Goal: Check status: Check status

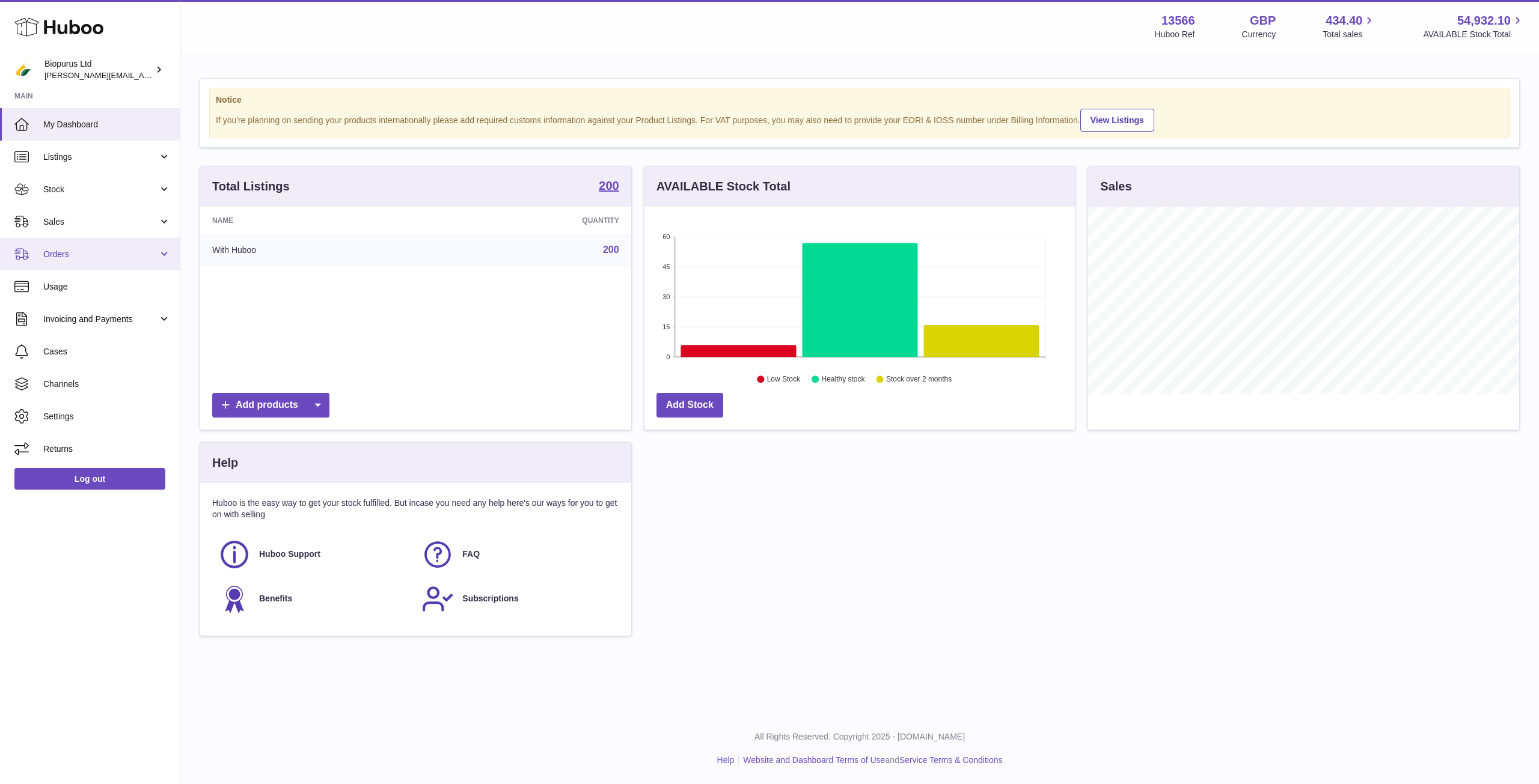
scroll to position [188, 431]
click at [58, 192] on span "Stock" at bounding box center [100, 190] width 115 height 11
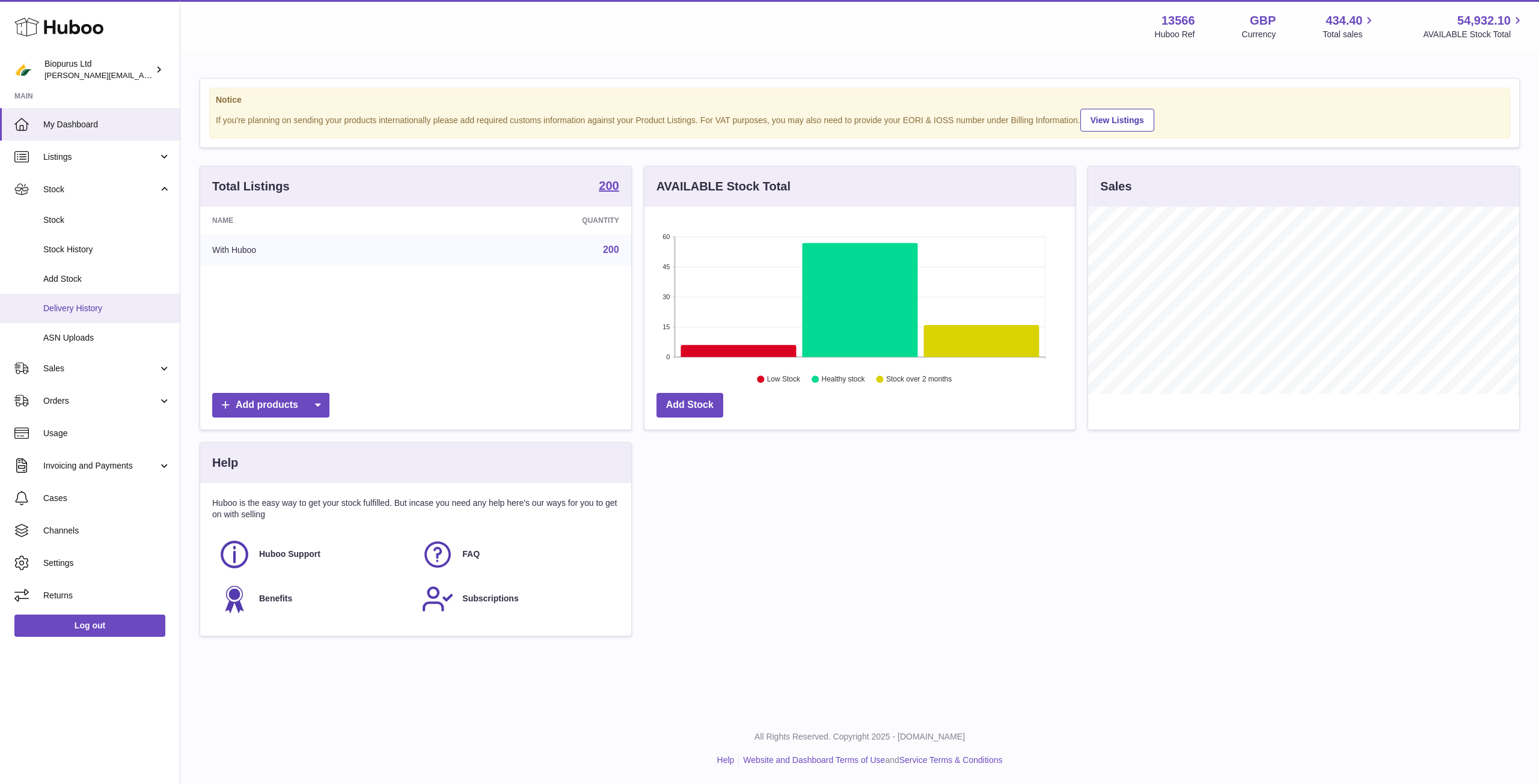
click at [86, 311] on span "Delivery History" at bounding box center [107, 308] width 127 height 11
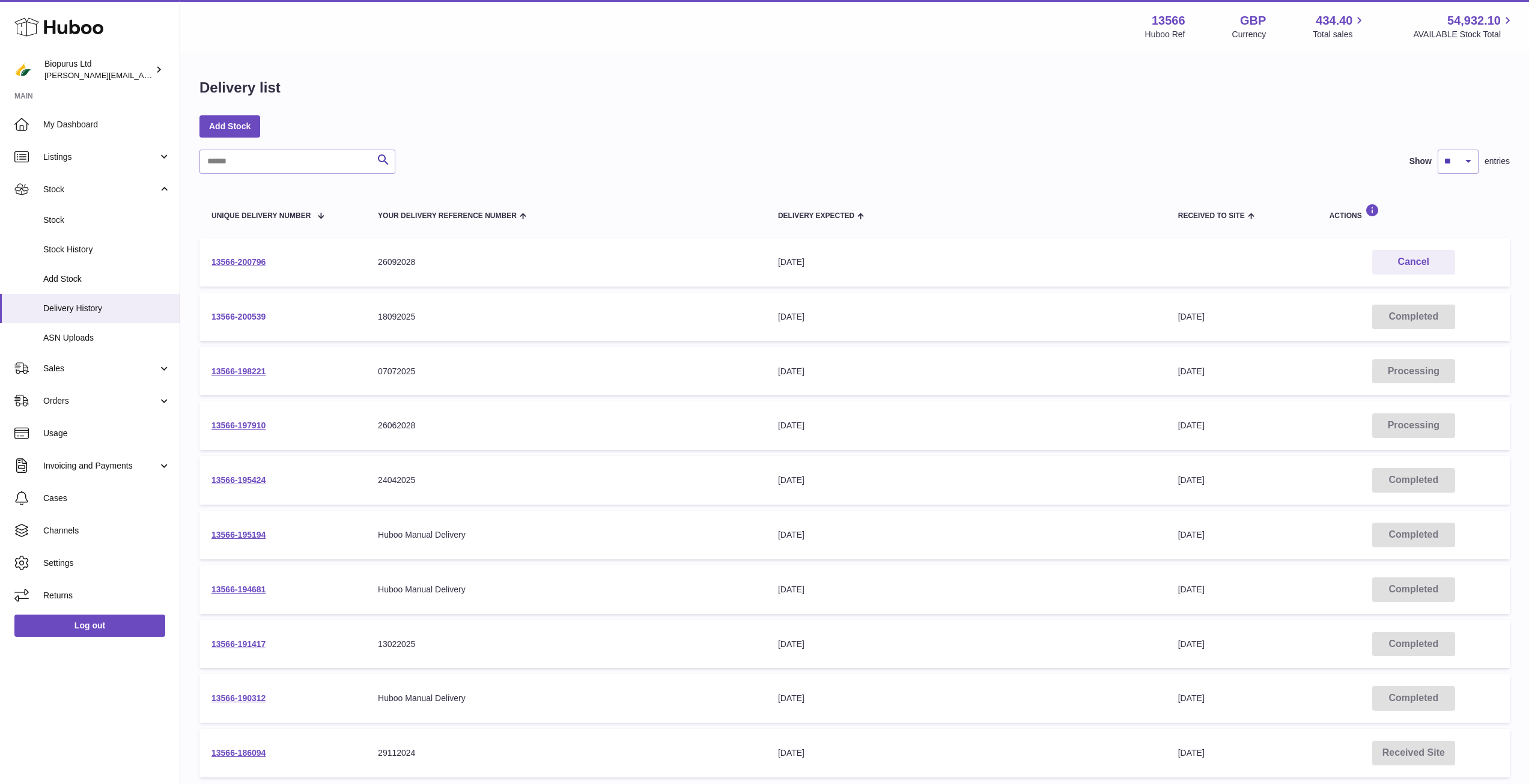
click at [245, 314] on link "13566-200539" at bounding box center [238, 316] width 54 height 9
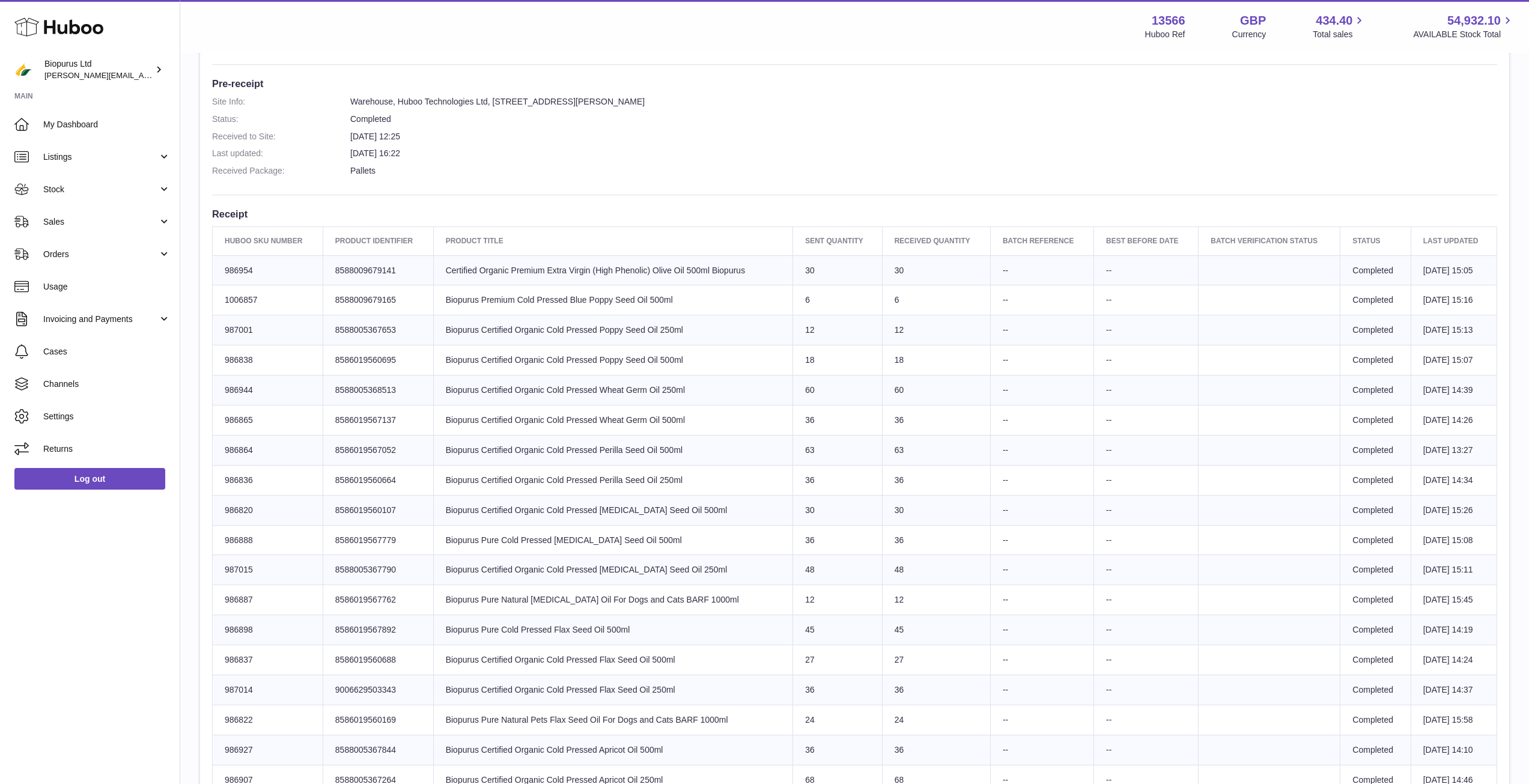
scroll to position [361, 0]
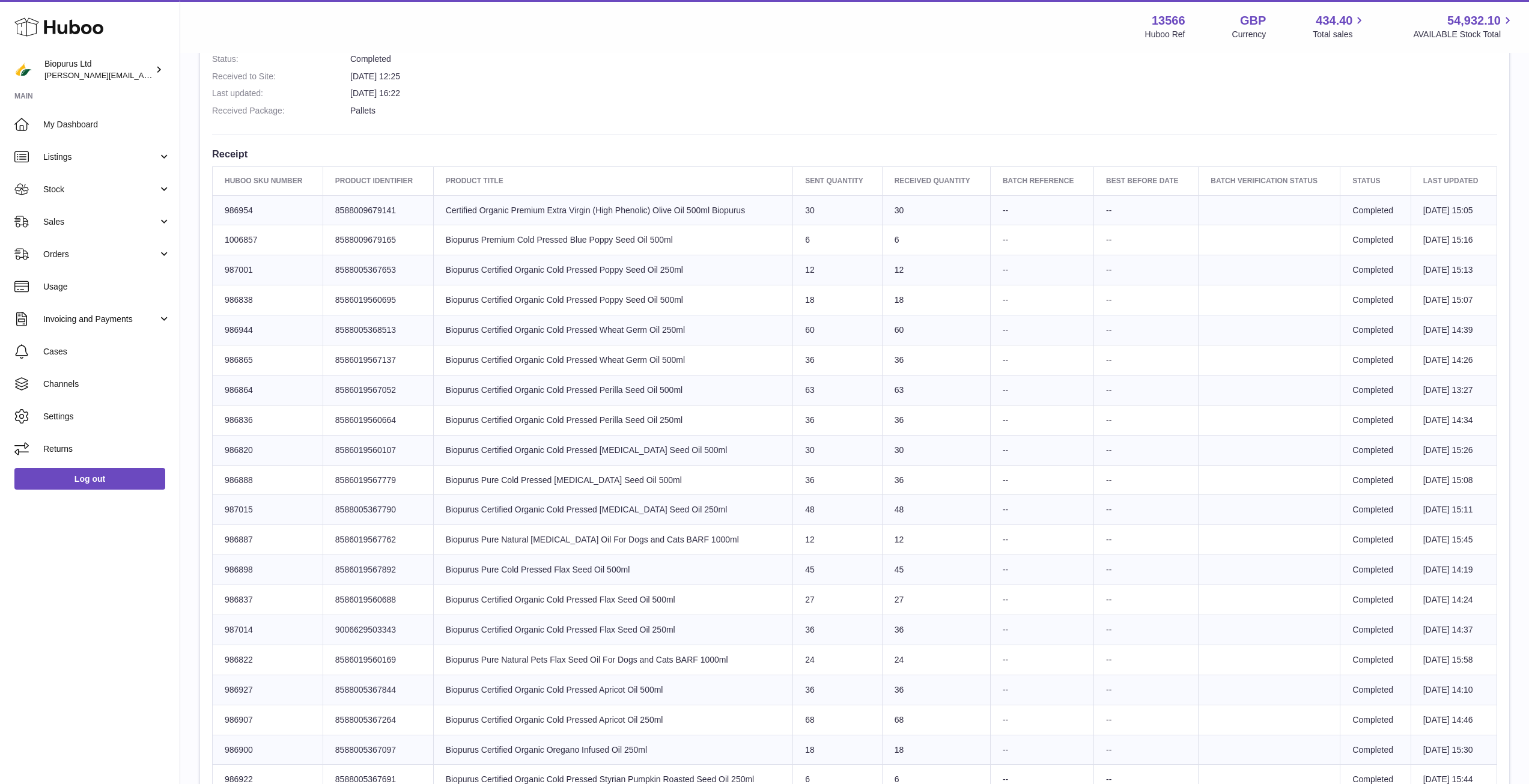
click at [1115, 207] on td "Best Before Date --" at bounding box center [1147, 210] width 105 height 30
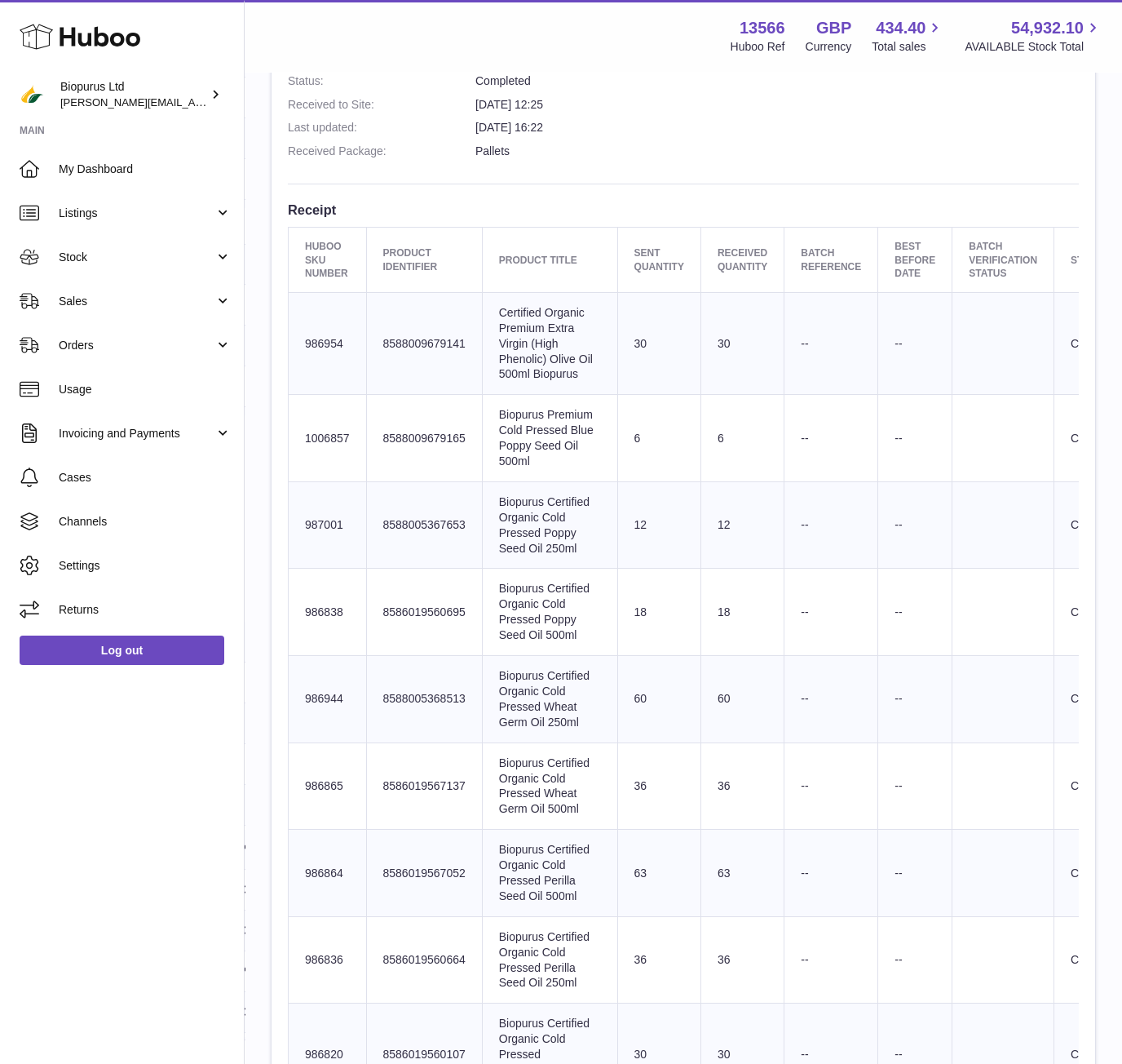
scroll to position [571, 0]
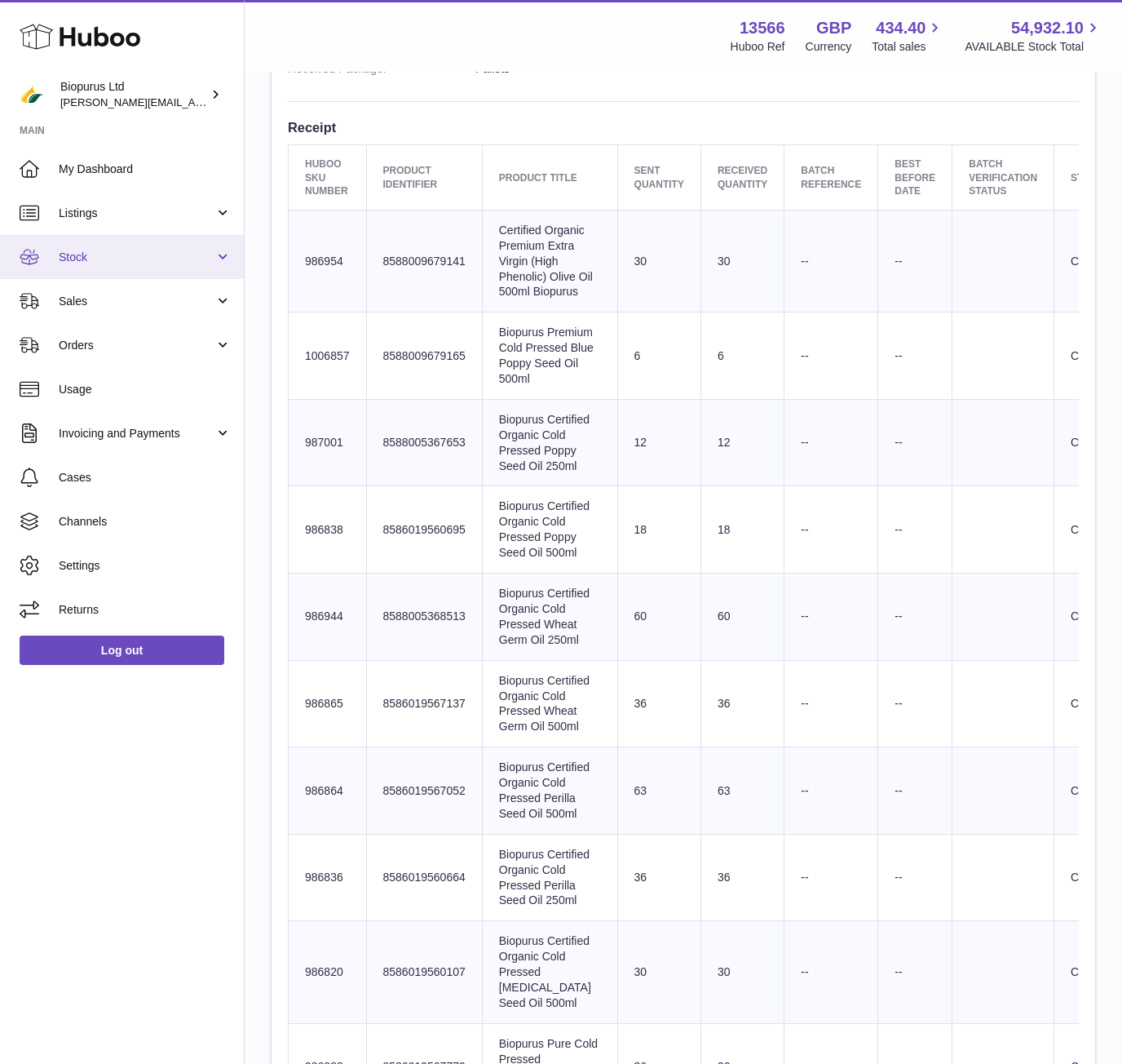
drag, startPoint x: 350, startPoint y: 1, endPoint x: 64, endPoint y: 253, distance: 381.2
click at [64, 253] on span "Stock" at bounding box center [136, 258] width 156 height 15
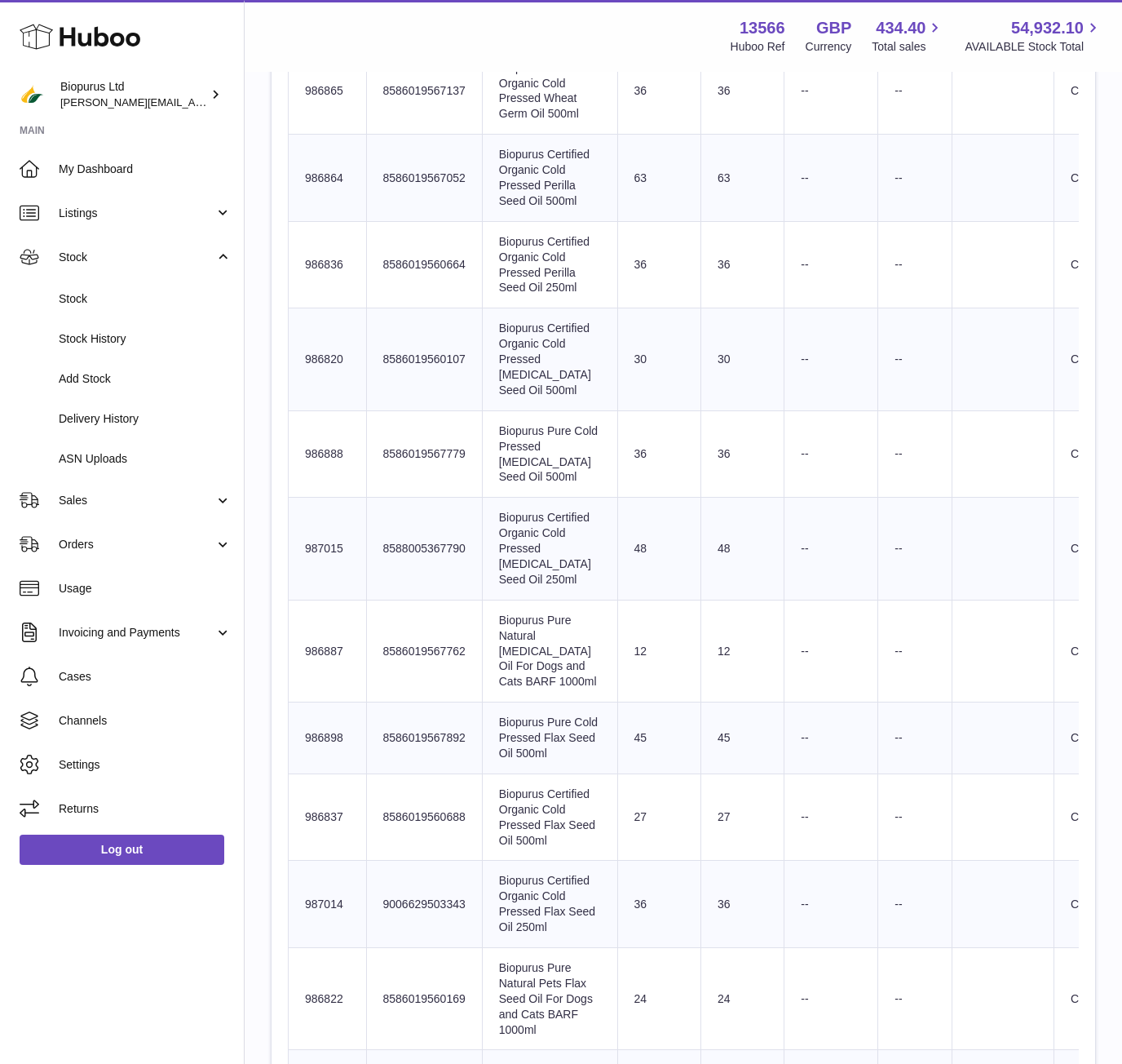
scroll to position [1224, 0]
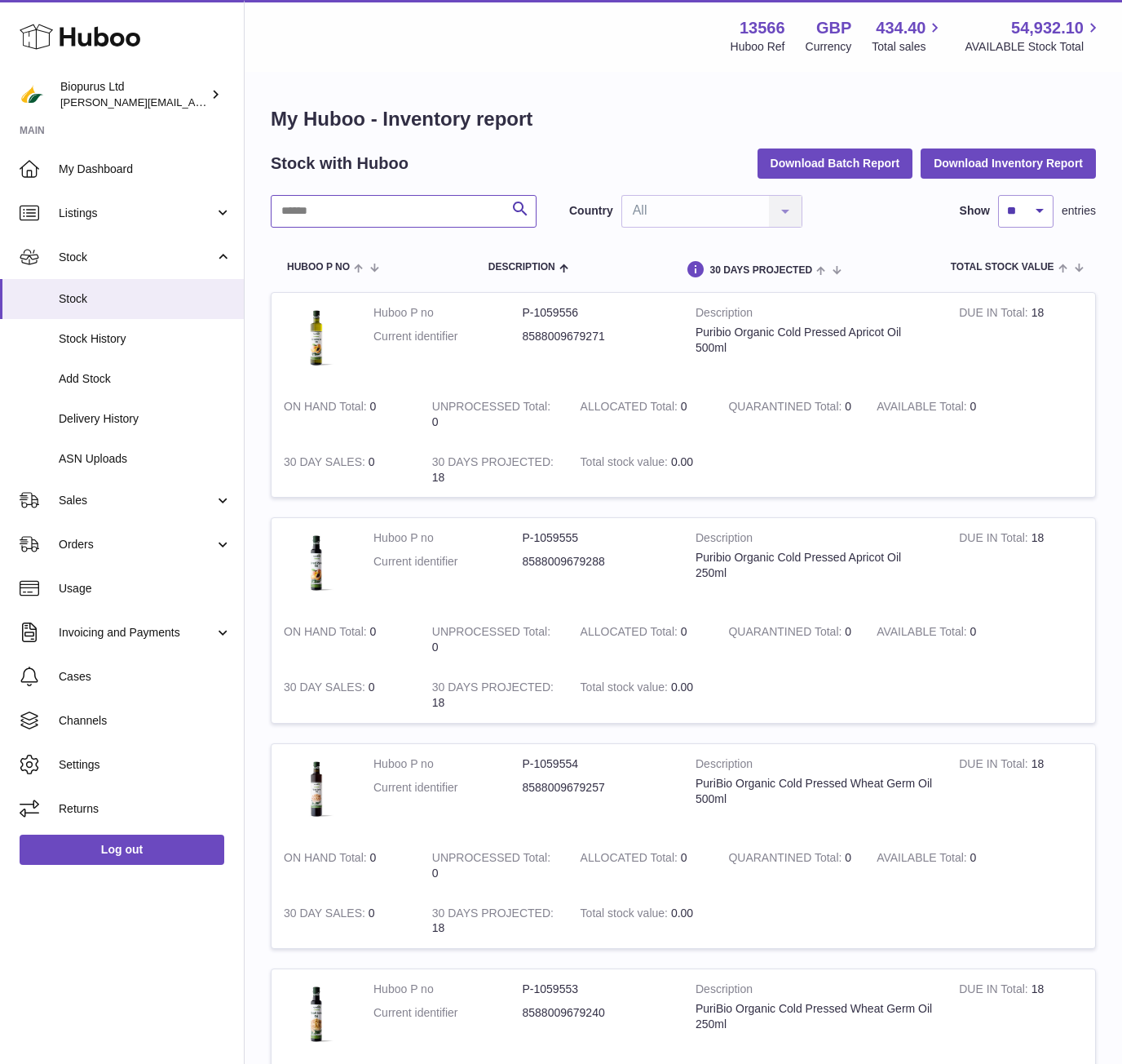
click at [361, 199] on input "text" at bounding box center [404, 211] width 266 height 33
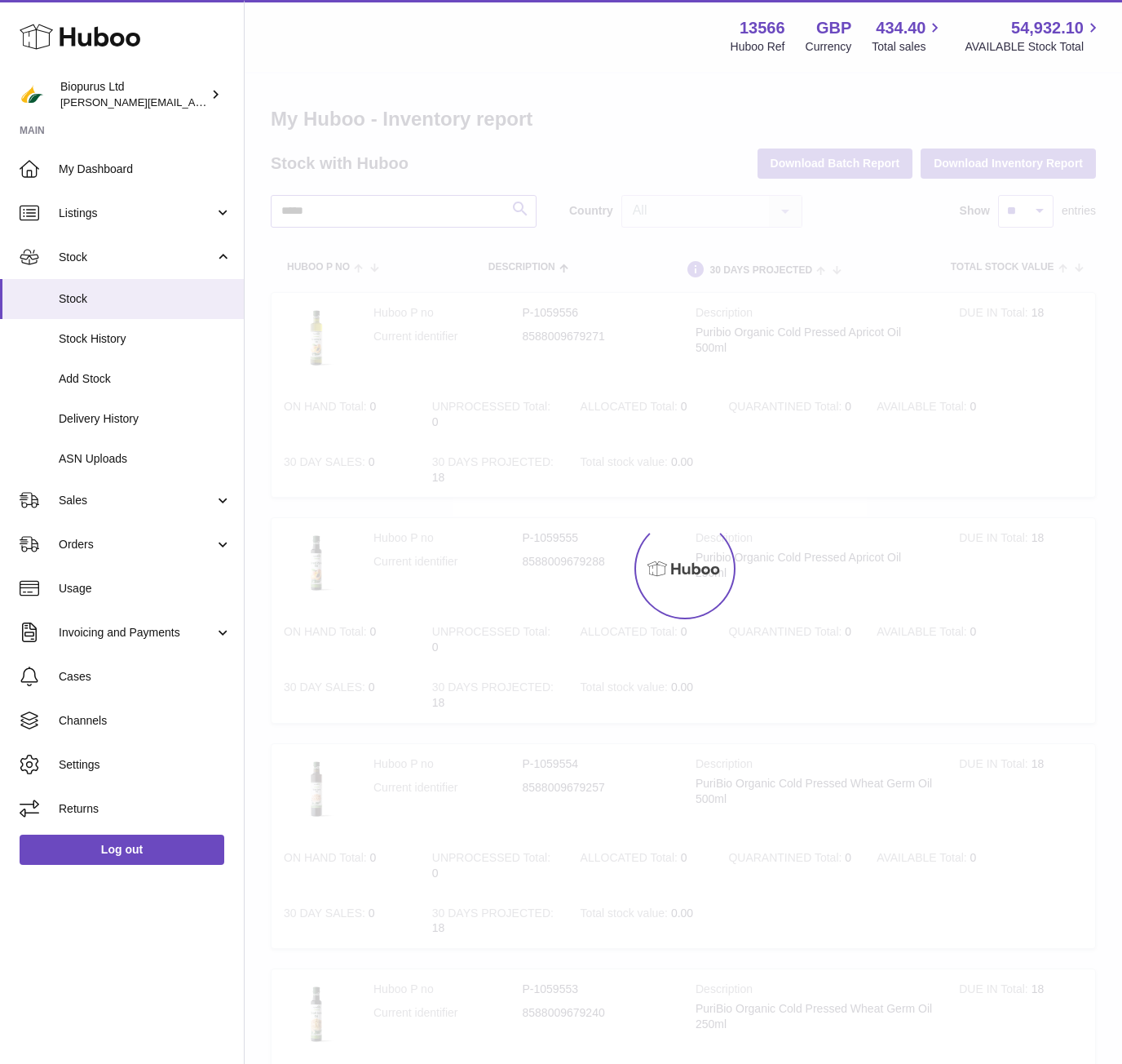
type input "*****"
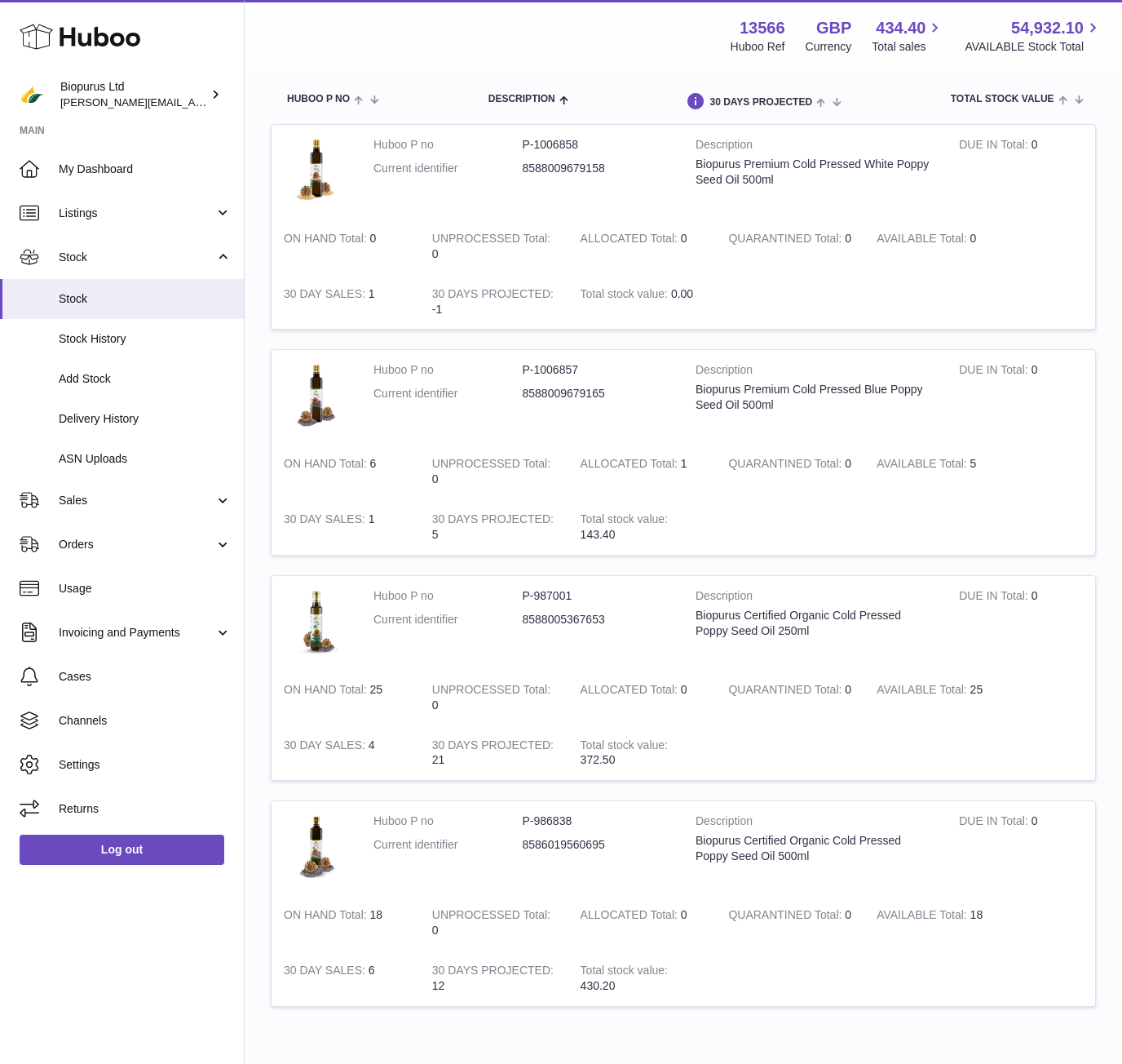
scroll to position [14, 0]
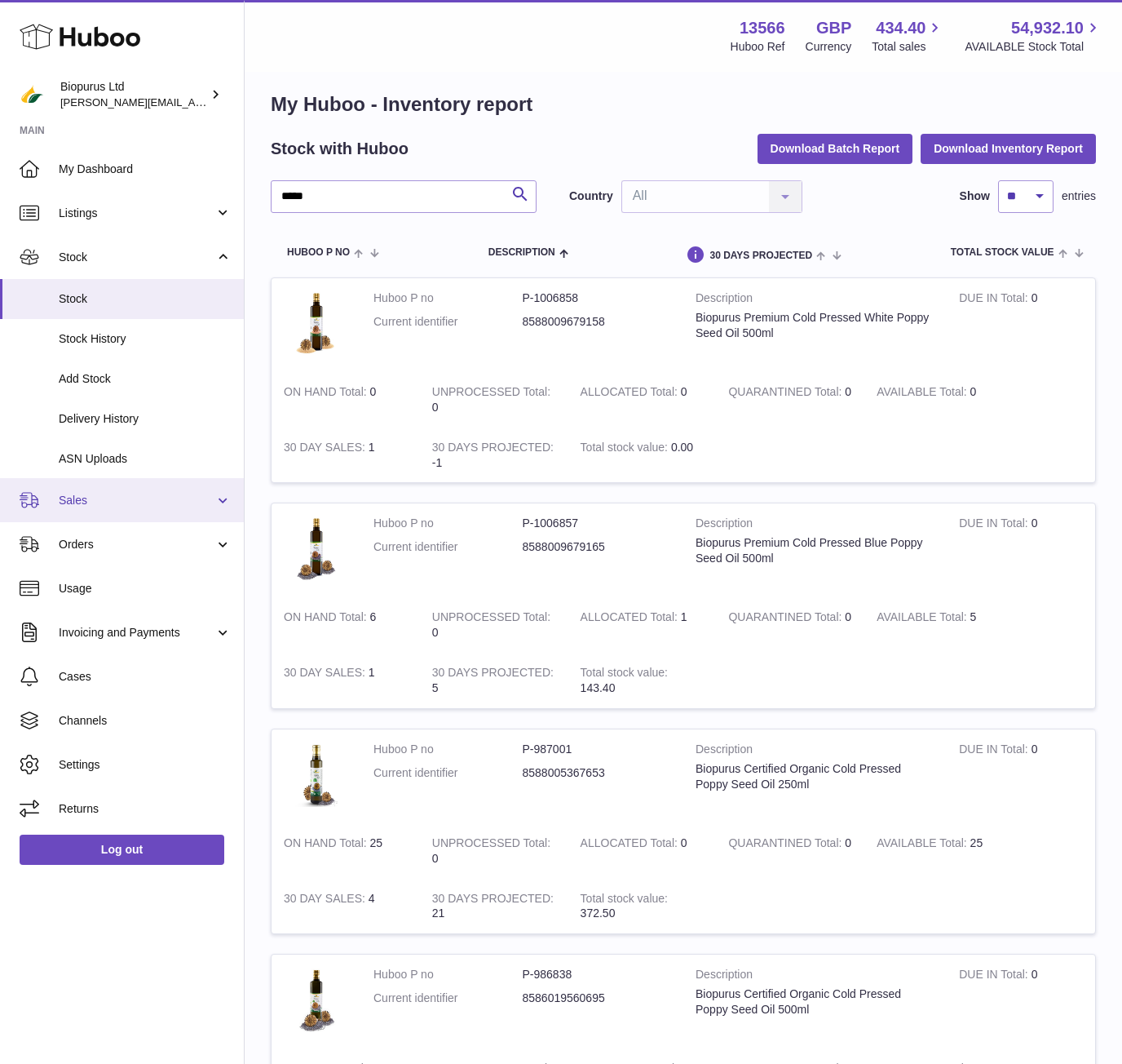
click at [53, 496] on link "Sales" at bounding box center [122, 500] width 244 height 44
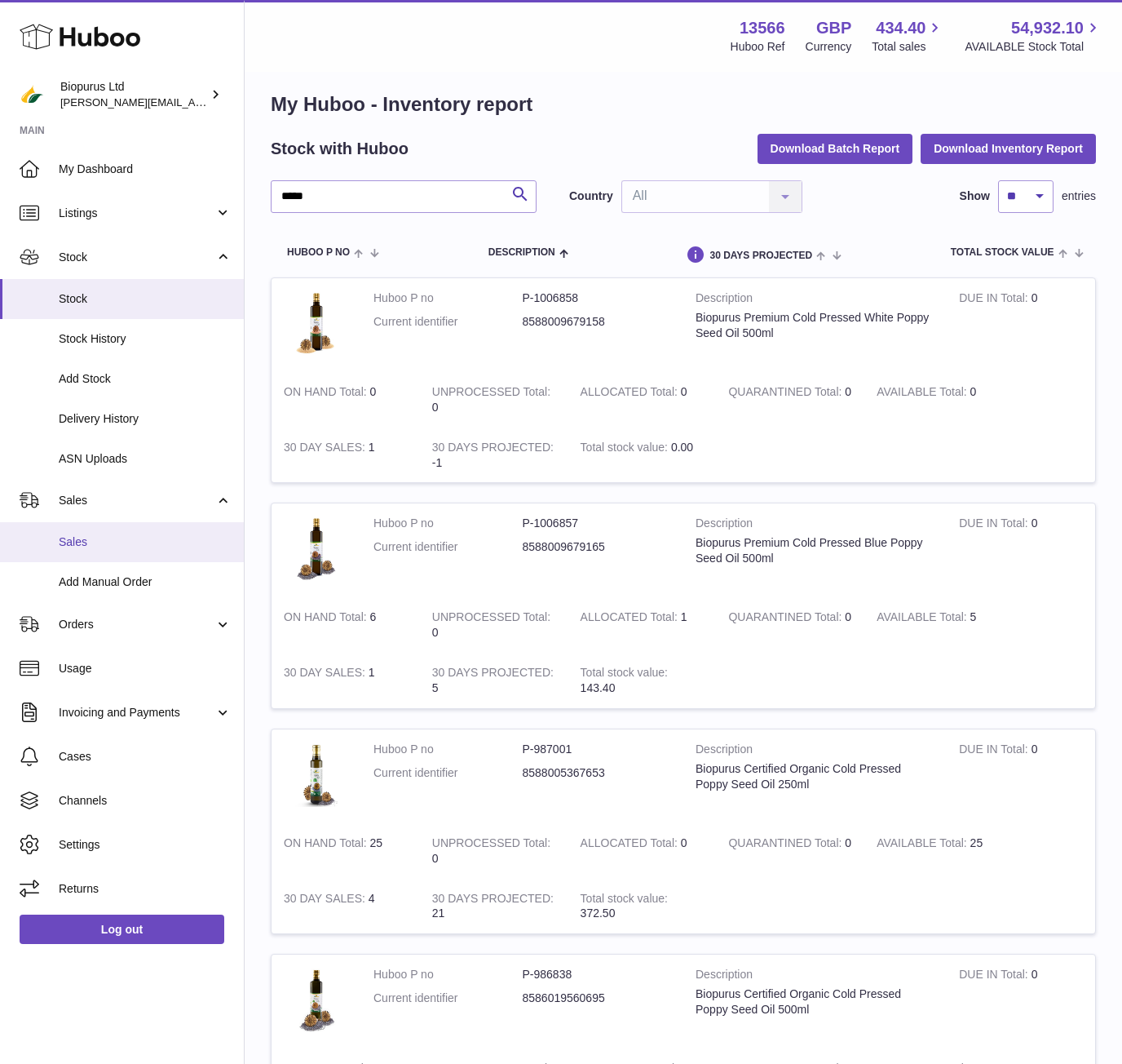
click at [82, 528] on link "Sales" at bounding box center [122, 541] width 244 height 40
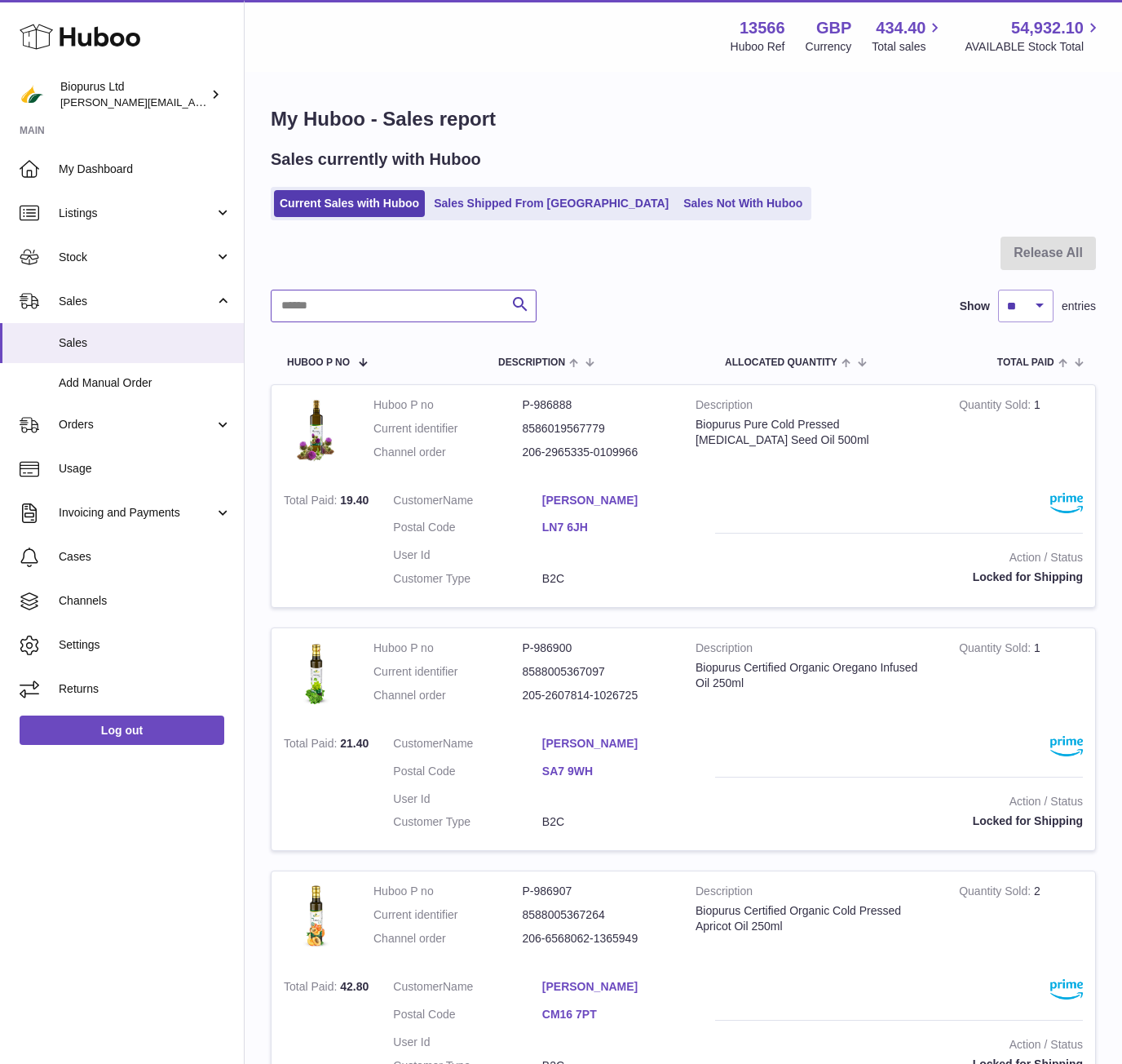
click at [384, 313] on input "text" at bounding box center [404, 306] width 266 height 33
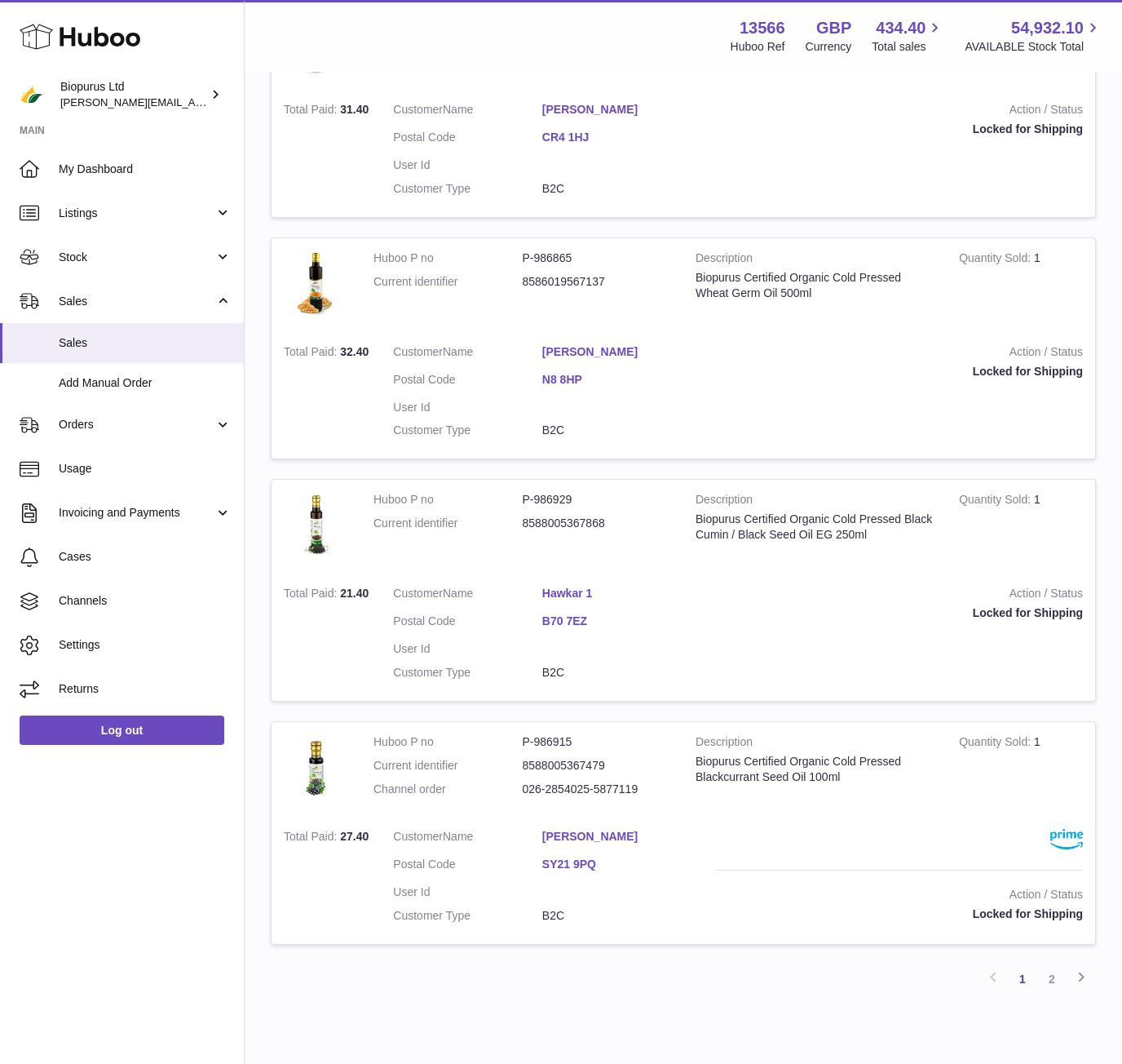
scroll to position [1932, 0]
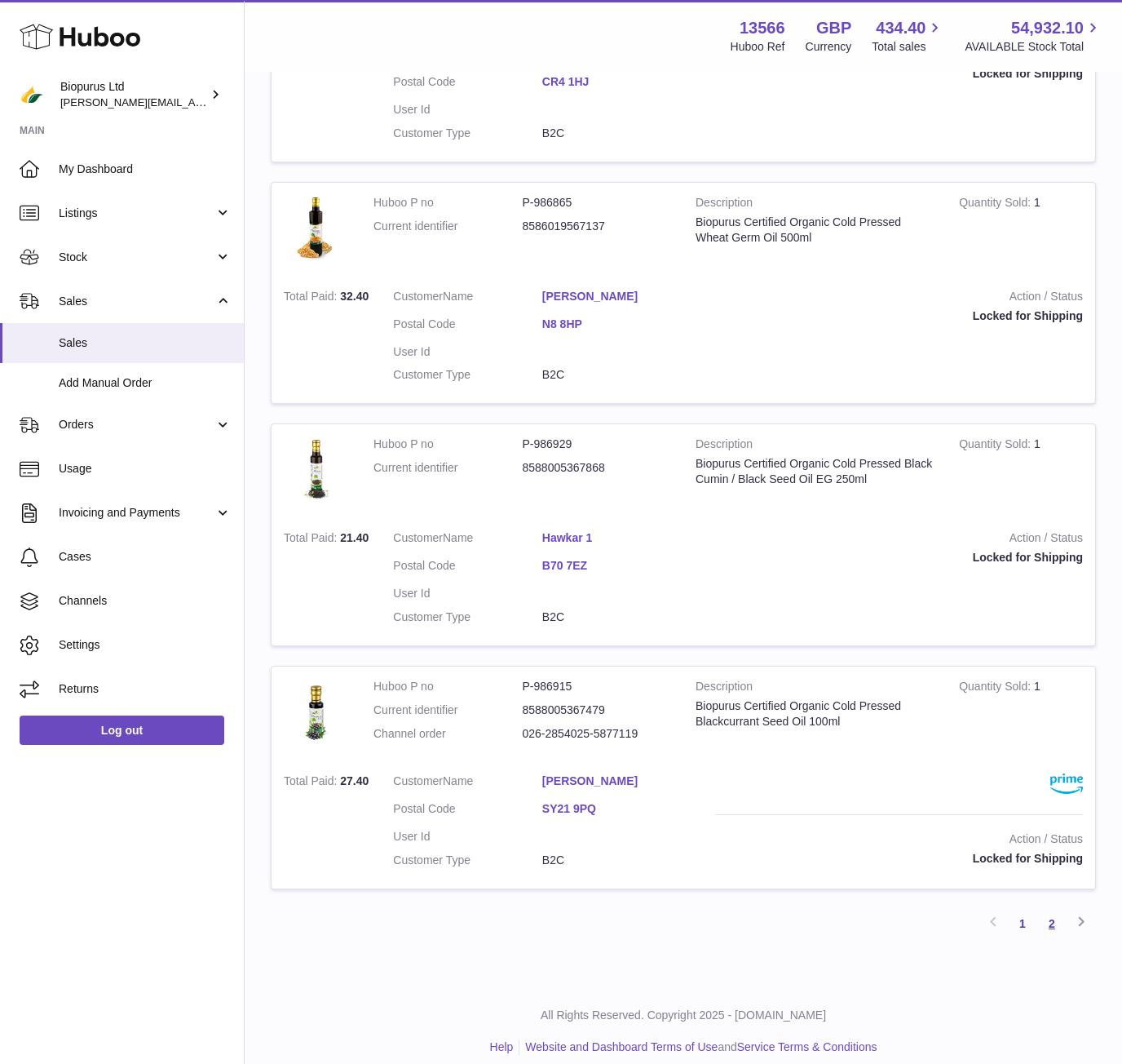
click at [1054, 910] on link "2" at bounding box center [1052, 923] width 30 height 30
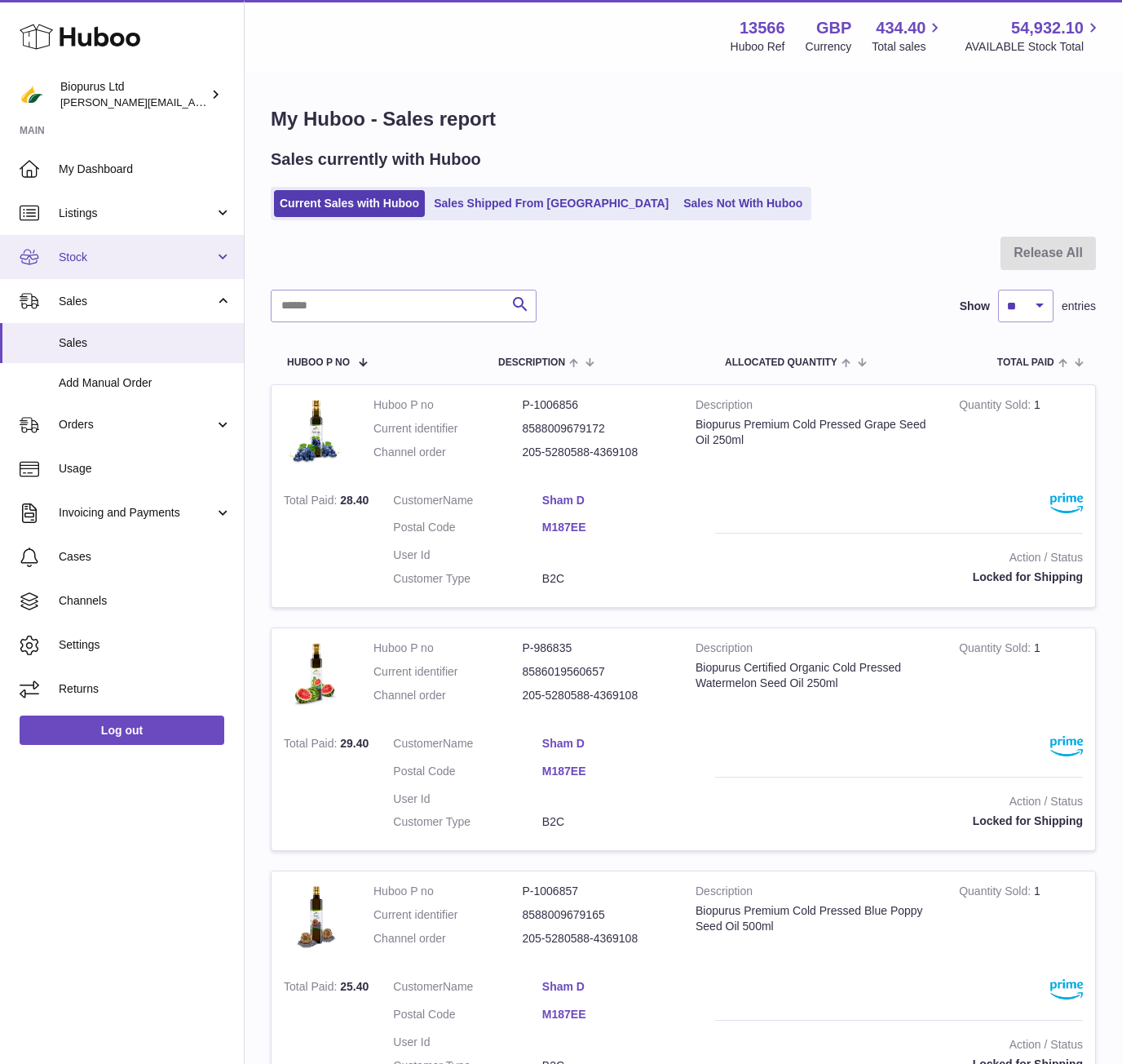
click at [135, 253] on span "Stock" at bounding box center [136, 258] width 156 height 15
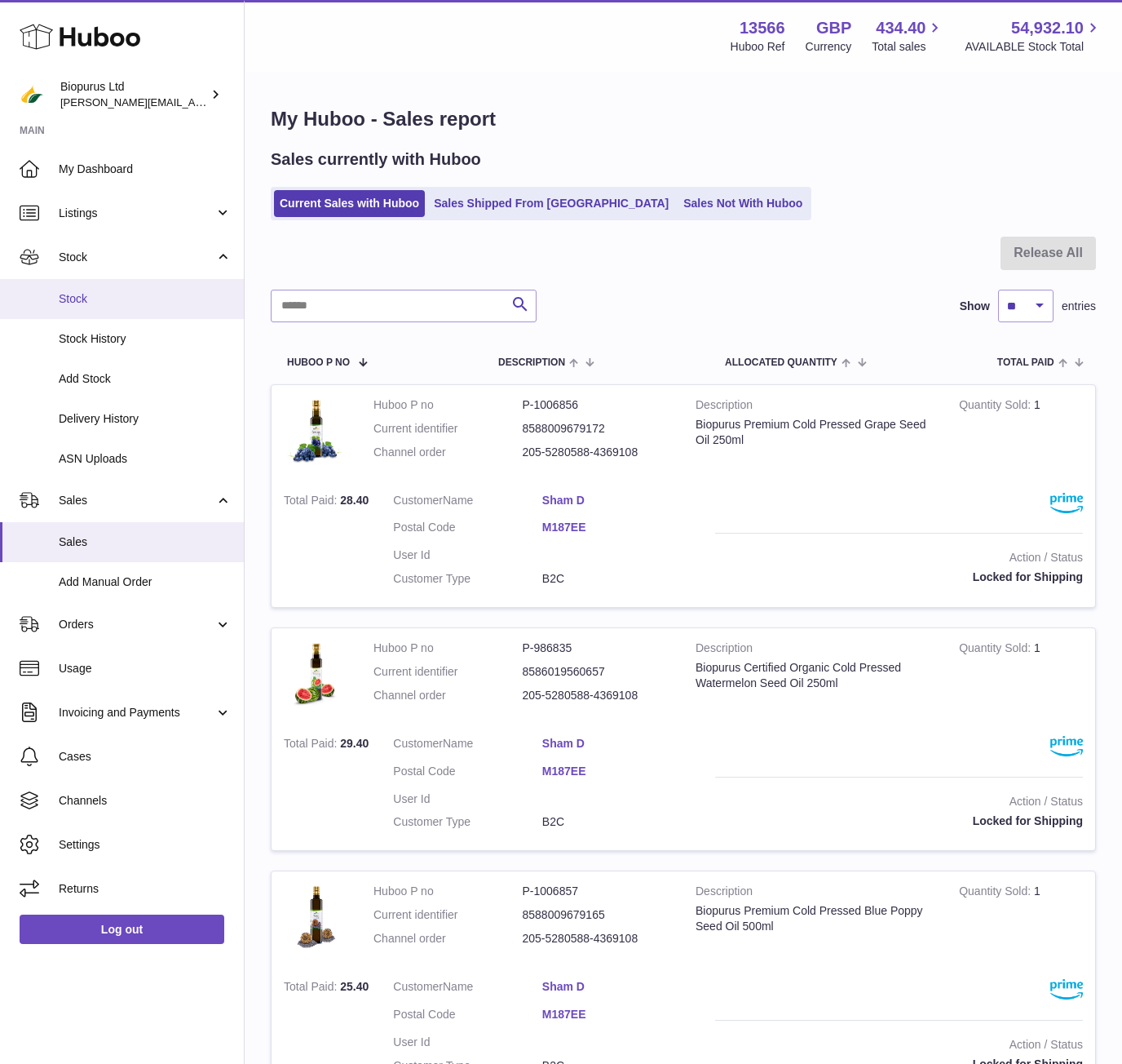
click at [123, 293] on span "Stock" at bounding box center [145, 299] width 173 height 15
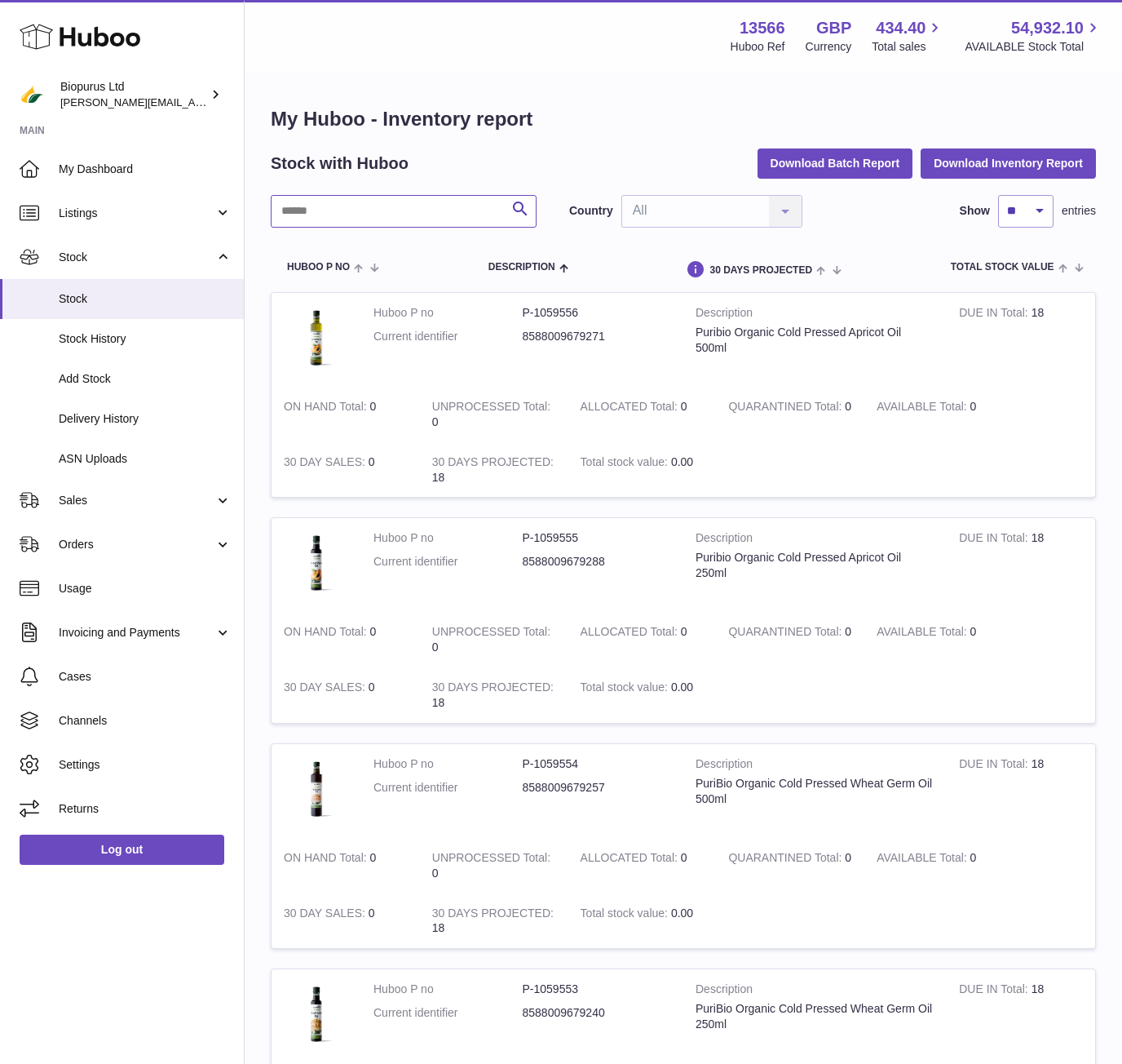
click at [340, 216] on input "text" at bounding box center [404, 211] width 266 height 33
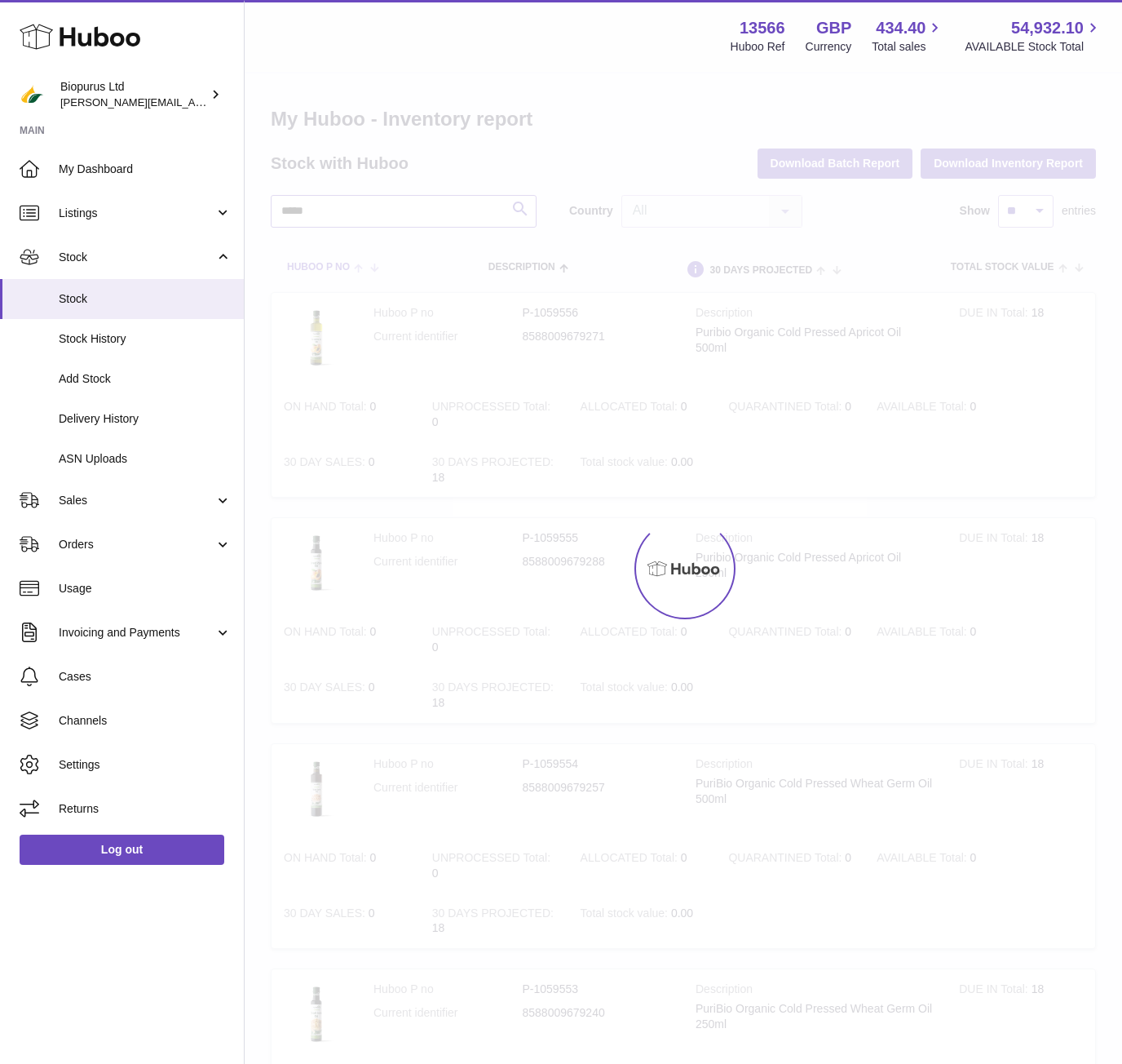
type input "*****"
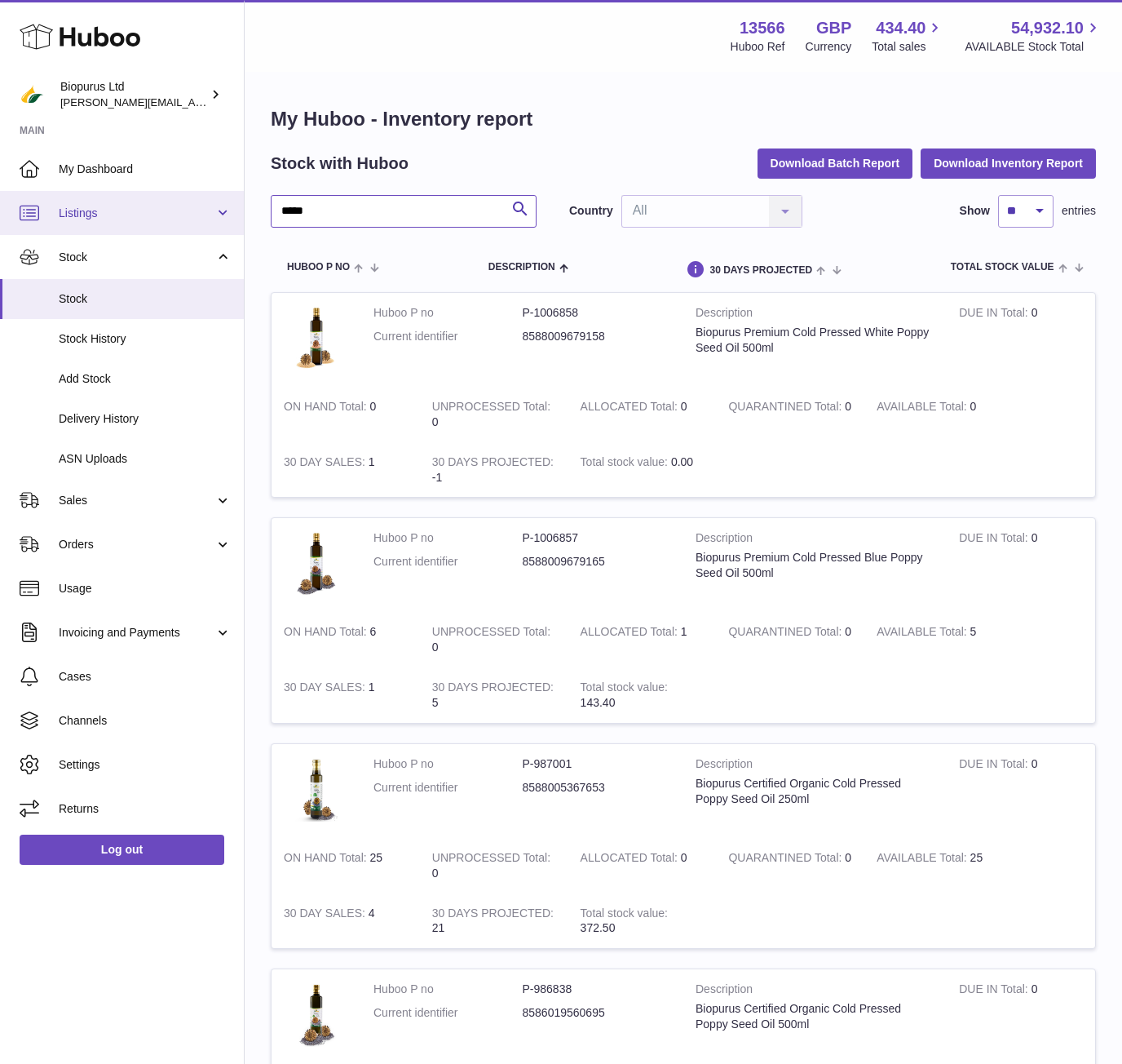
drag, startPoint x: 389, startPoint y: 204, endPoint x: 190, endPoint y: 201, distance: 199.0
click at [190, 201] on div "Huboo Biopurus Ltd peter@biopurus.co.uk Main My Dashboard Listings Not with Hub…" at bounding box center [561, 662] width 1122 height 1323
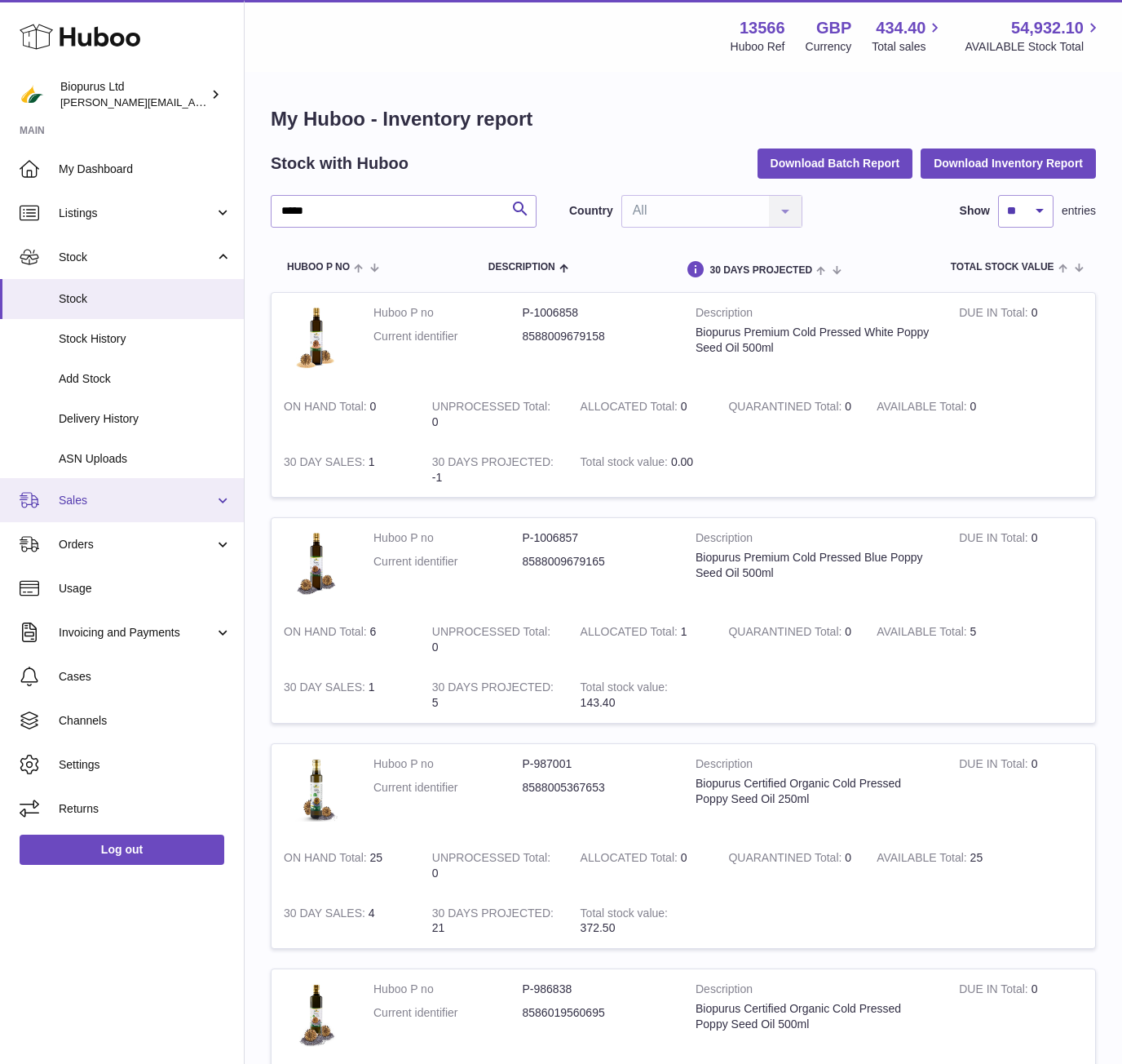
click at [78, 498] on span "Sales" at bounding box center [136, 501] width 156 height 15
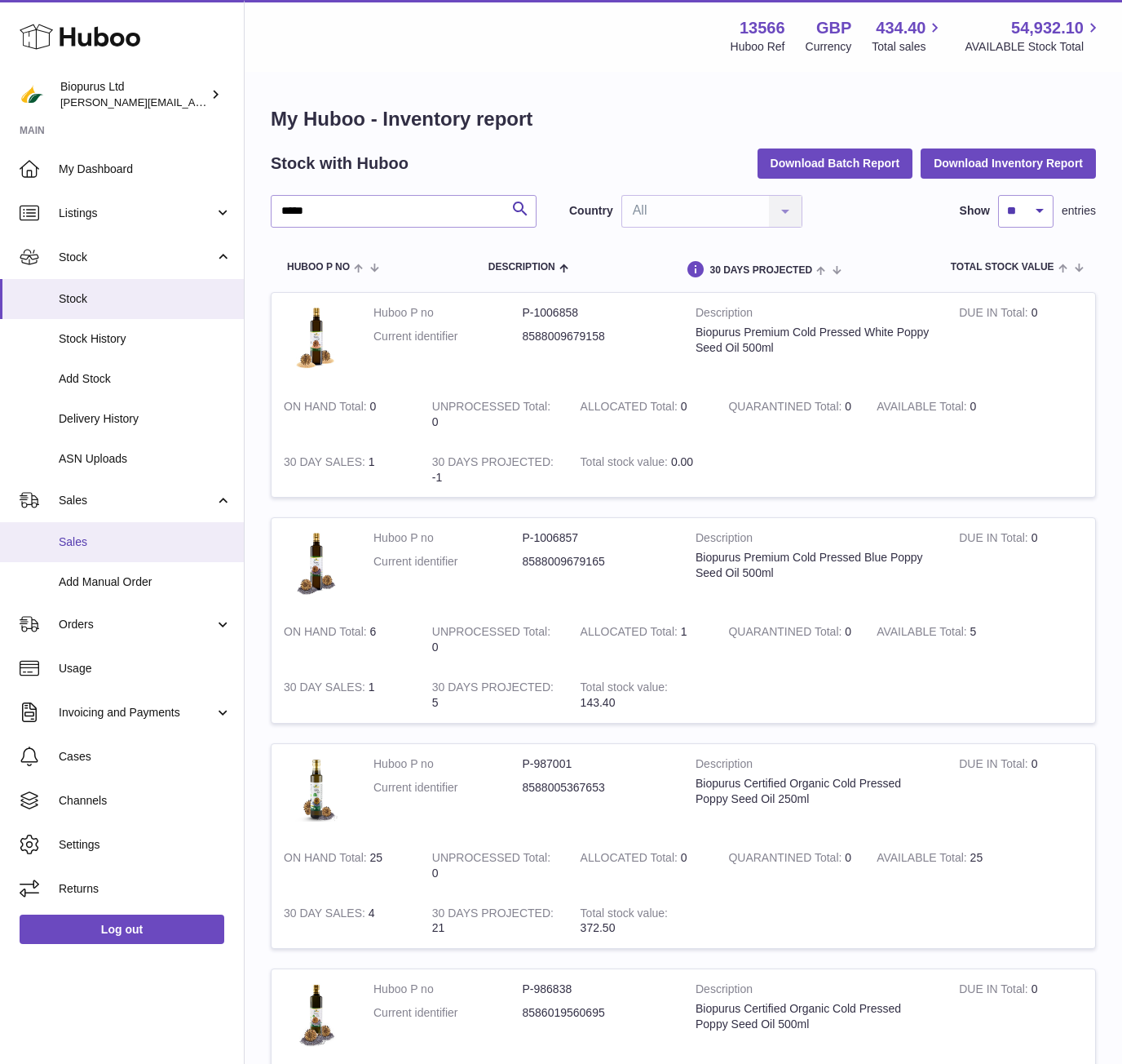
click at [143, 543] on span "Sales" at bounding box center [145, 542] width 173 height 15
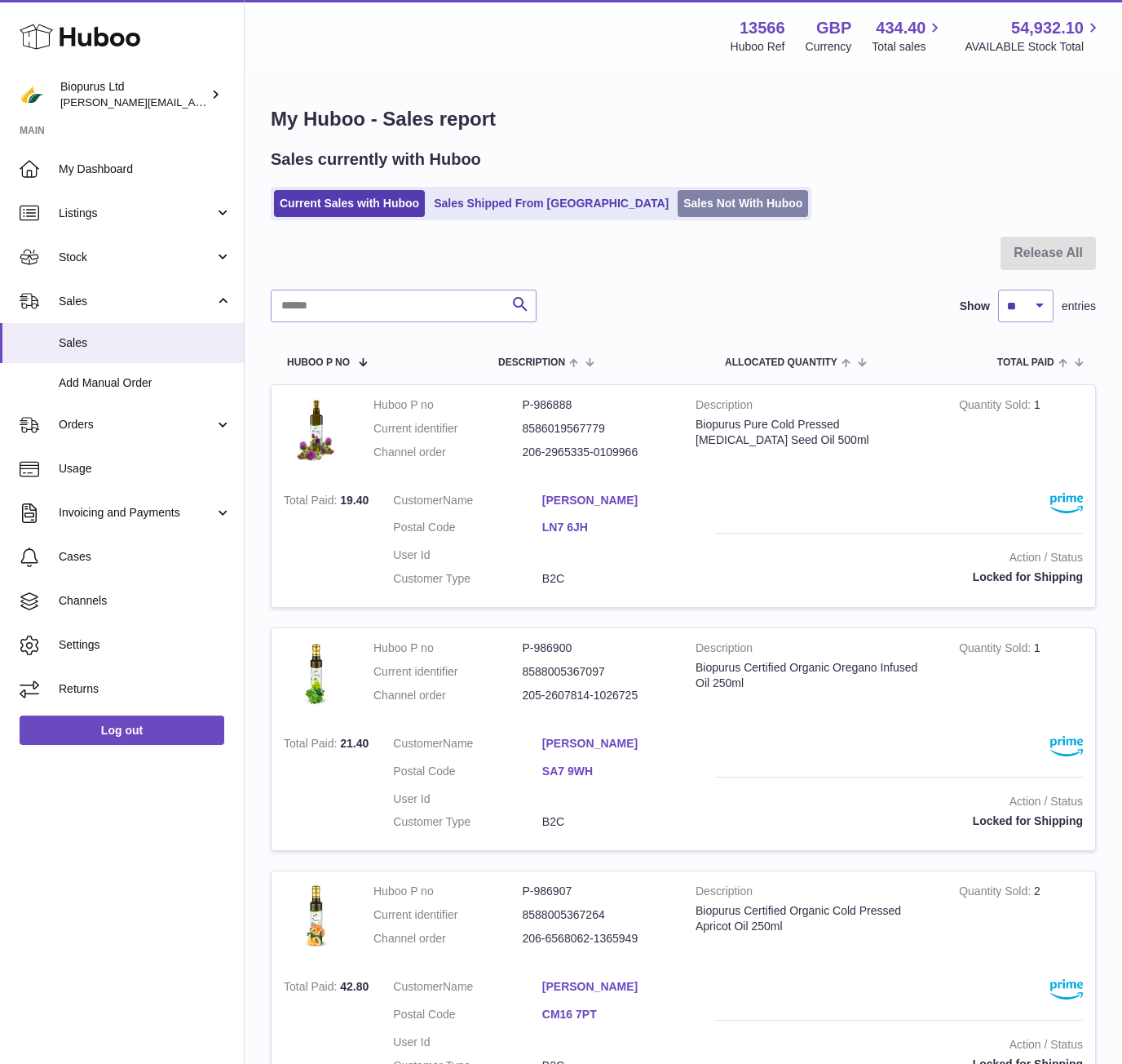
click at [677, 199] on link "Sales Not With Huboo" at bounding box center [743, 203] width 130 height 27
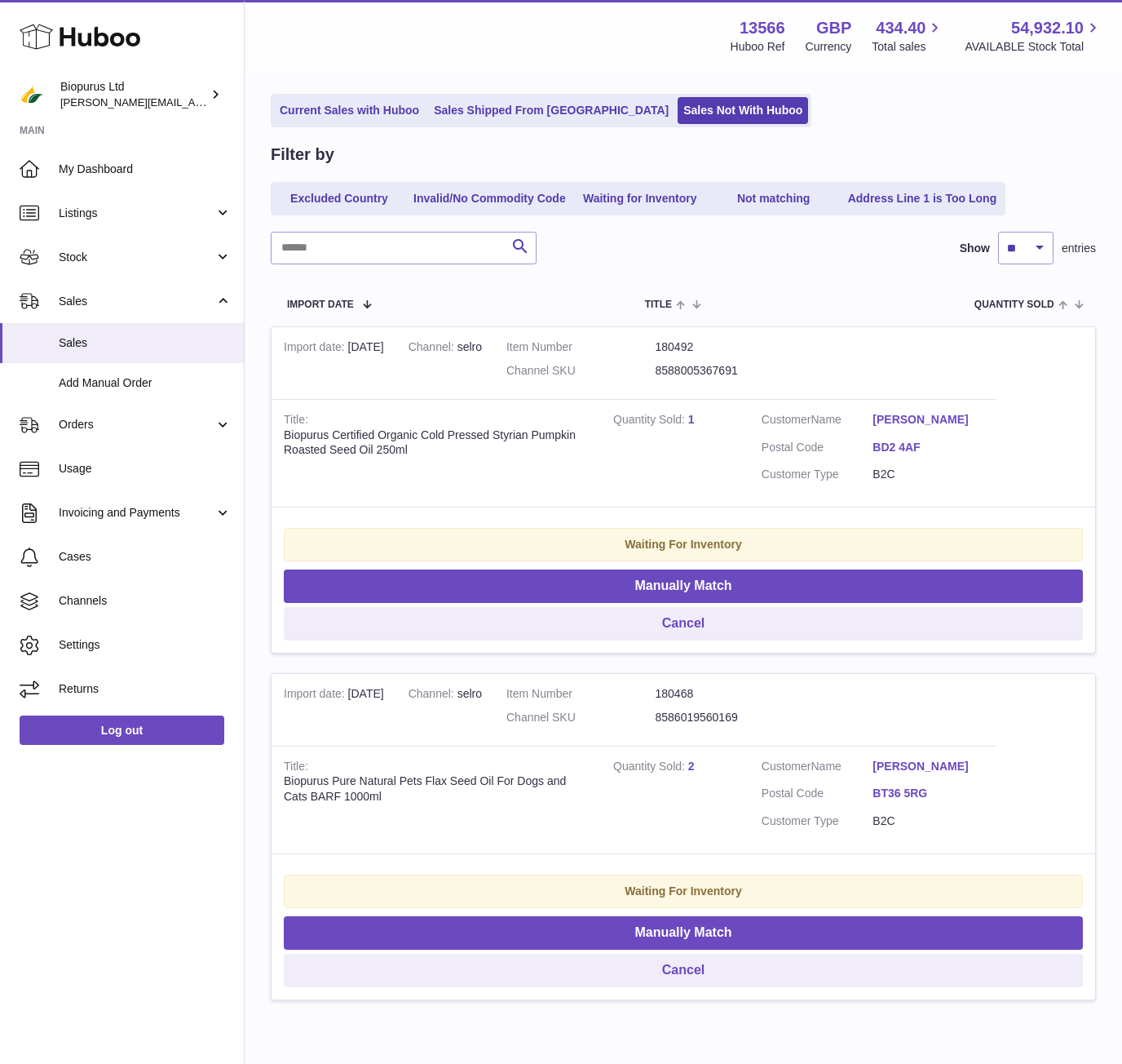
scroll to position [177, 0]
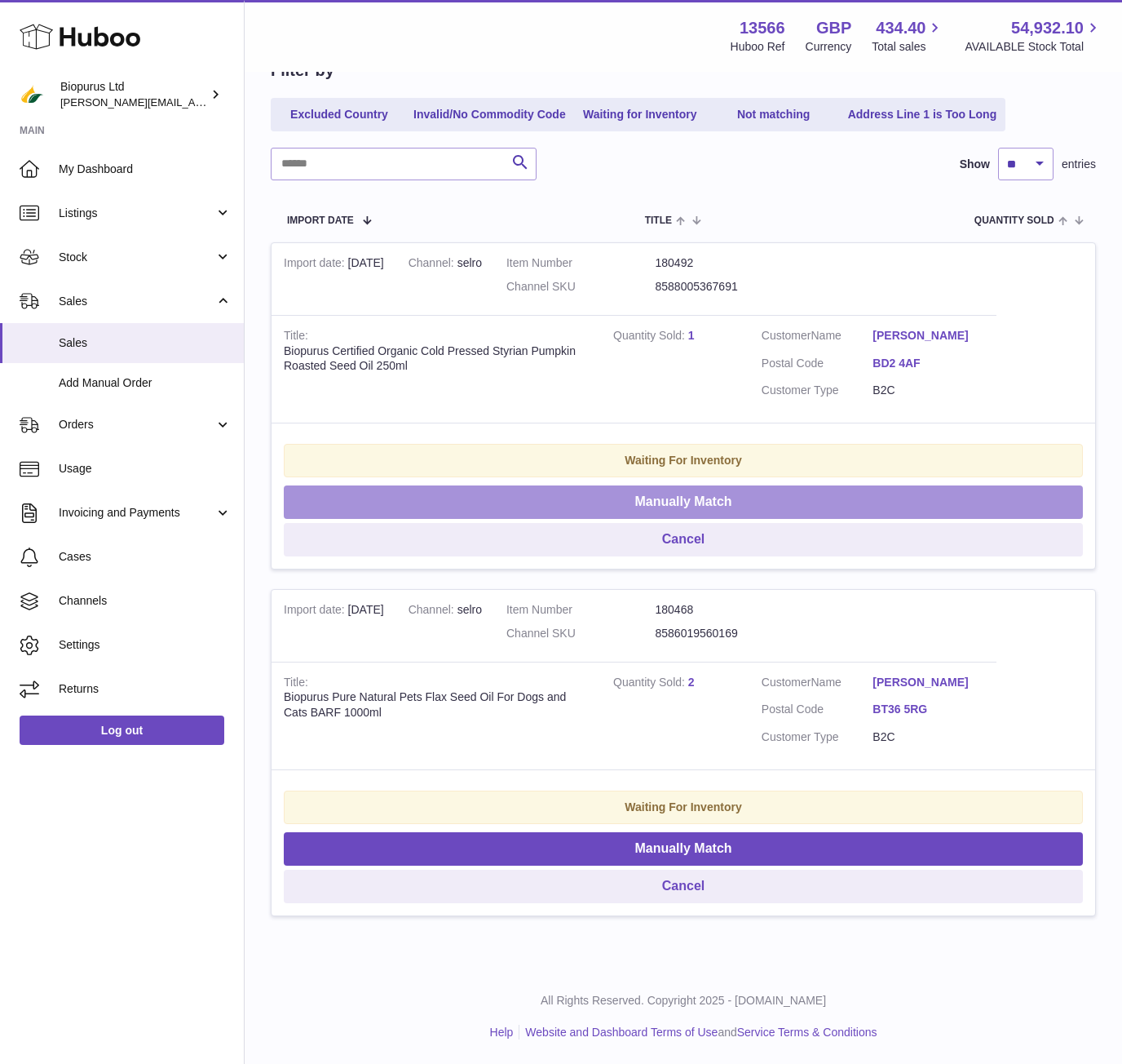
click at [663, 496] on button "Manually Match" at bounding box center [683, 502] width 799 height 33
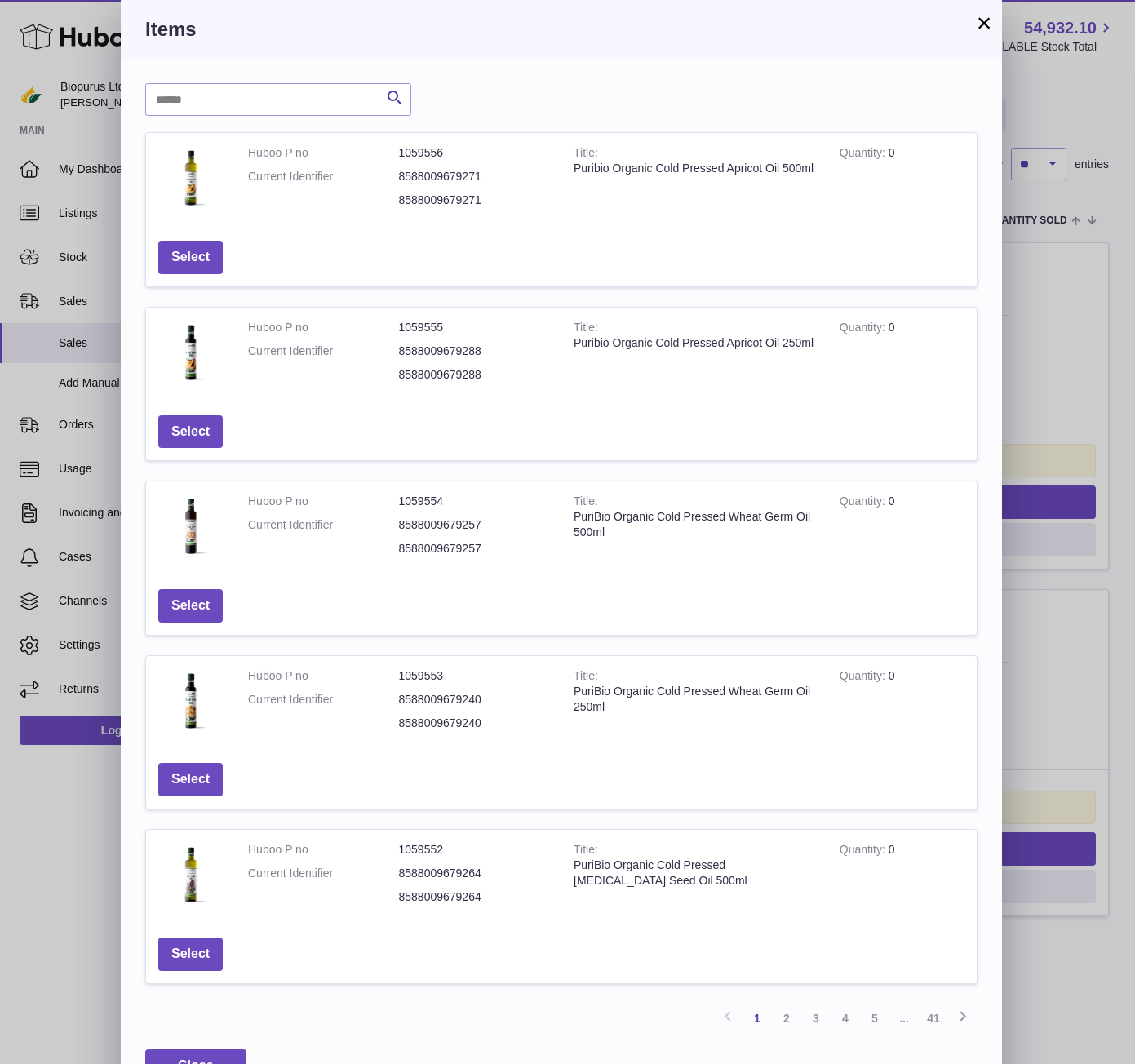
drag, startPoint x: 695, startPoint y: 11, endPoint x: 600, endPoint y: 39, distance: 99.0
click at [576, 39] on div "Items" at bounding box center [562, 29] width 881 height 58
click at [982, 25] on button "×" at bounding box center [983, 22] width 19 height 19
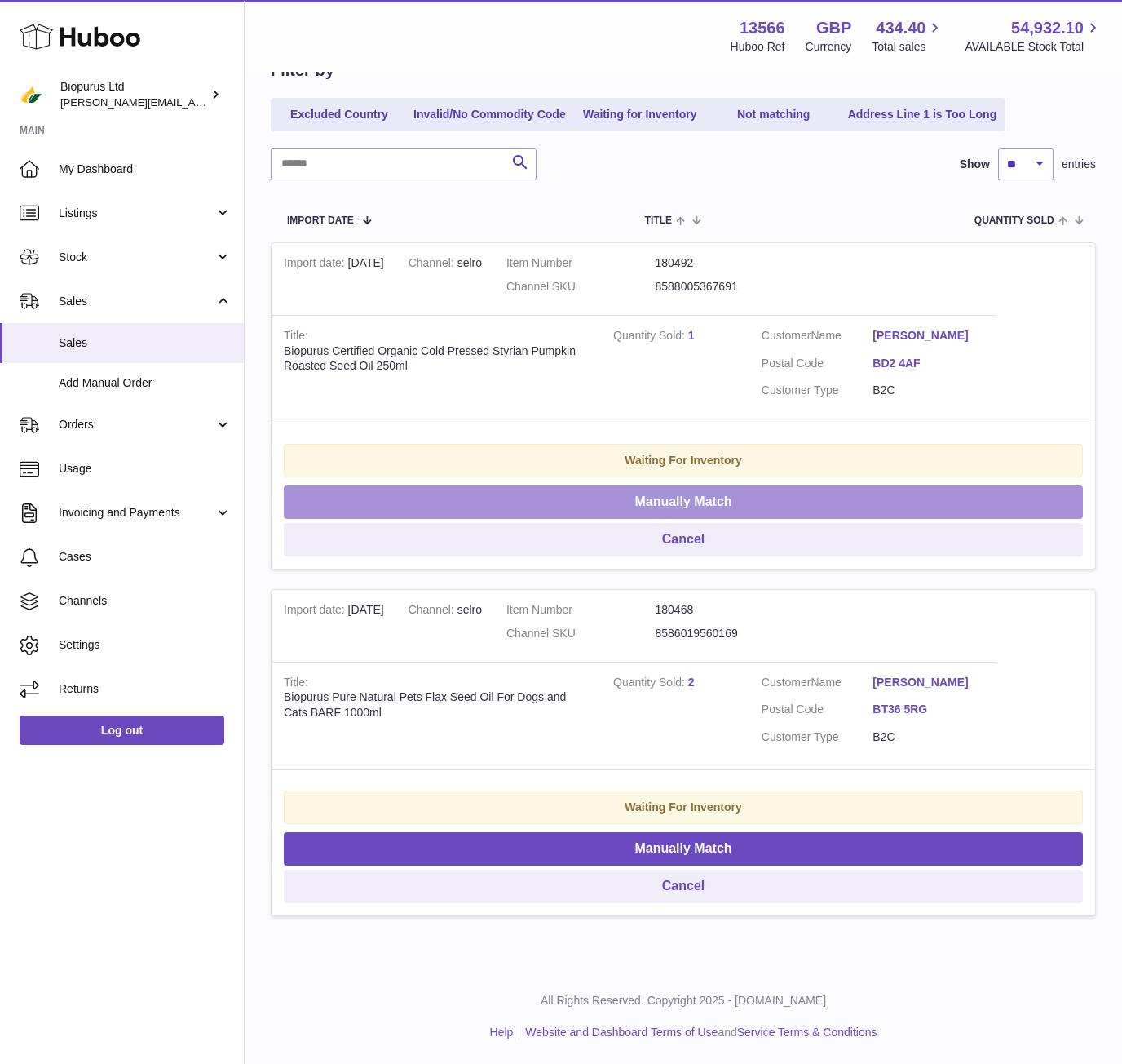
click at [662, 497] on button "Manually Match" at bounding box center [683, 502] width 799 height 33
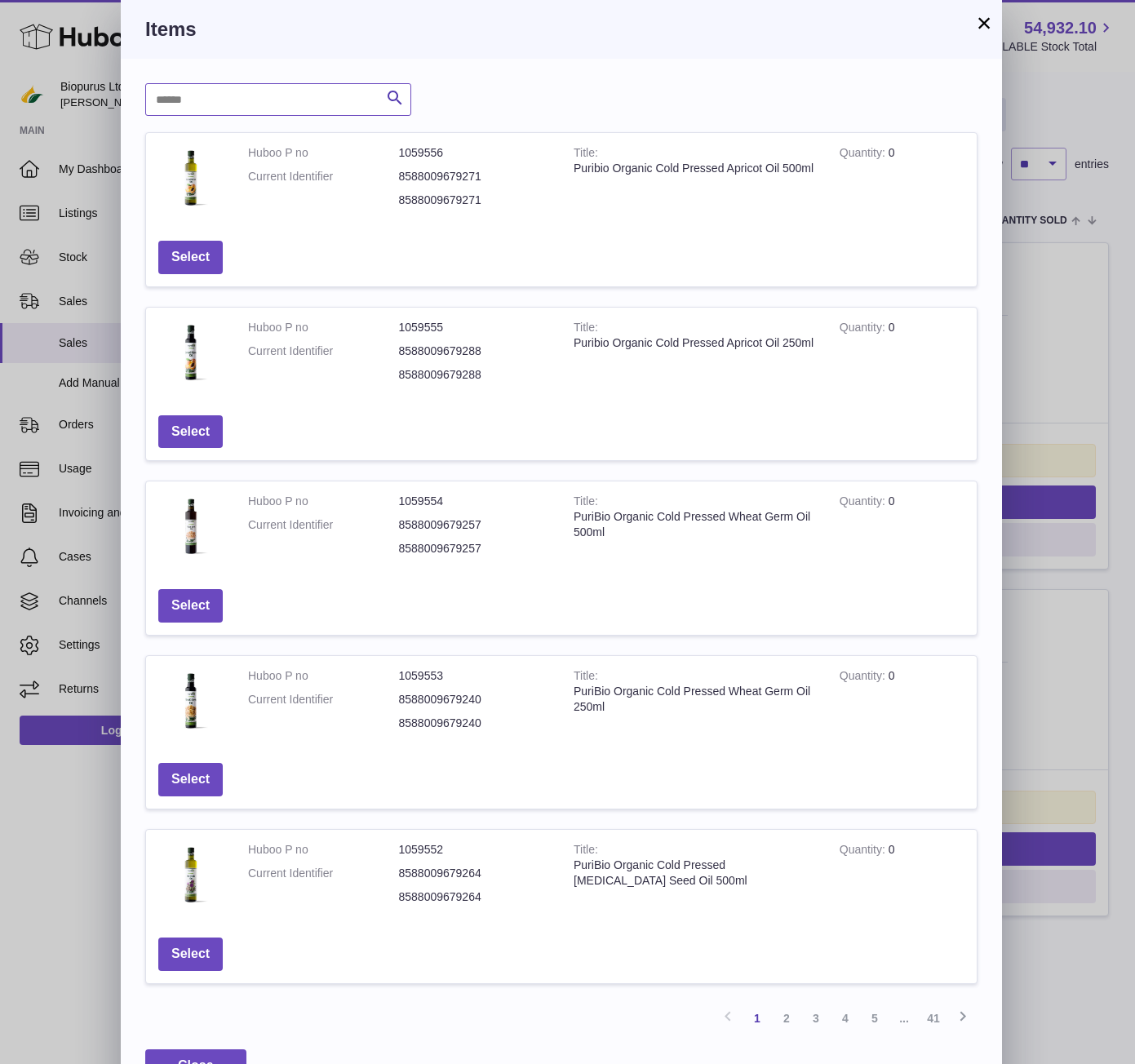
click at [233, 108] on input "text" at bounding box center [278, 99] width 266 height 33
type input "*******"
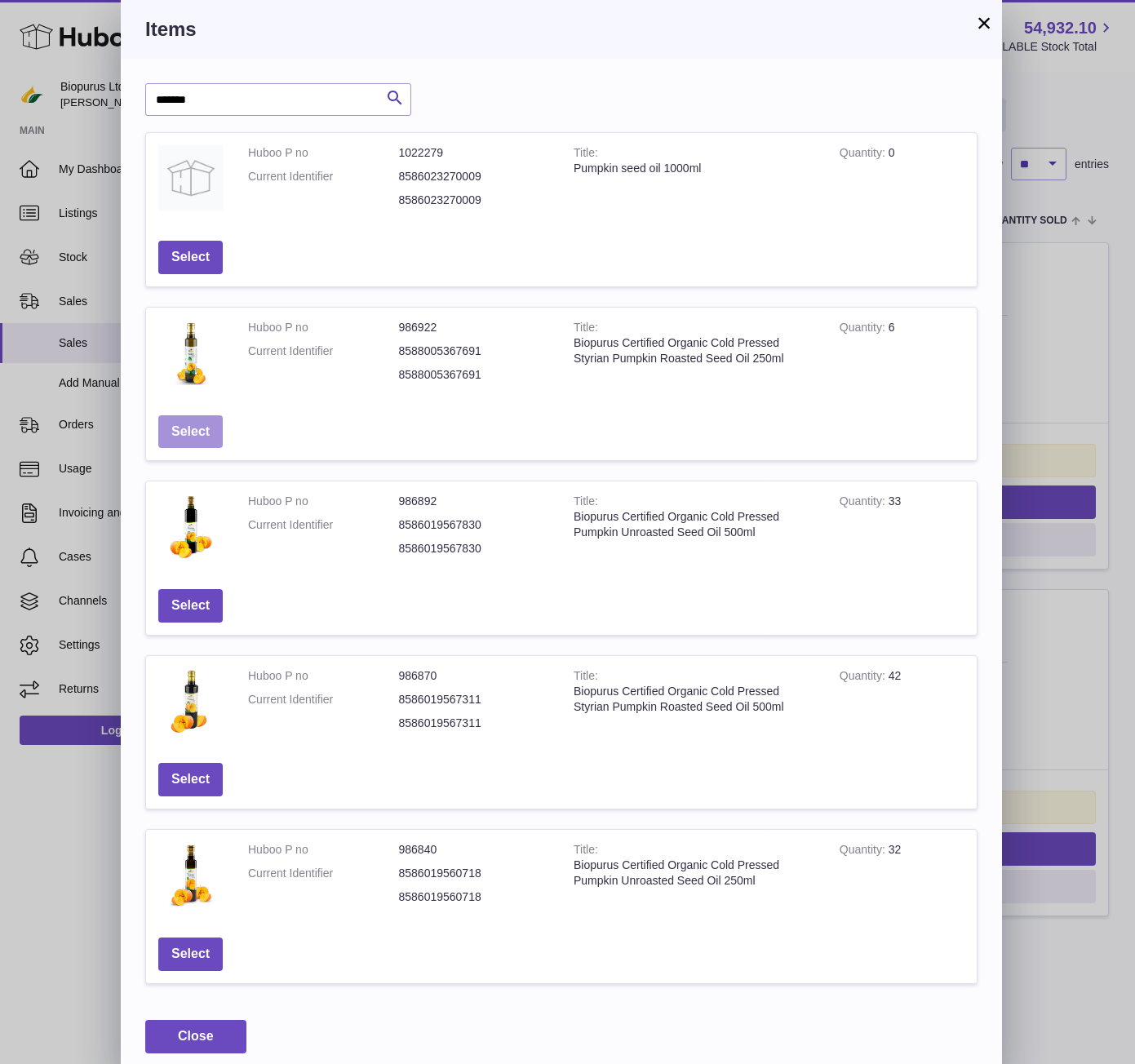
click at [198, 435] on button "Select" at bounding box center [191, 431] width 64 height 33
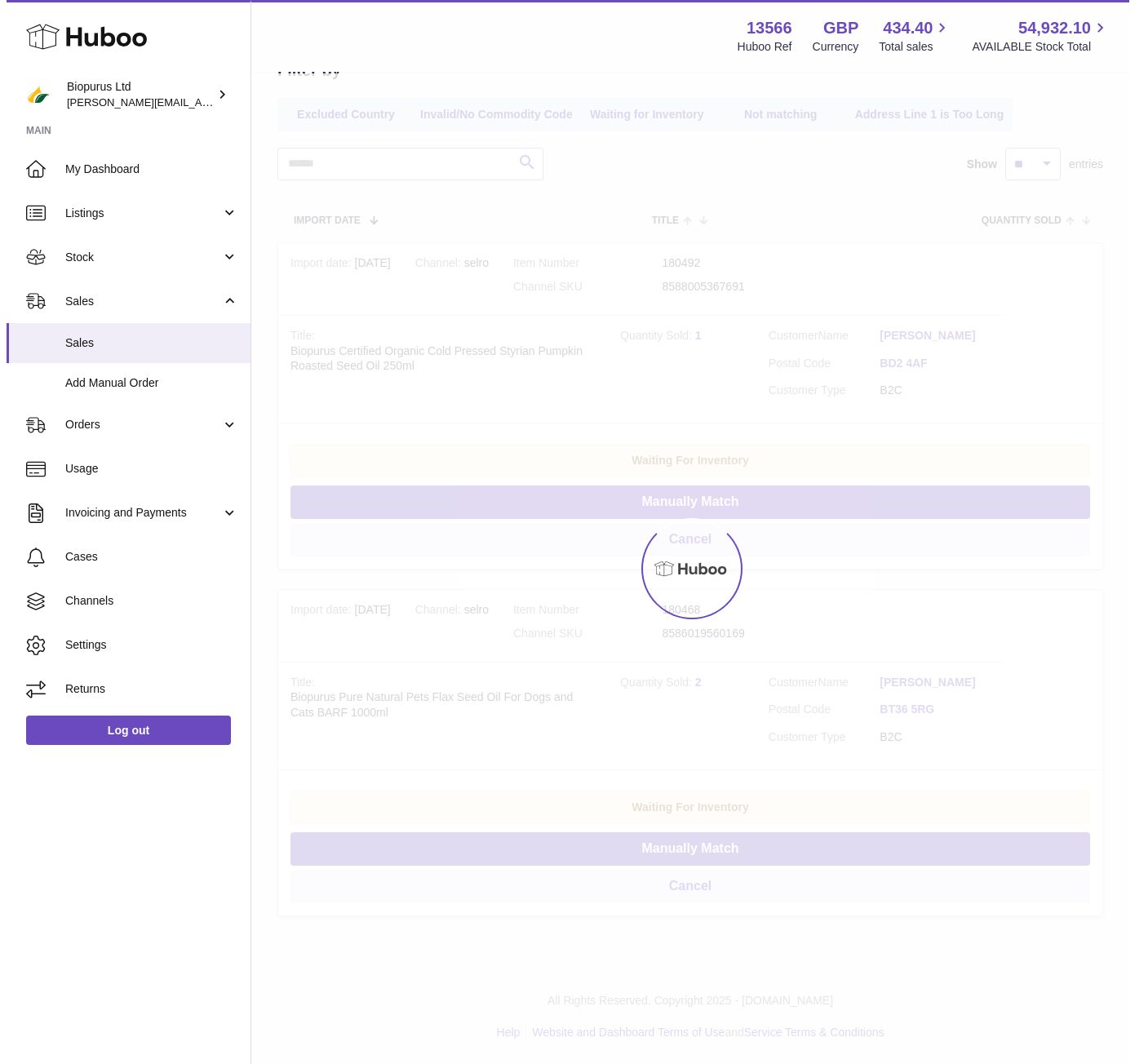
scroll to position [0, 0]
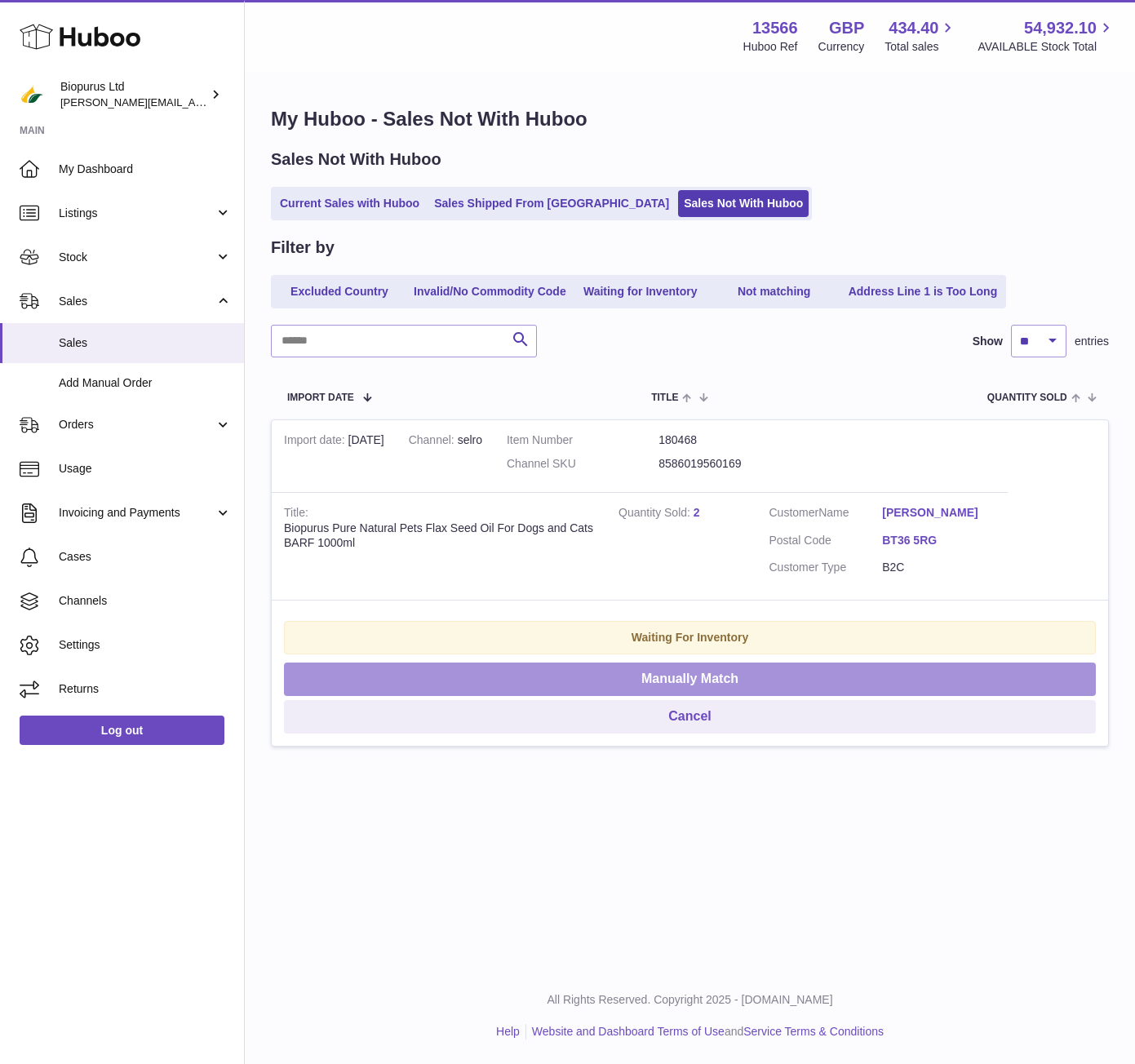
click at [564, 678] on button "Manually Match" at bounding box center [689, 679] width 811 height 33
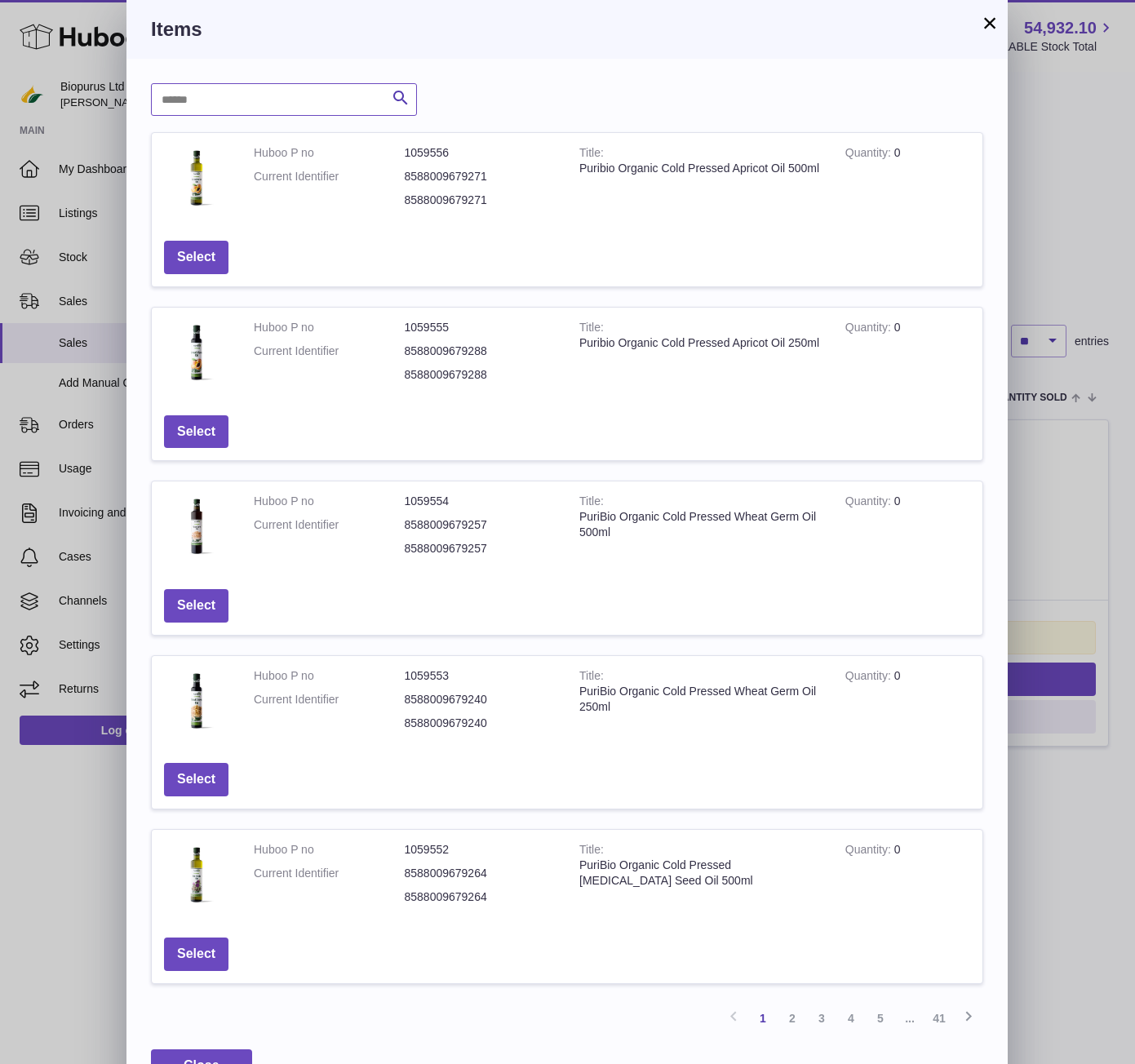
click at [226, 94] on input "text" at bounding box center [284, 99] width 266 height 33
type input "****"
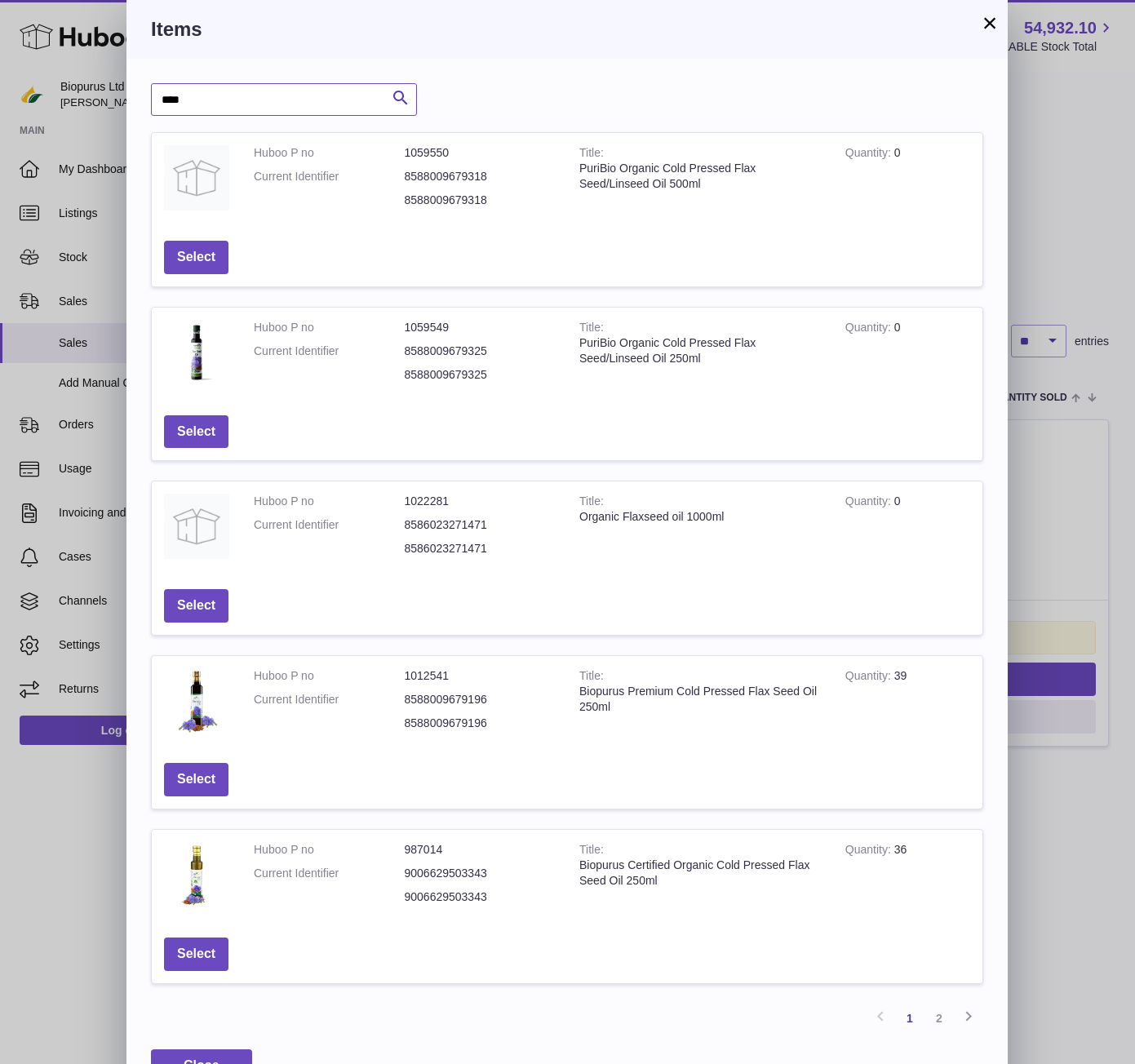
scroll to position [45, 0]
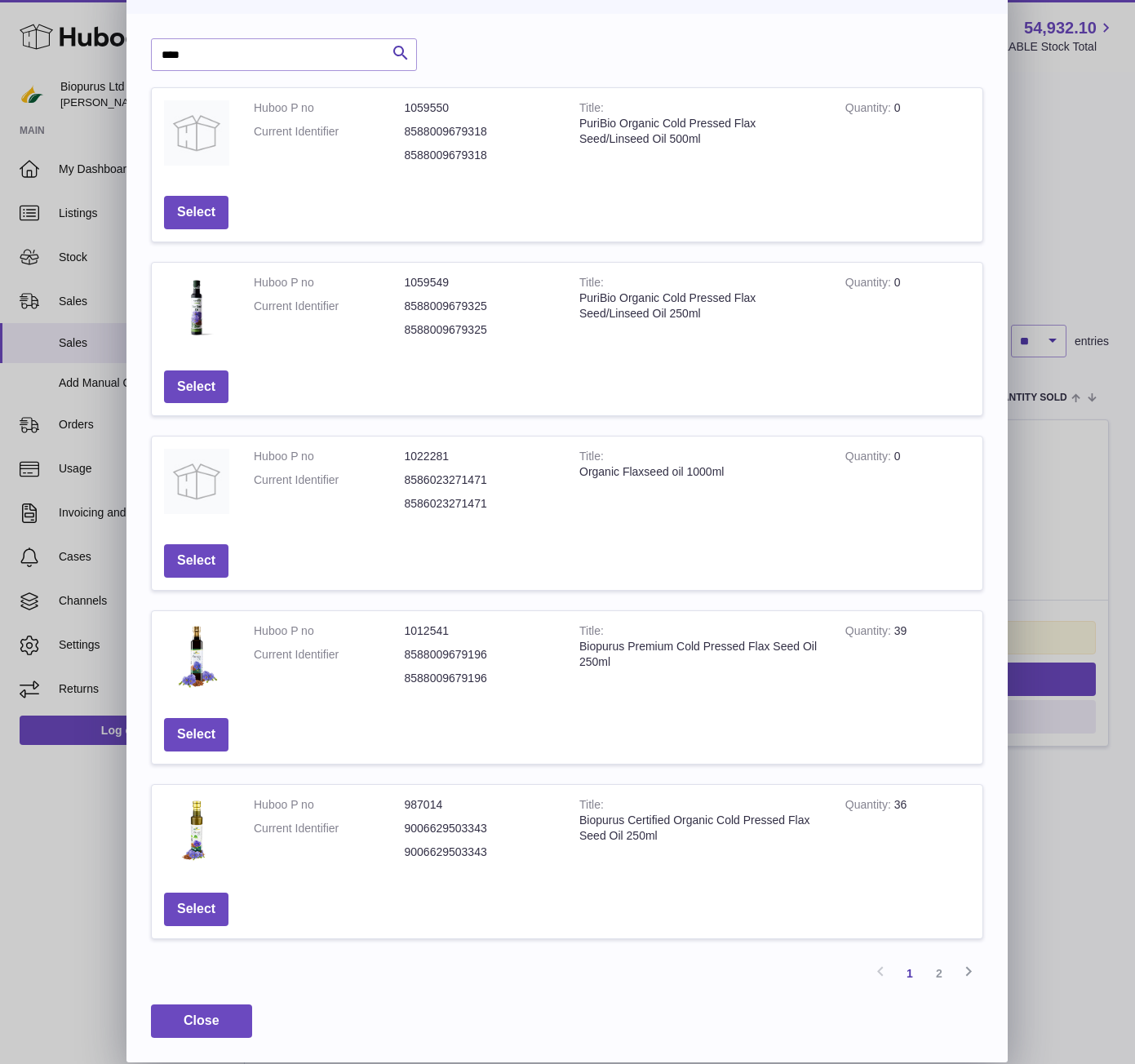
drag, startPoint x: 941, startPoint y: 977, endPoint x: 935, endPoint y: 969, distance: 10.0
click at [941, 977] on link "2" at bounding box center [938, 973] width 30 height 30
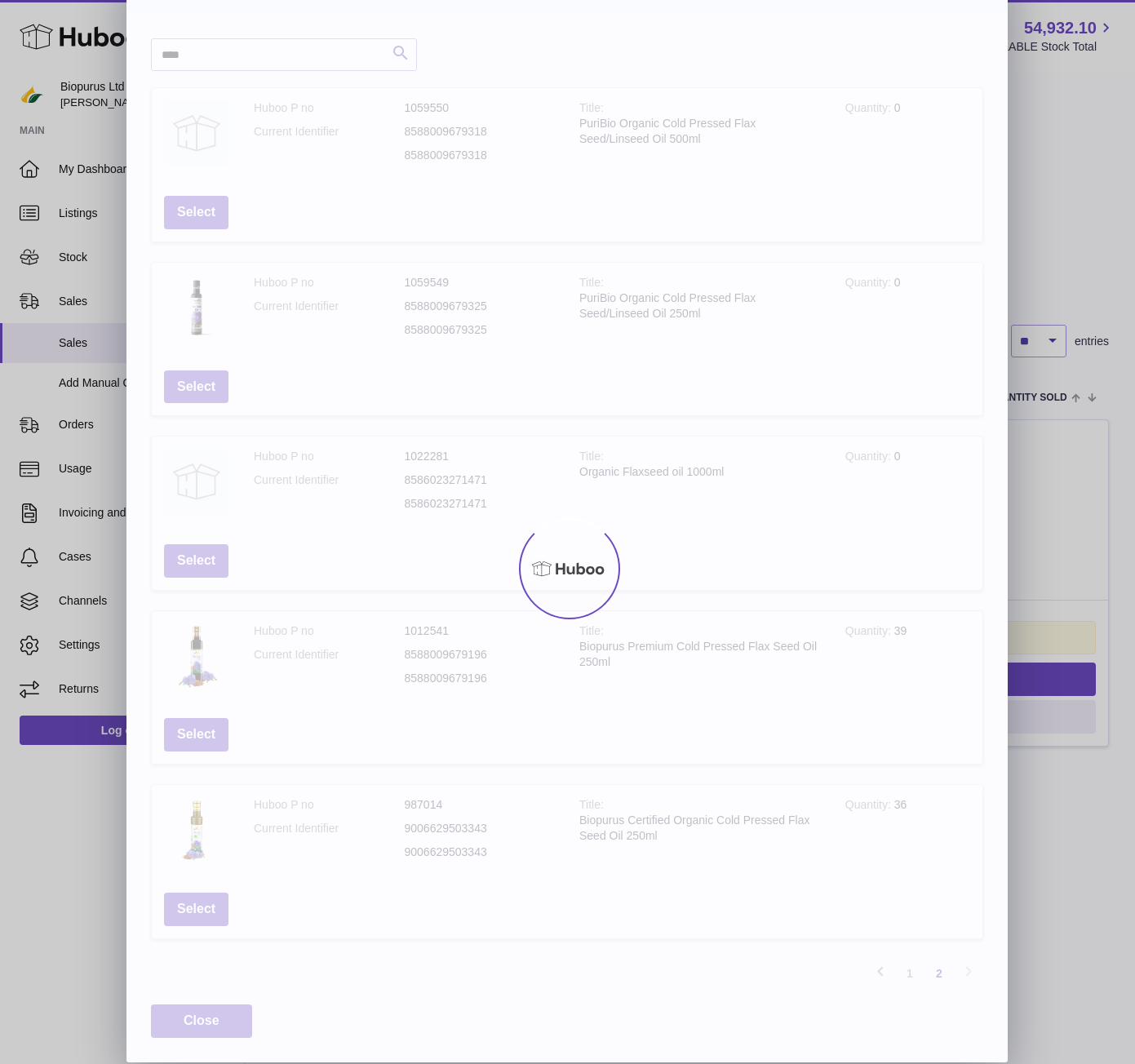
scroll to position [0, 0]
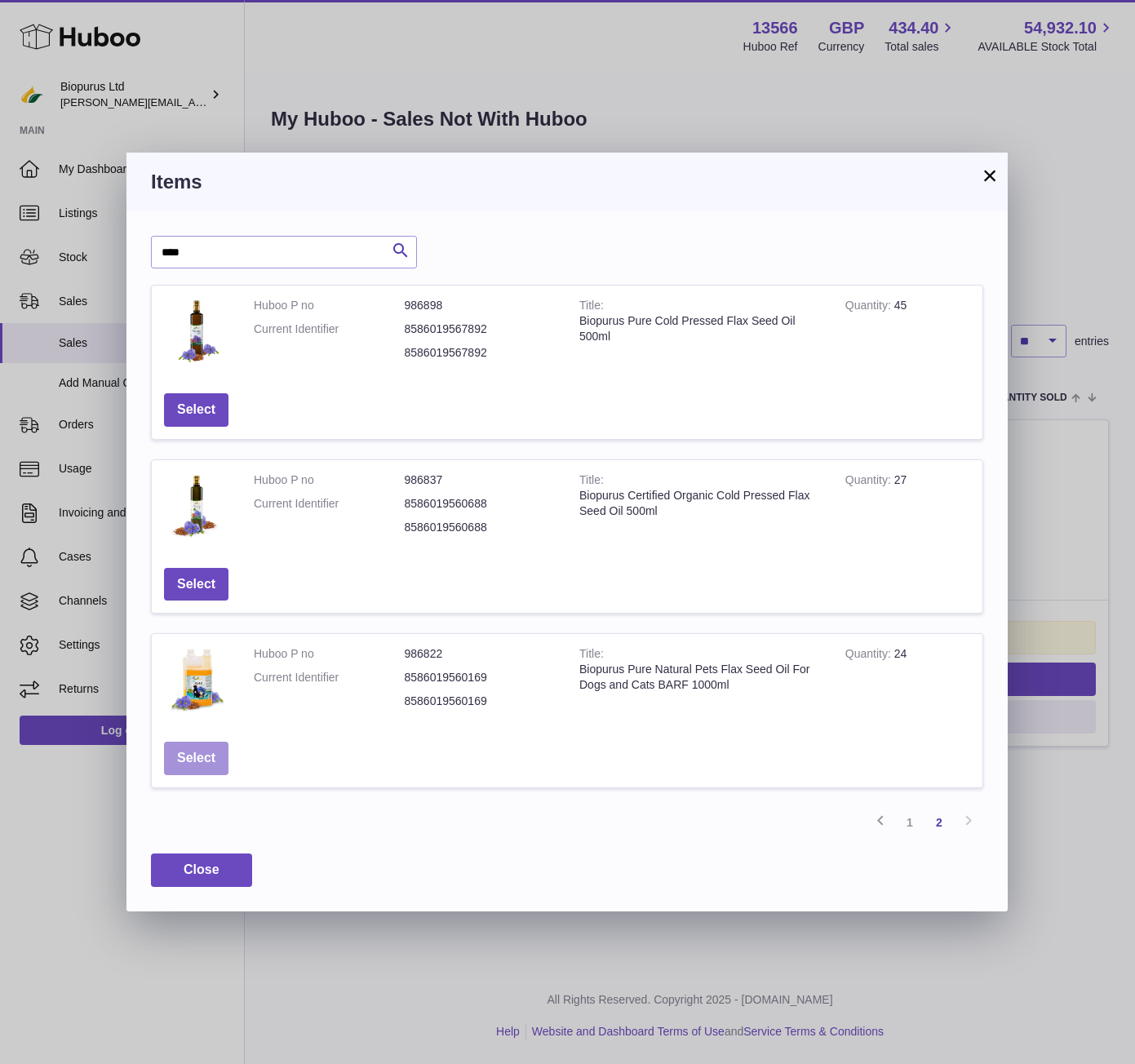
click at [208, 762] on button "Select" at bounding box center [197, 758] width 64 height 33
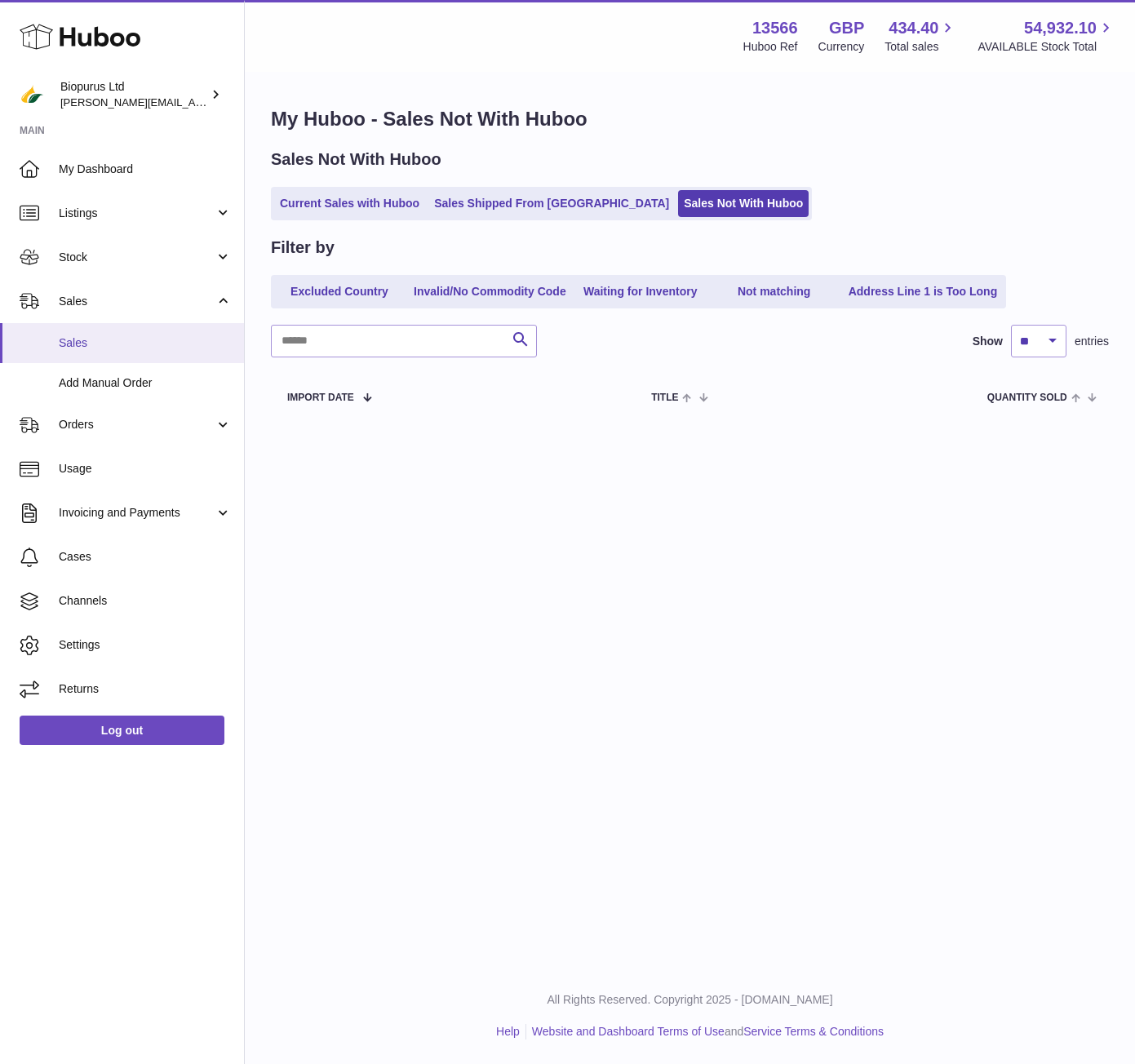
click at [78, 340] on span "Sales" at bounding box center [145, 343] width 173 height 15
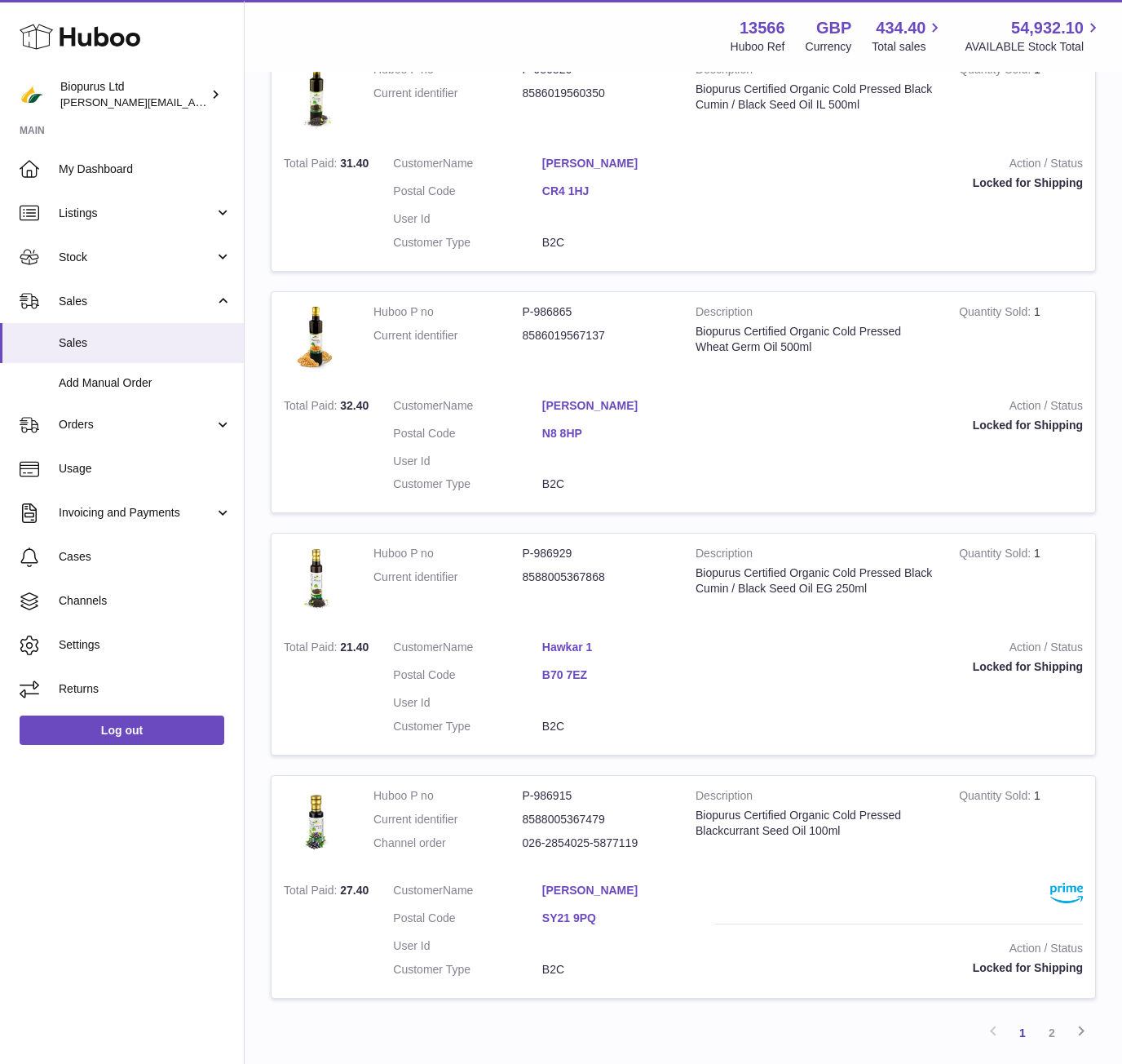
scroll to position [1932, 0]
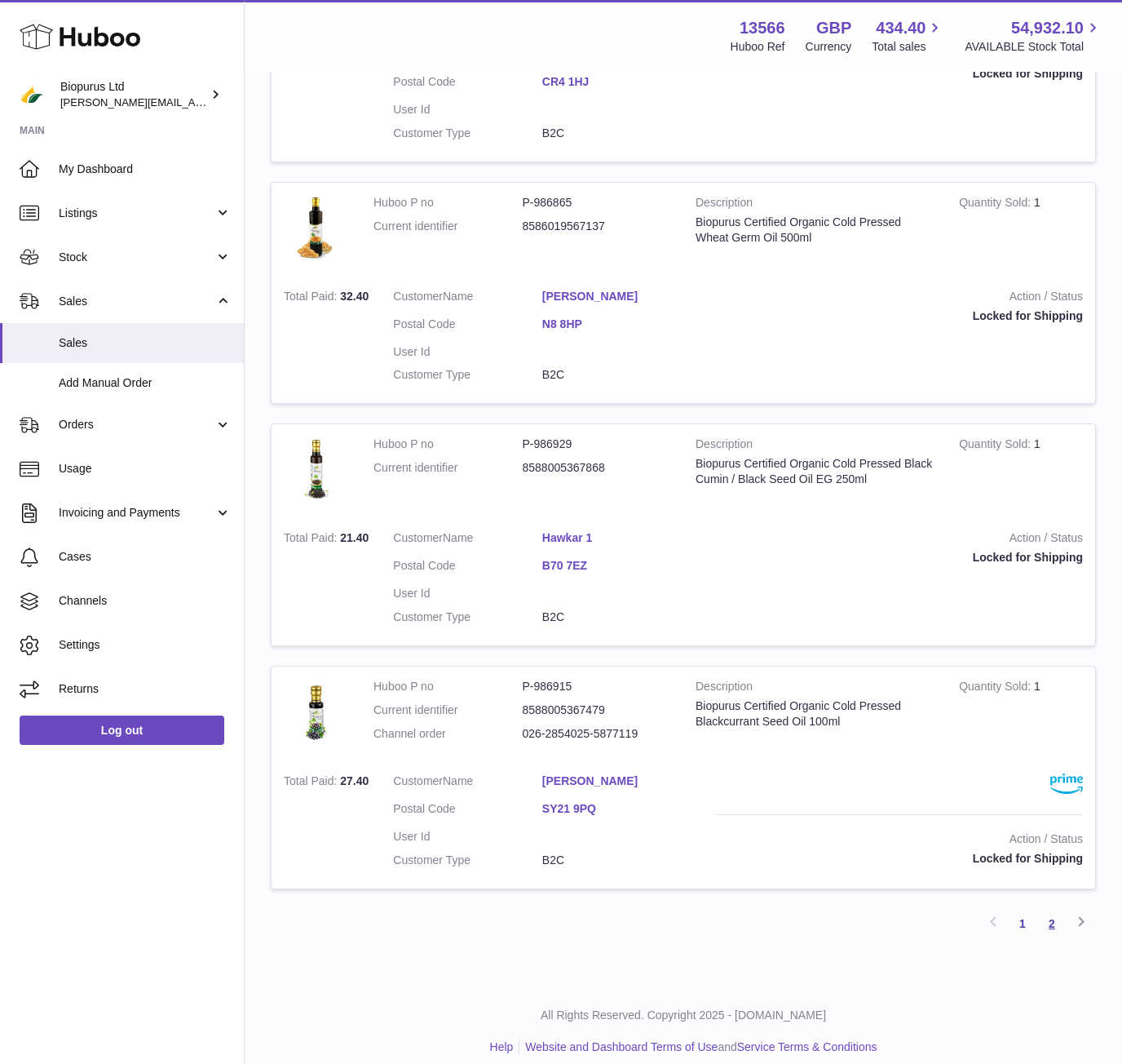
click at [1054, 909] on link "2" at bounding box center [1052, 923] width 30 height 30
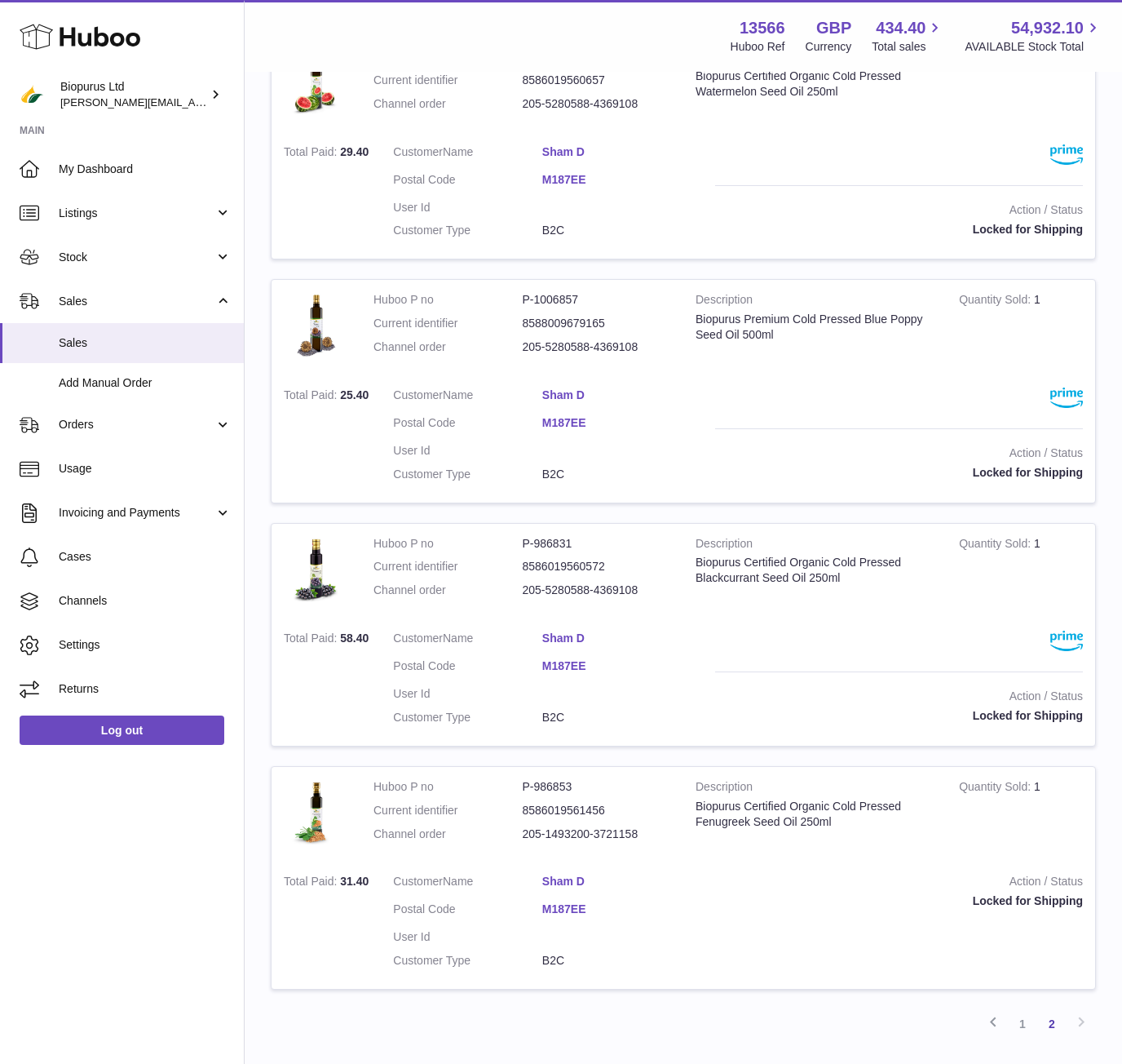
scroll to position [707, 0]
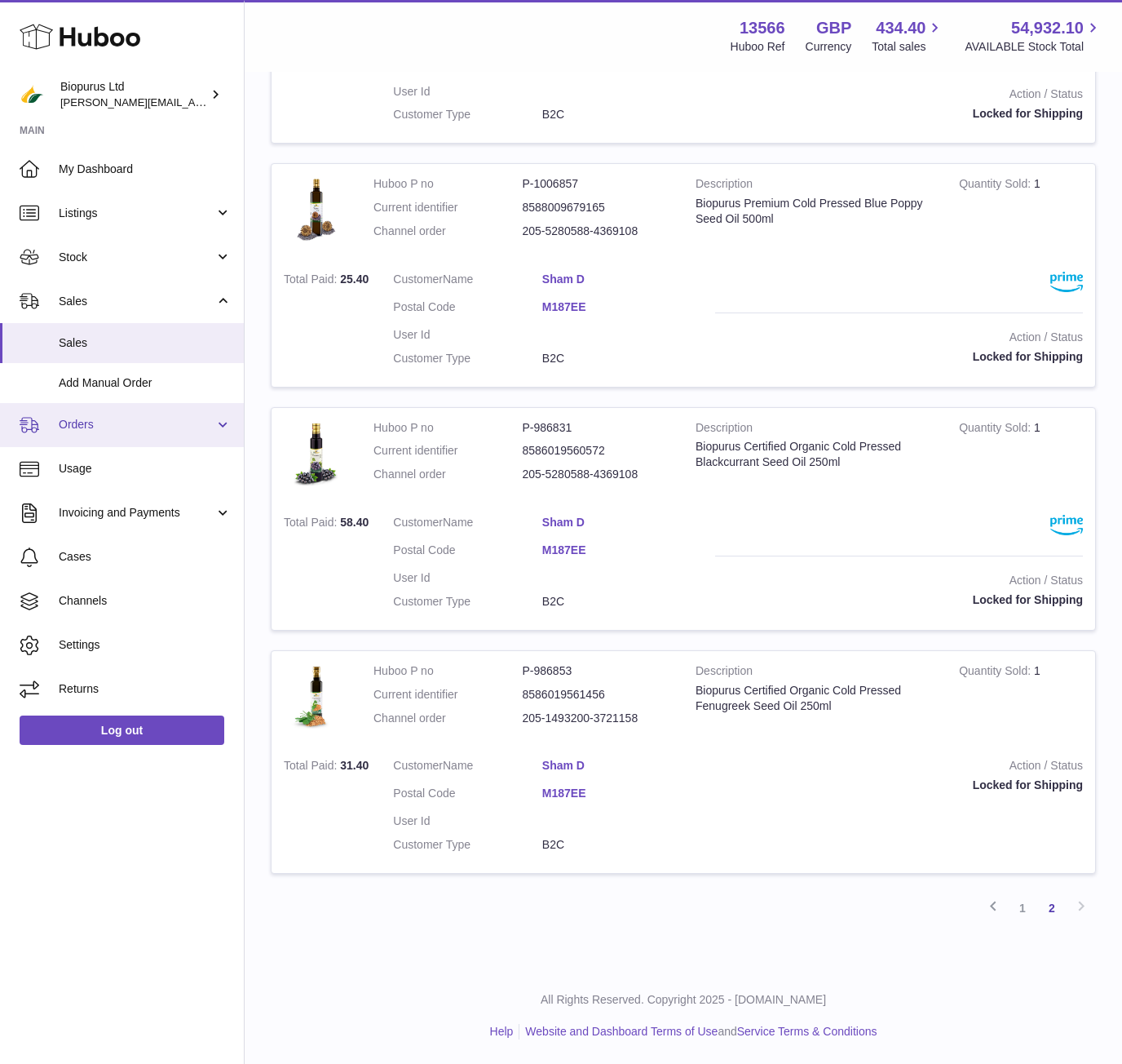
click at [89, 425] on span "Orders" at bounding box center [136, 424] width 156 height 15
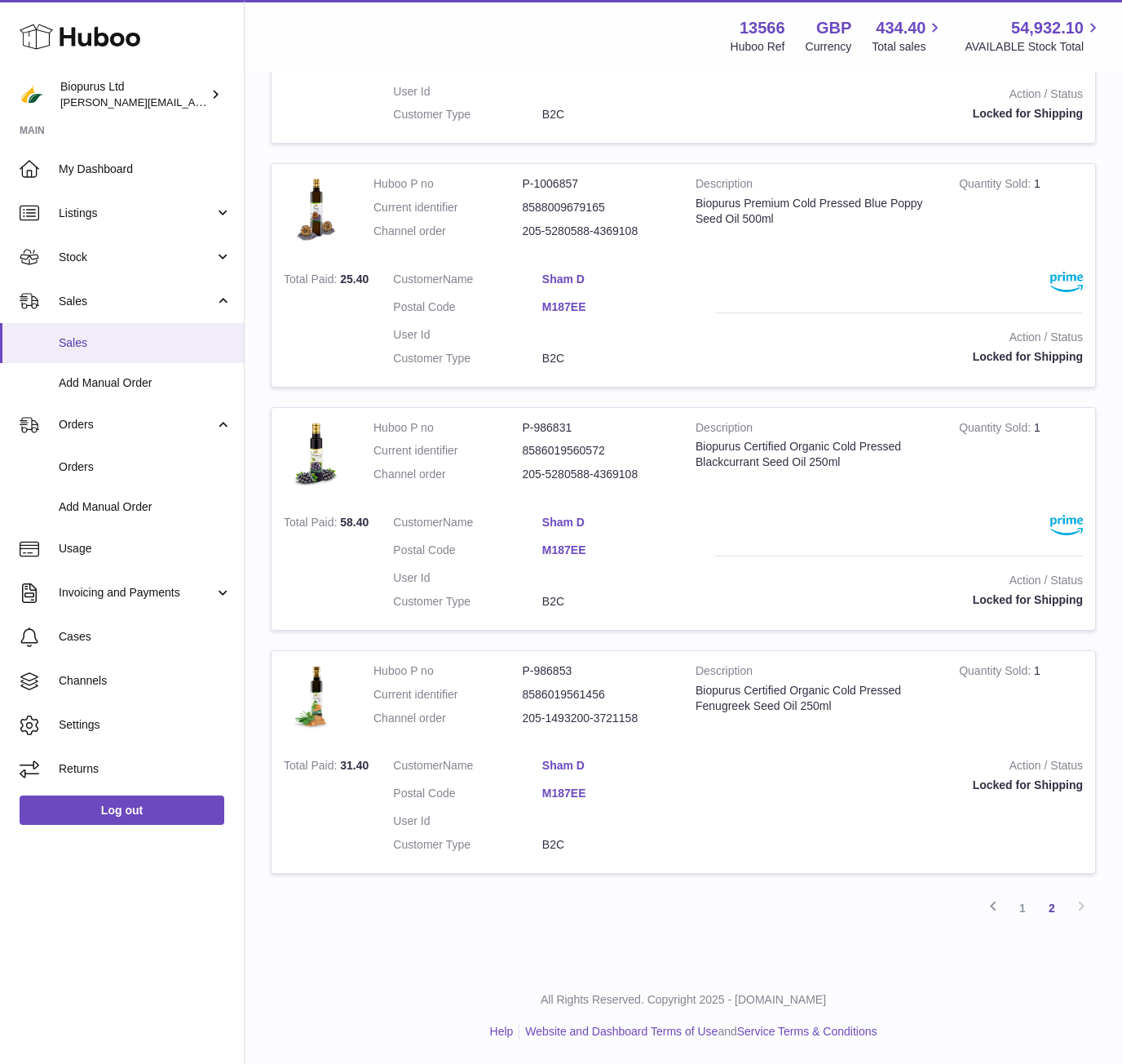
click at [91, 345] on span "Sales" at bounding box center [145, 343] width 173 height 15
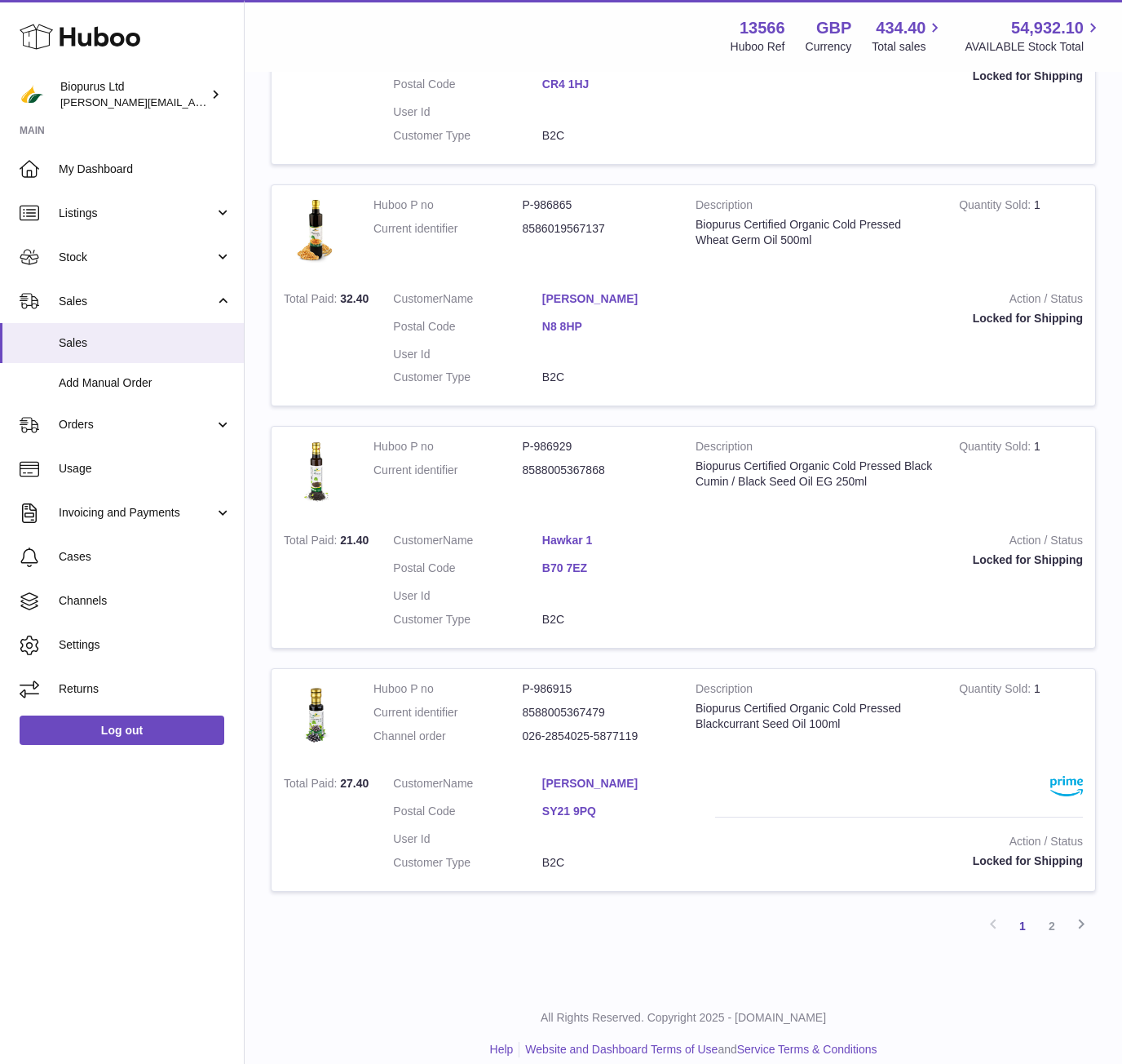
scroll to position [1932, 0]
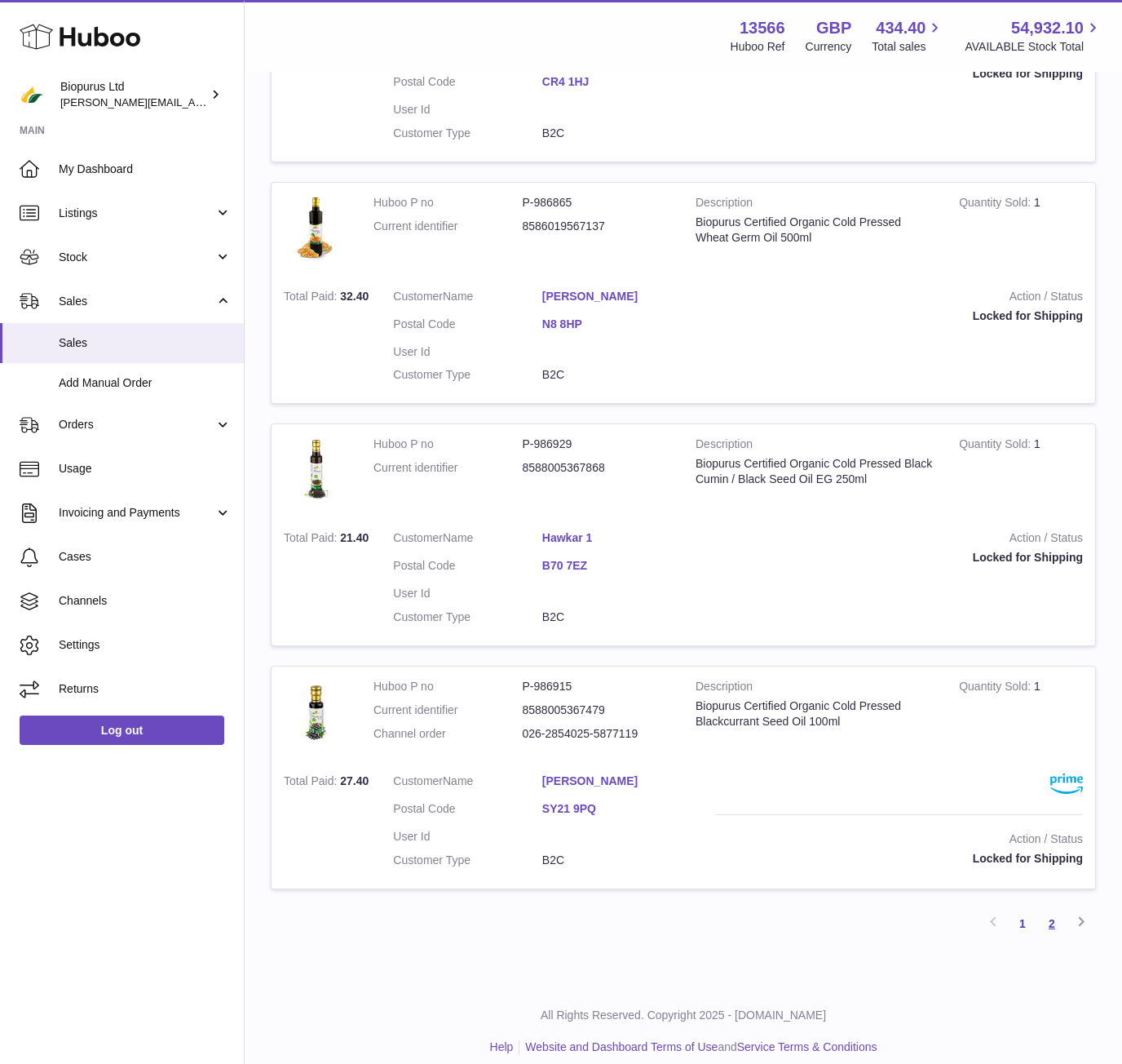
click at [1057, 909] on link "2" at bounding box center [1052, 923] width 30 height 30
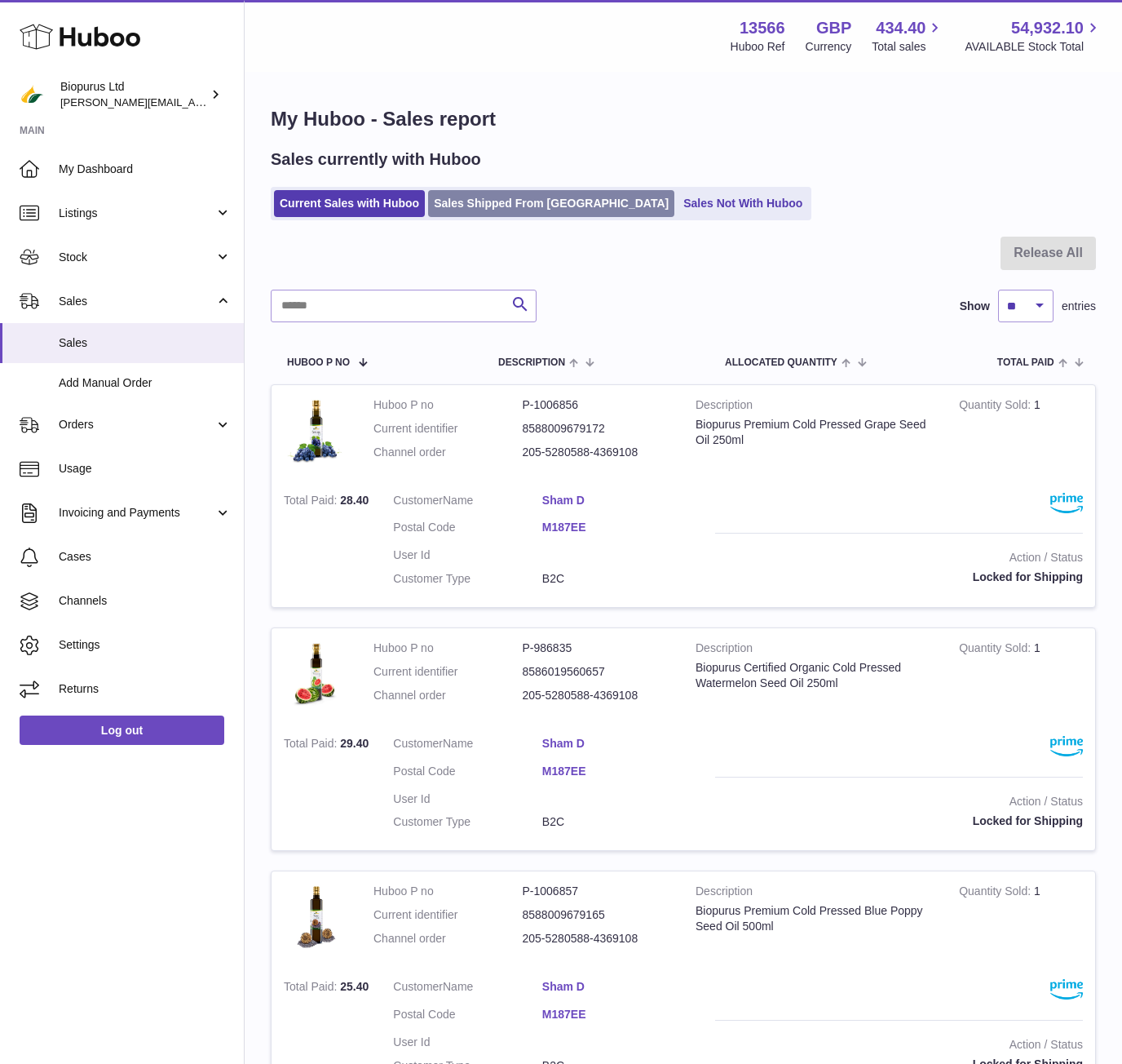
click at [513, 201] on link "Sales Shipped From [GEOGRAPHIC_DATA]" at bounding box center [551, 203] width 246 height 27
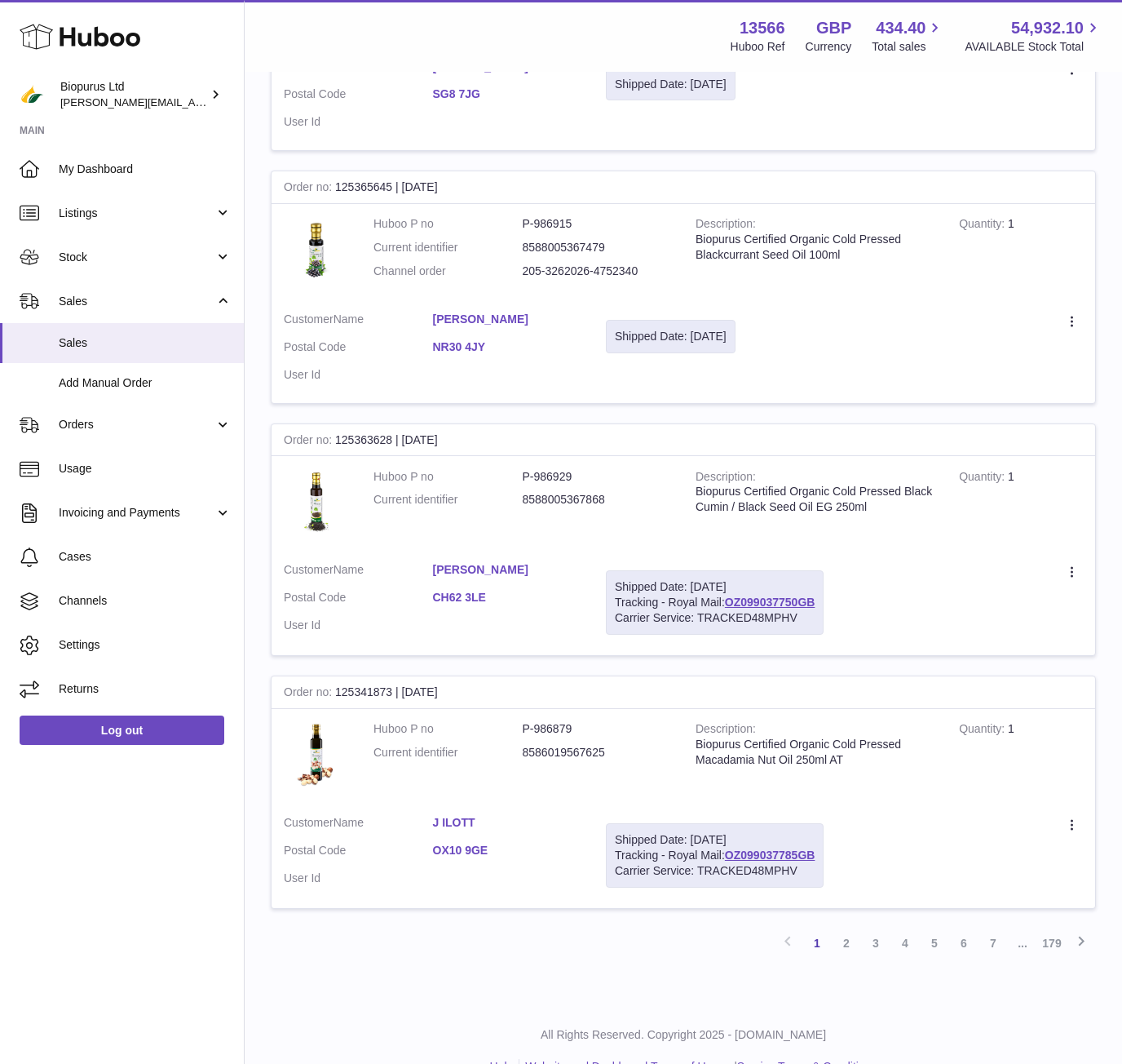
scroll to position [1992, 0]
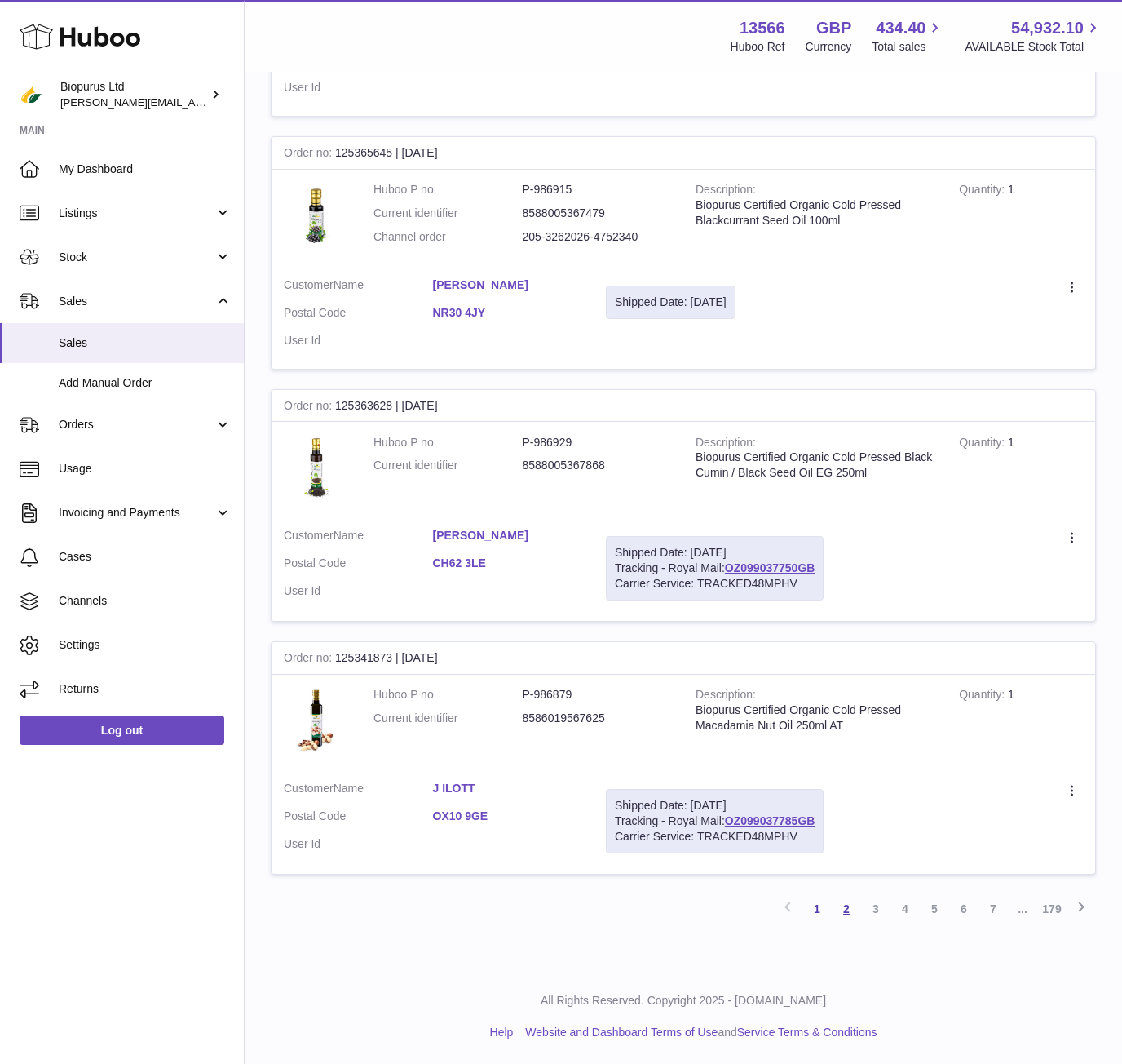
click at [842, 906] on link "2" at bounding box center [847, 909] width 30 height 30
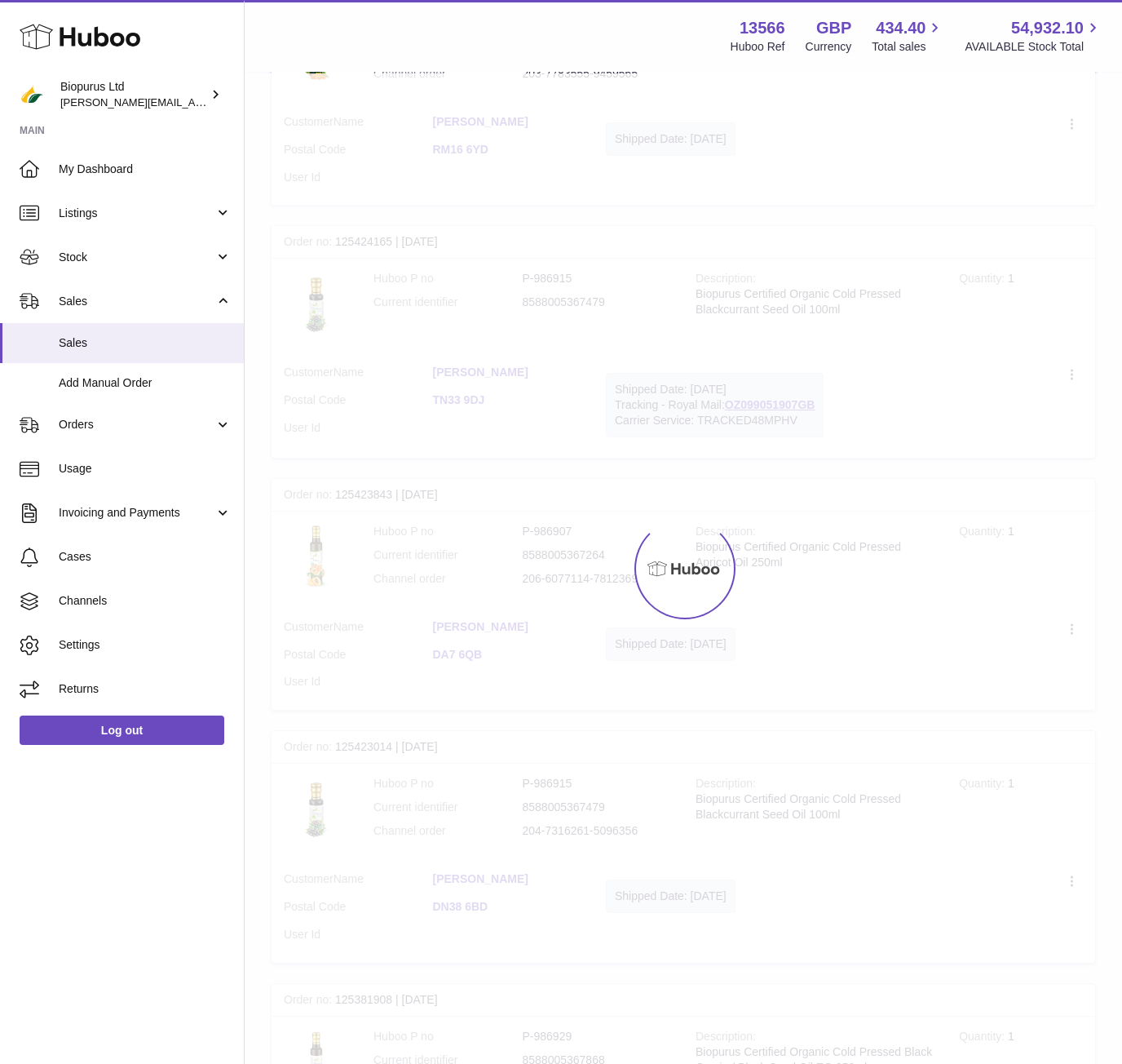
scroll to position [74, 0]
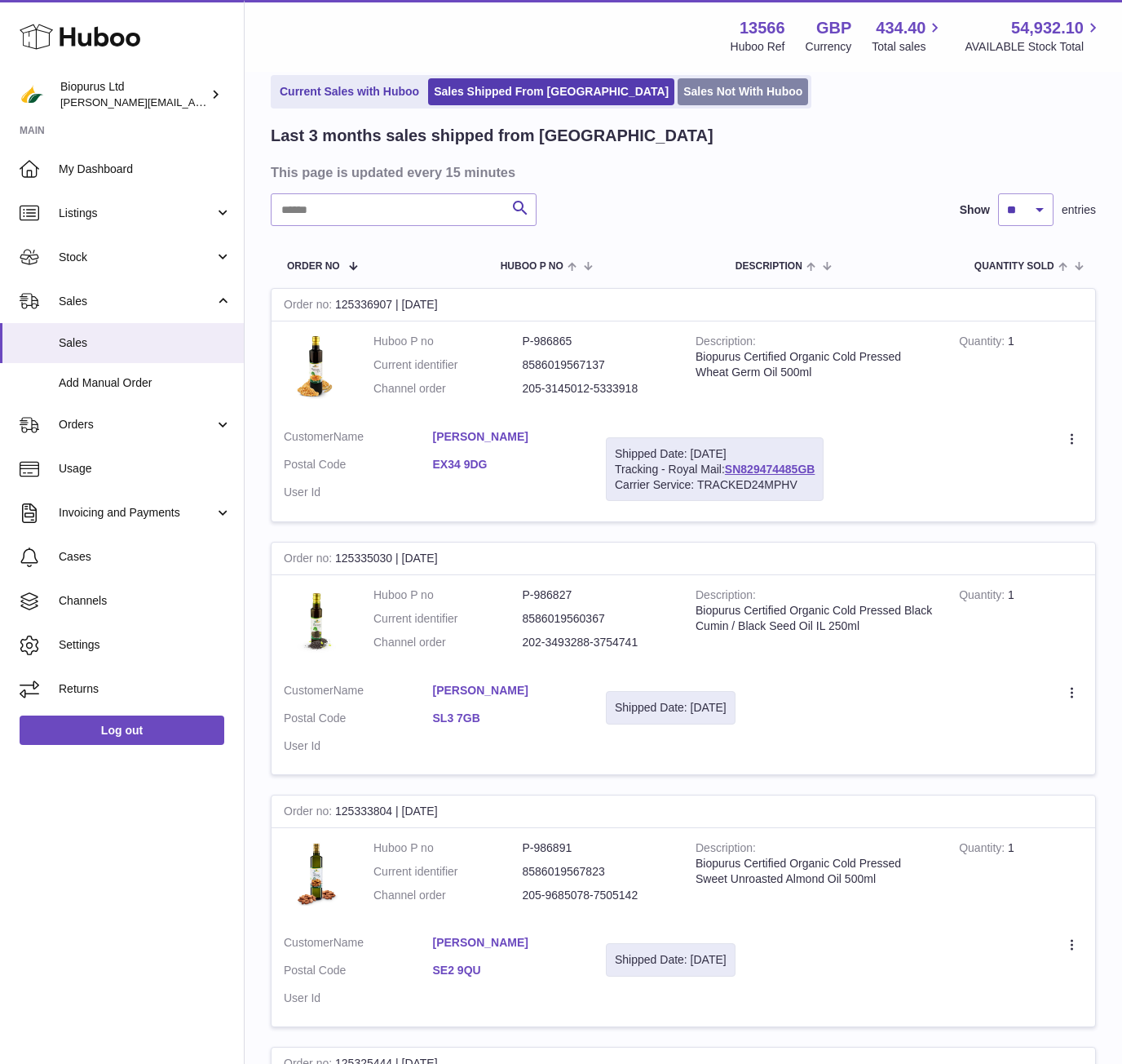
drag, startPoint x: 672, startPoint y: 89, endPoint x: 663, endPoint y: 92, distance: 9.5
click at [677, 89] on link "Sales Not With Huboo" at bounding box center [743, 91] width 130 height 27
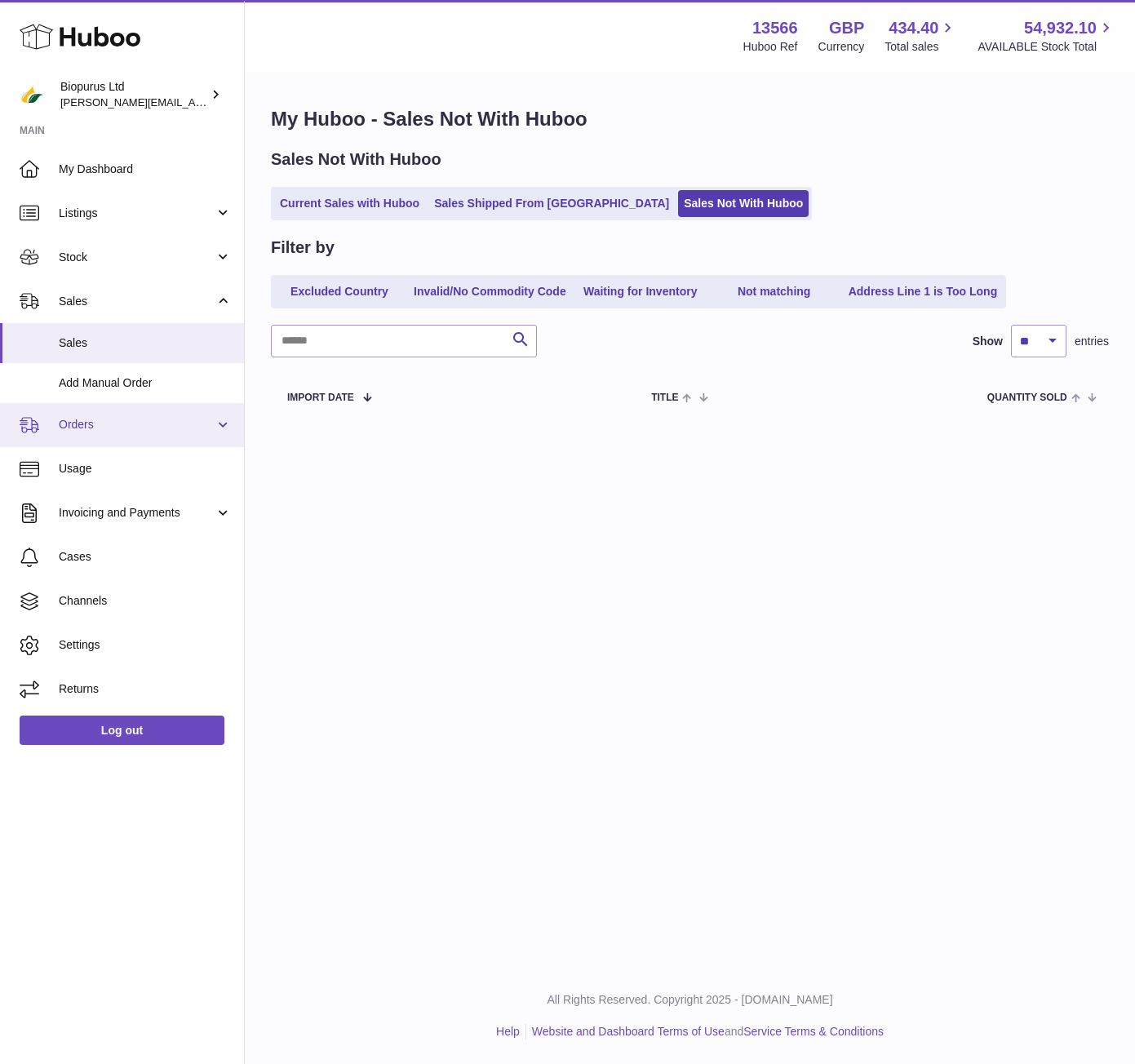
click at [76, 417] on span "Orders" at bounding box center [136, 424] width 156 height 15
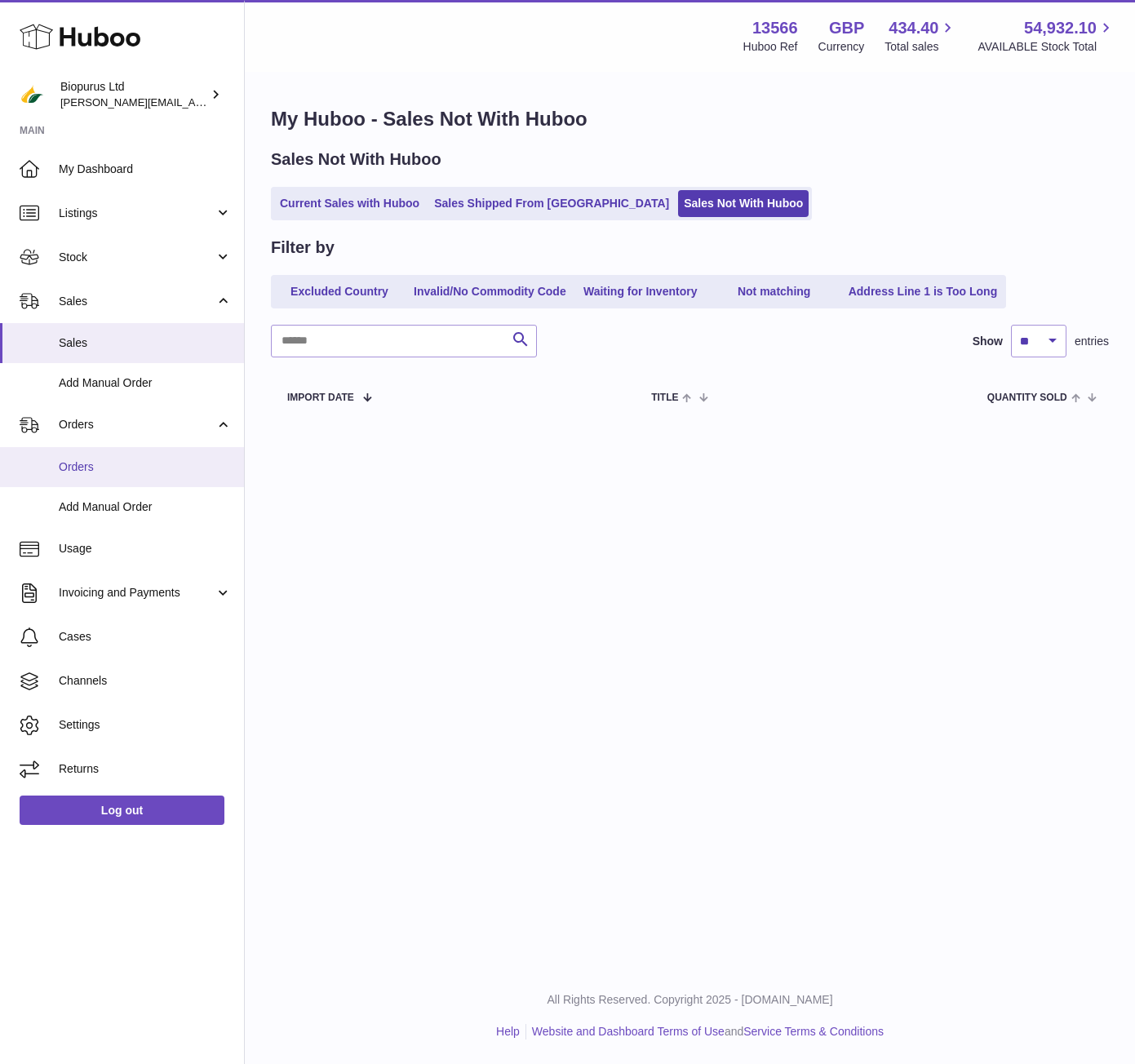
click at [89, 461] on span "Orders" at bounding box center [145, 467] width 173 height 15
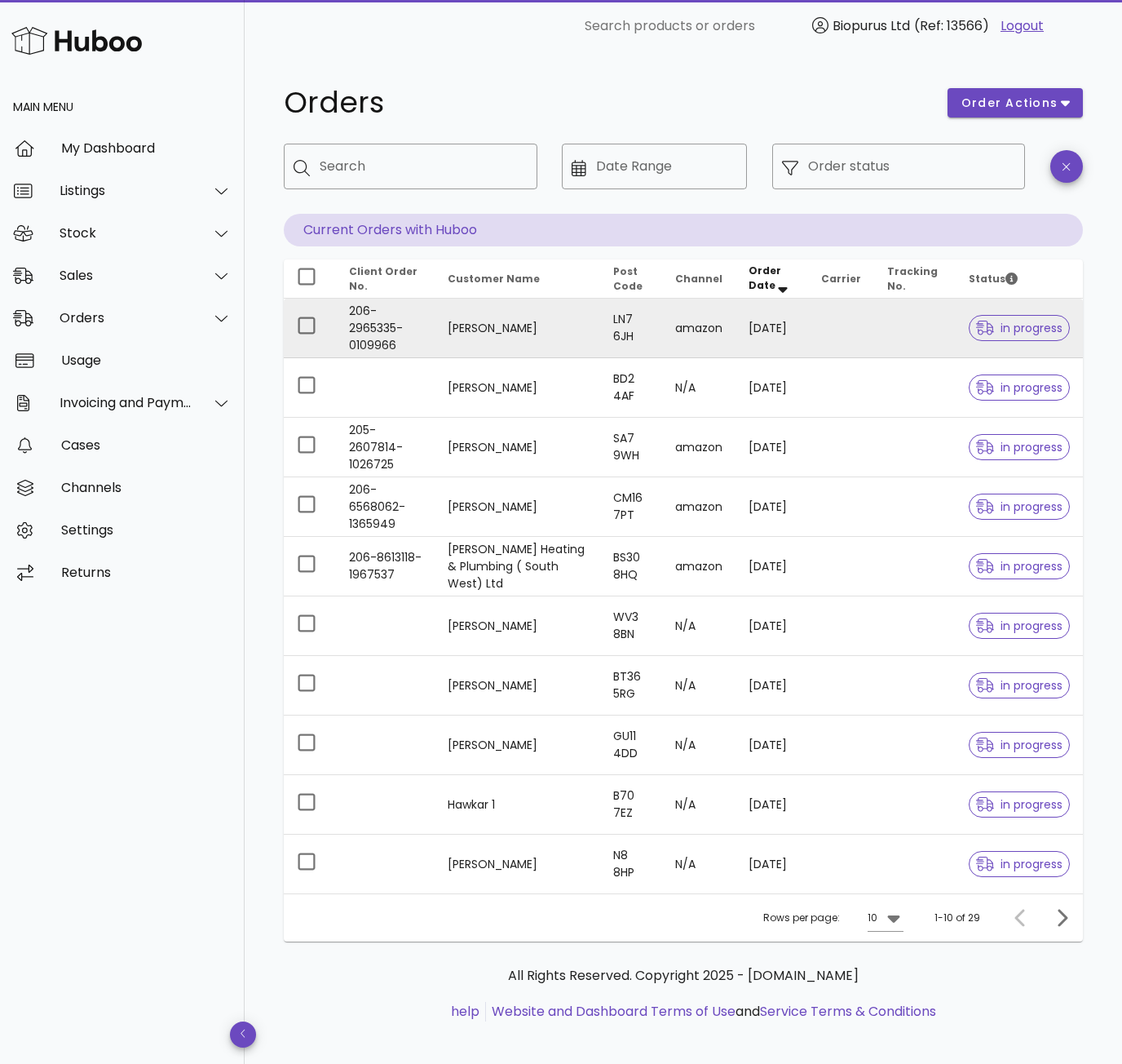
click at [473, 334] on td "[PERSON_NAME]" at bounding box center [517, 329] width 166 height 59
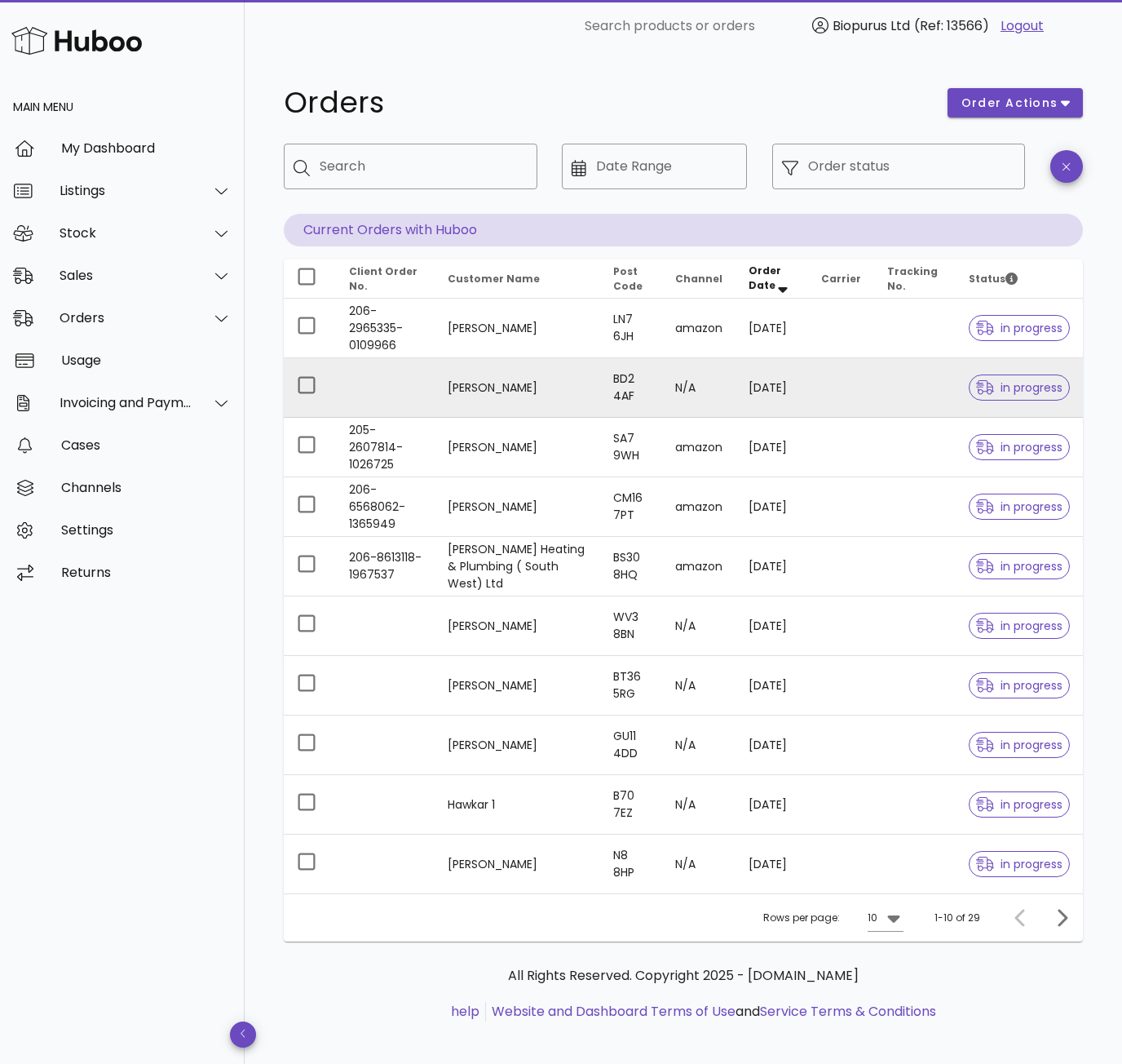
click at [484, 396] on td "[PERSON_NAME]" at bounding box center [517, 388] width 166 height 59
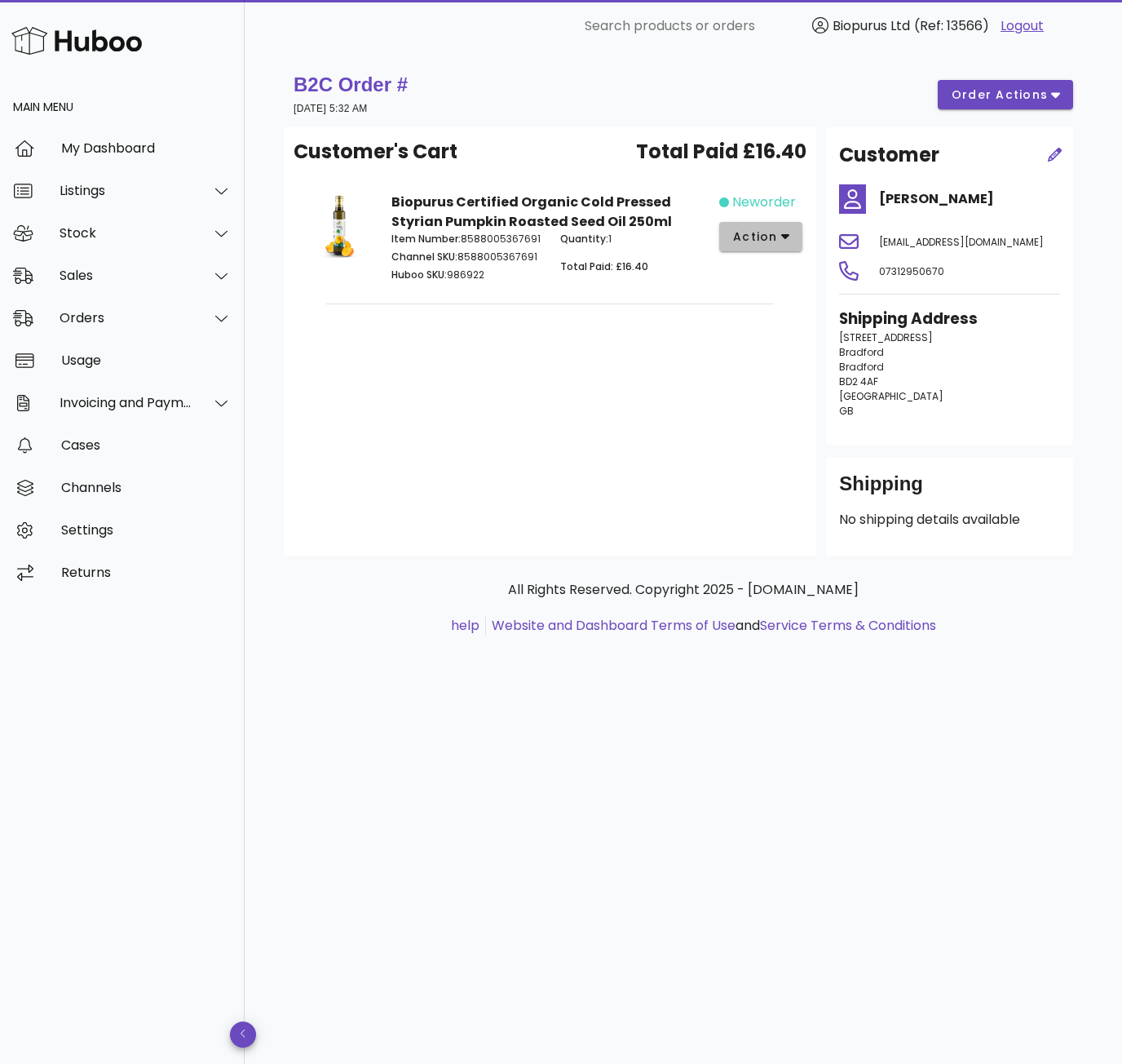
click at [783, 241] on icon "button" at bounding box center [786, 236] width 9 height 14
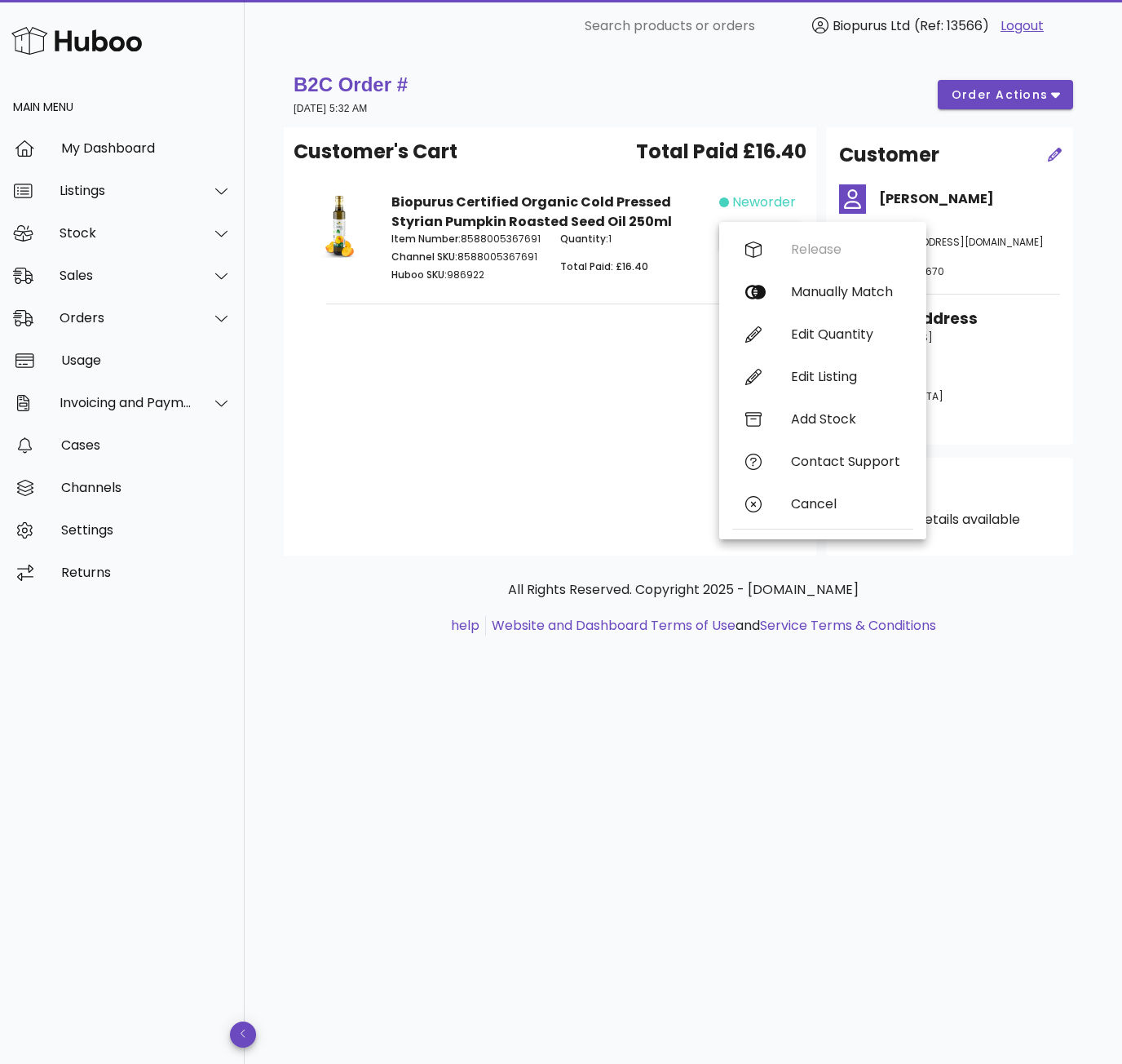
click at [766, 193] on span "neworder" at bounding box center [764, 202] width 64 height 19
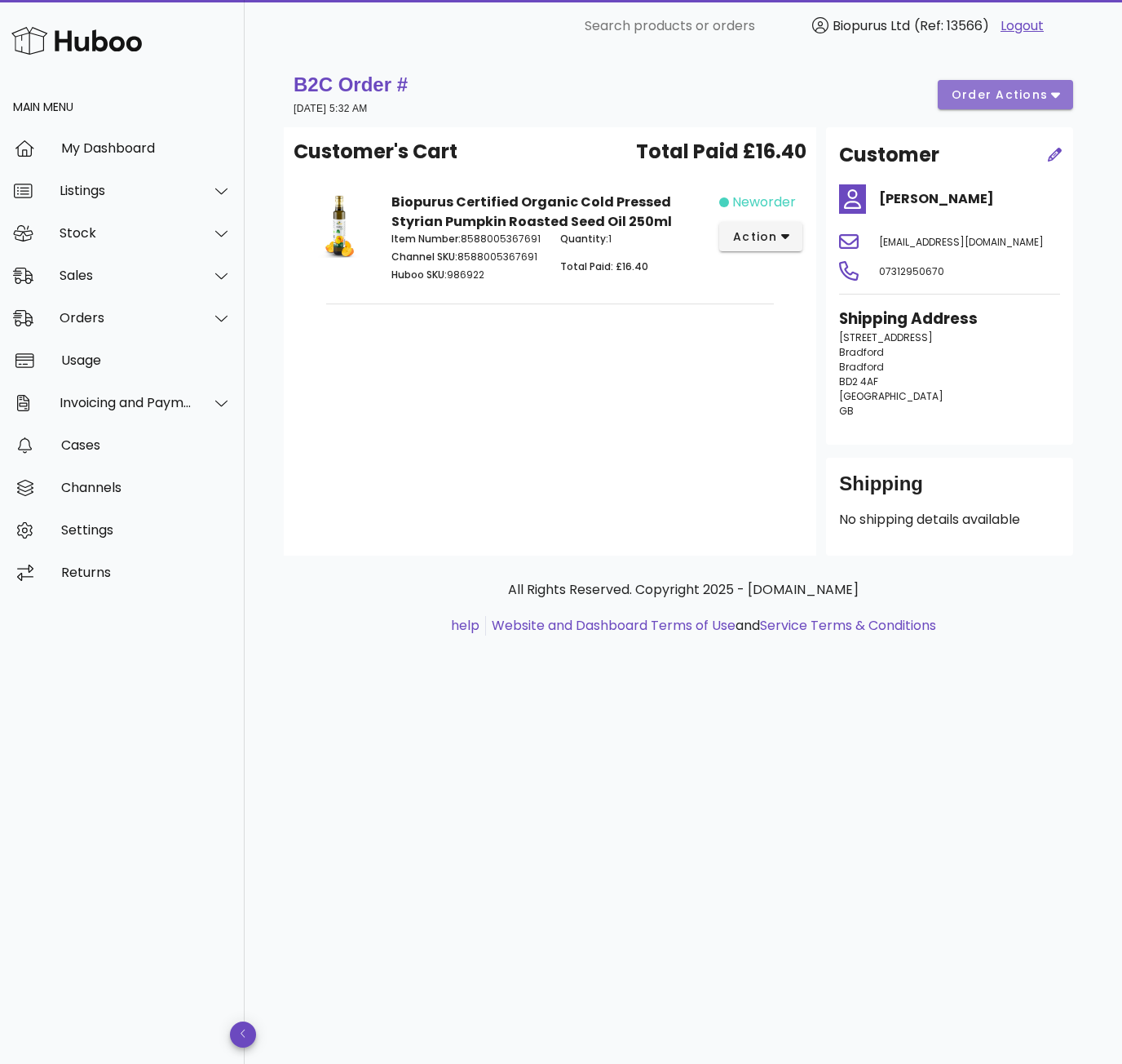
click at [1021, 99] on span "order actions" at bounding box center [1000, 95] width 98 height 17
click at [1025, 109] on div "Release Reprocess Cancel" at bounding box center [1026, 153] width 141 height 135
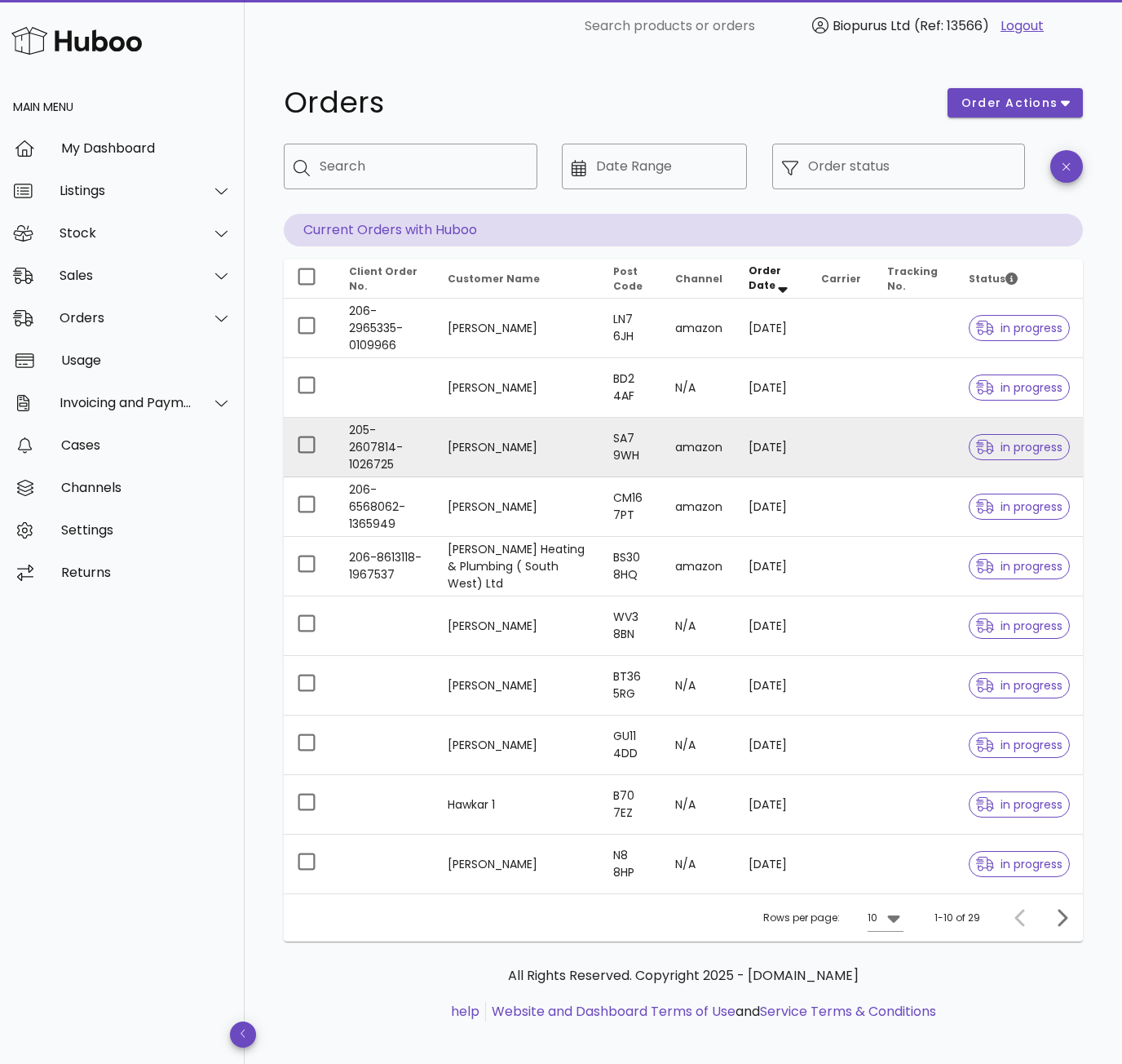
click at [473, 446] on td "[PERSON_NAME]" at bounding box center [517, 447] width 166 height 59
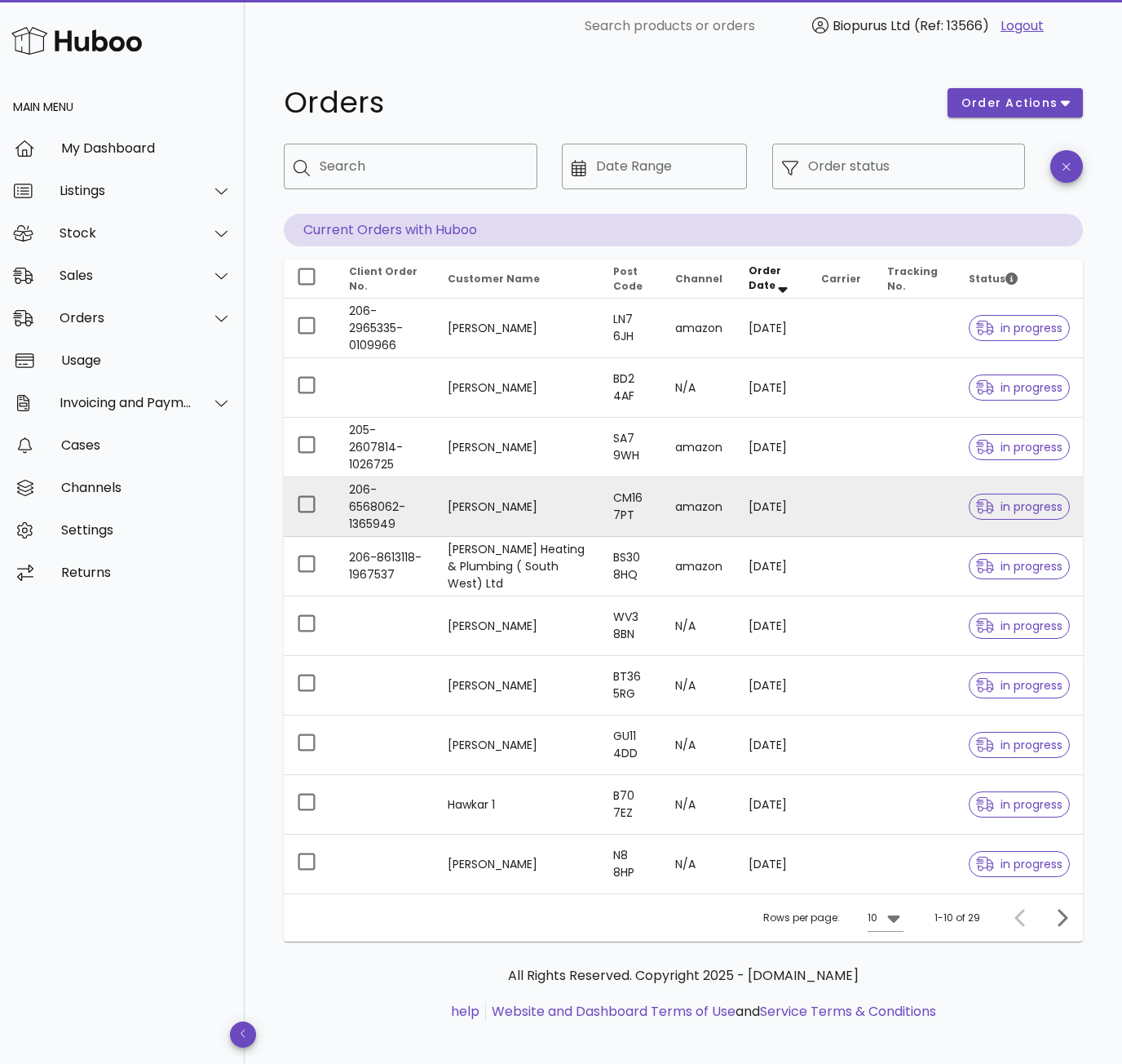
click at [510, 511] on td "[PERSON_NAME]" at bounding box center [517, 507] width 166 height 59
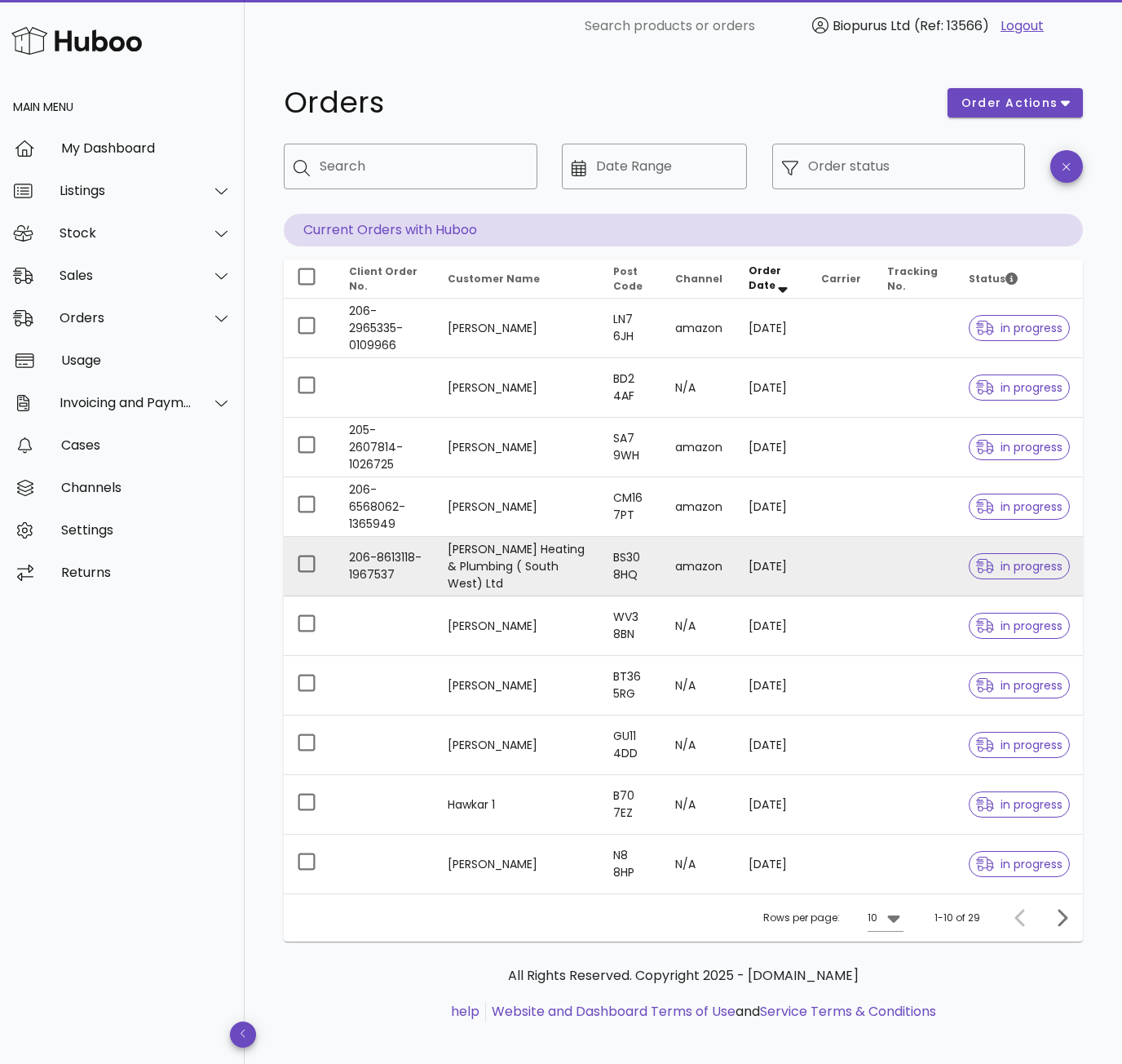
click at [484, 563] on td "[PERSON_NAME] Heating & Plumbing ( South West) Ltd" at bounding box center [517, 567] width 166 height 59
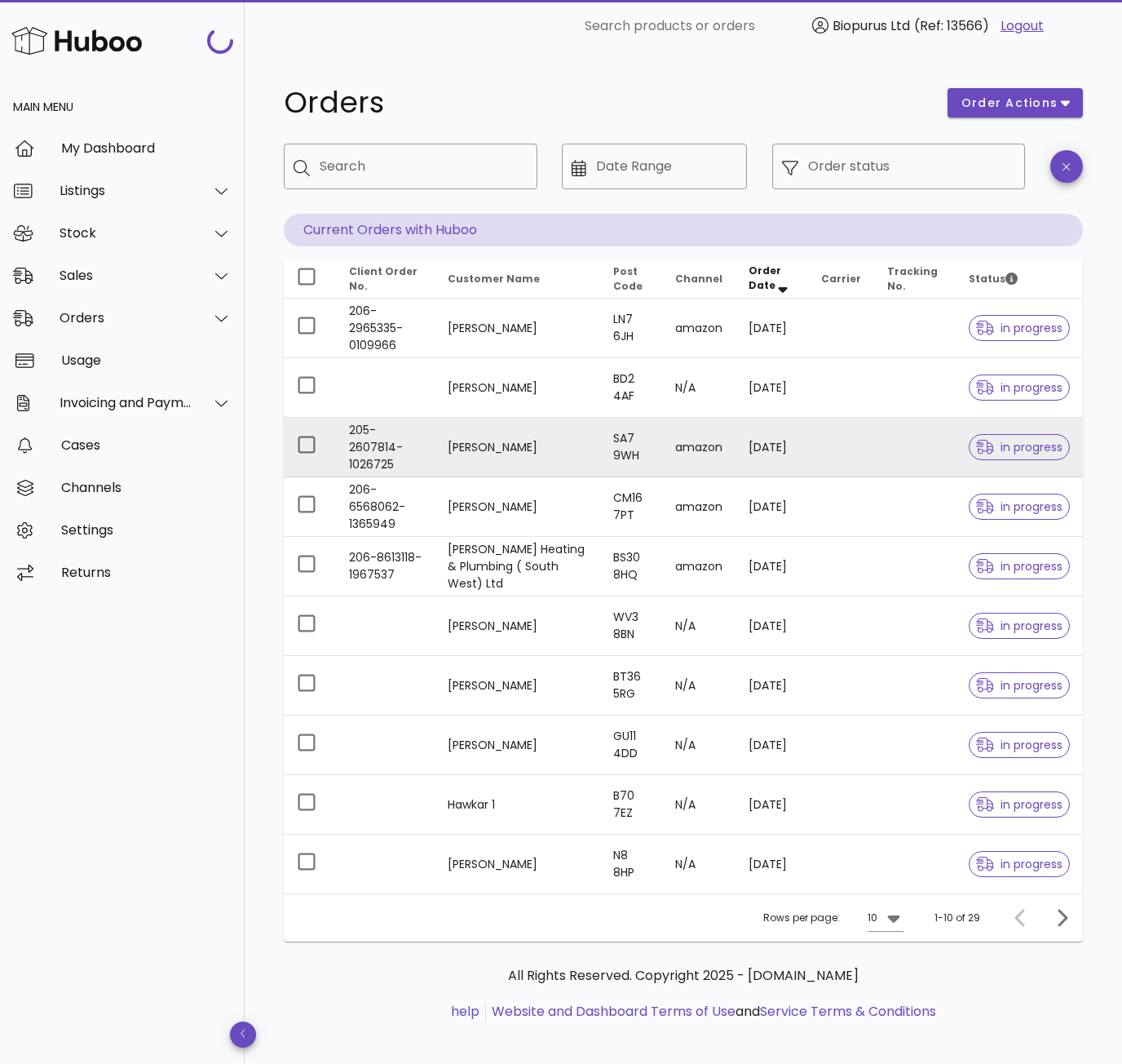
scroll to position [10, 0]
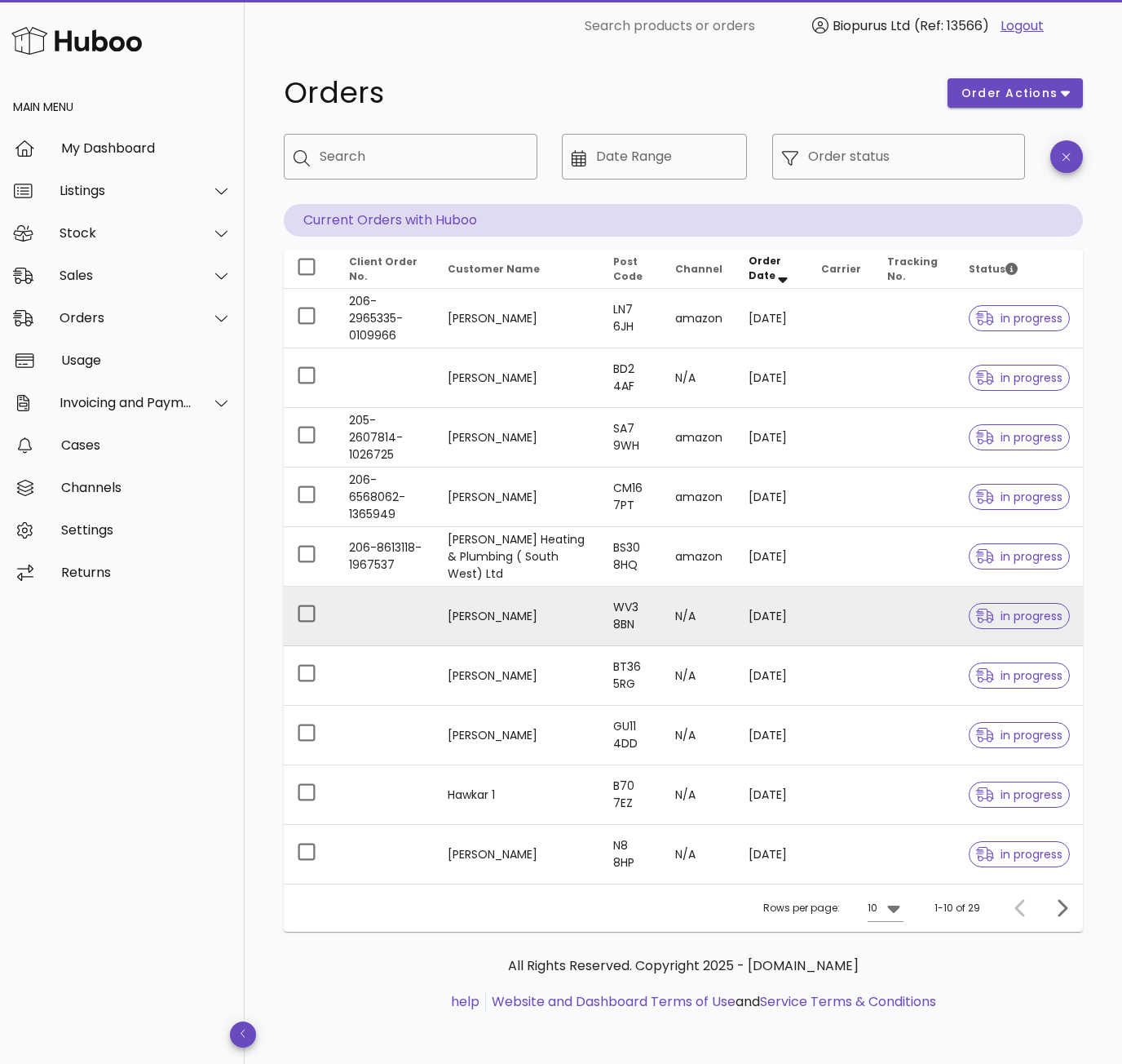
click at [486, 627] on td "[PERSON_NAME]" at bounding box center [517, 617] width 166 height 59
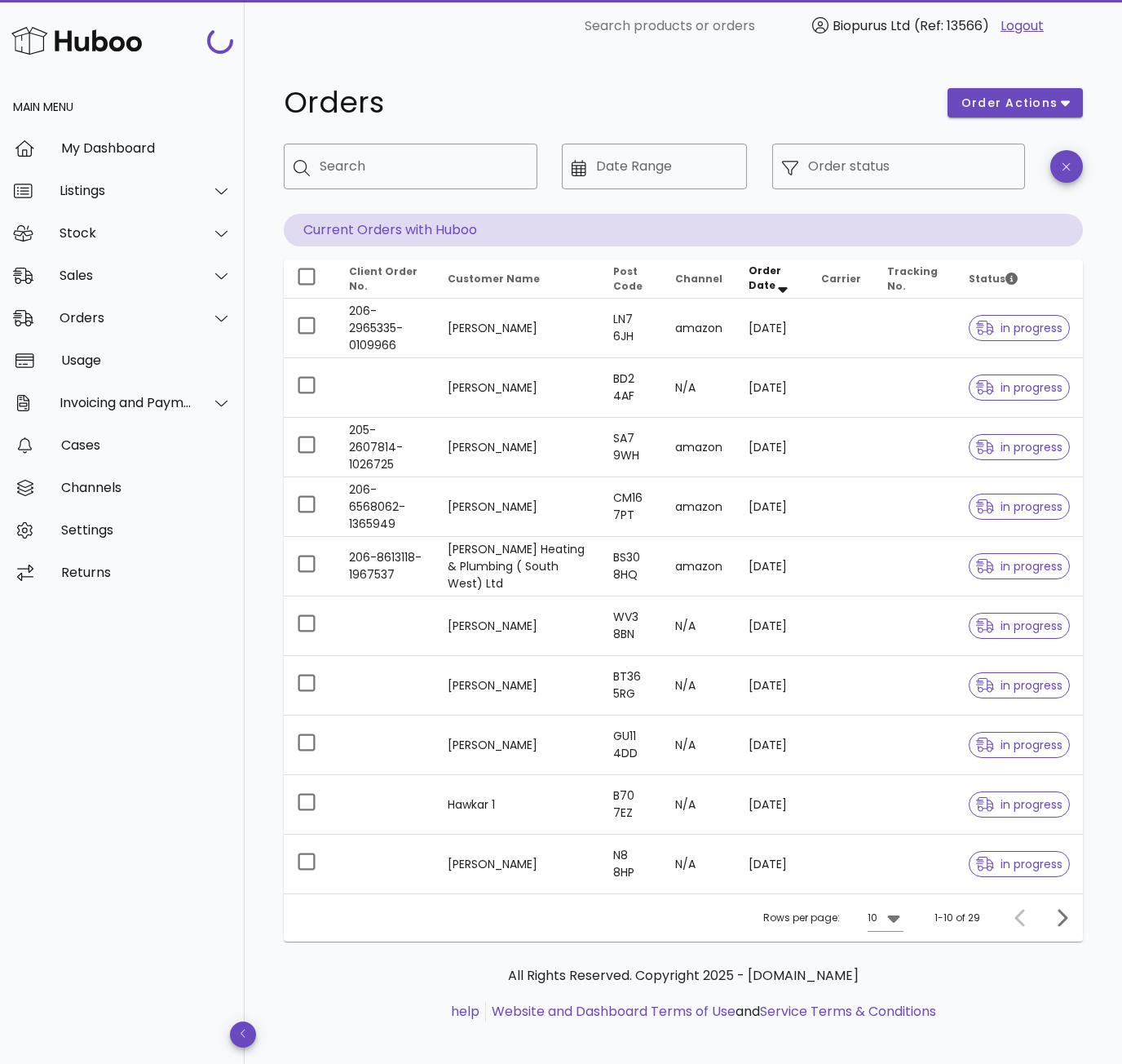
scroll to position [10, 0]
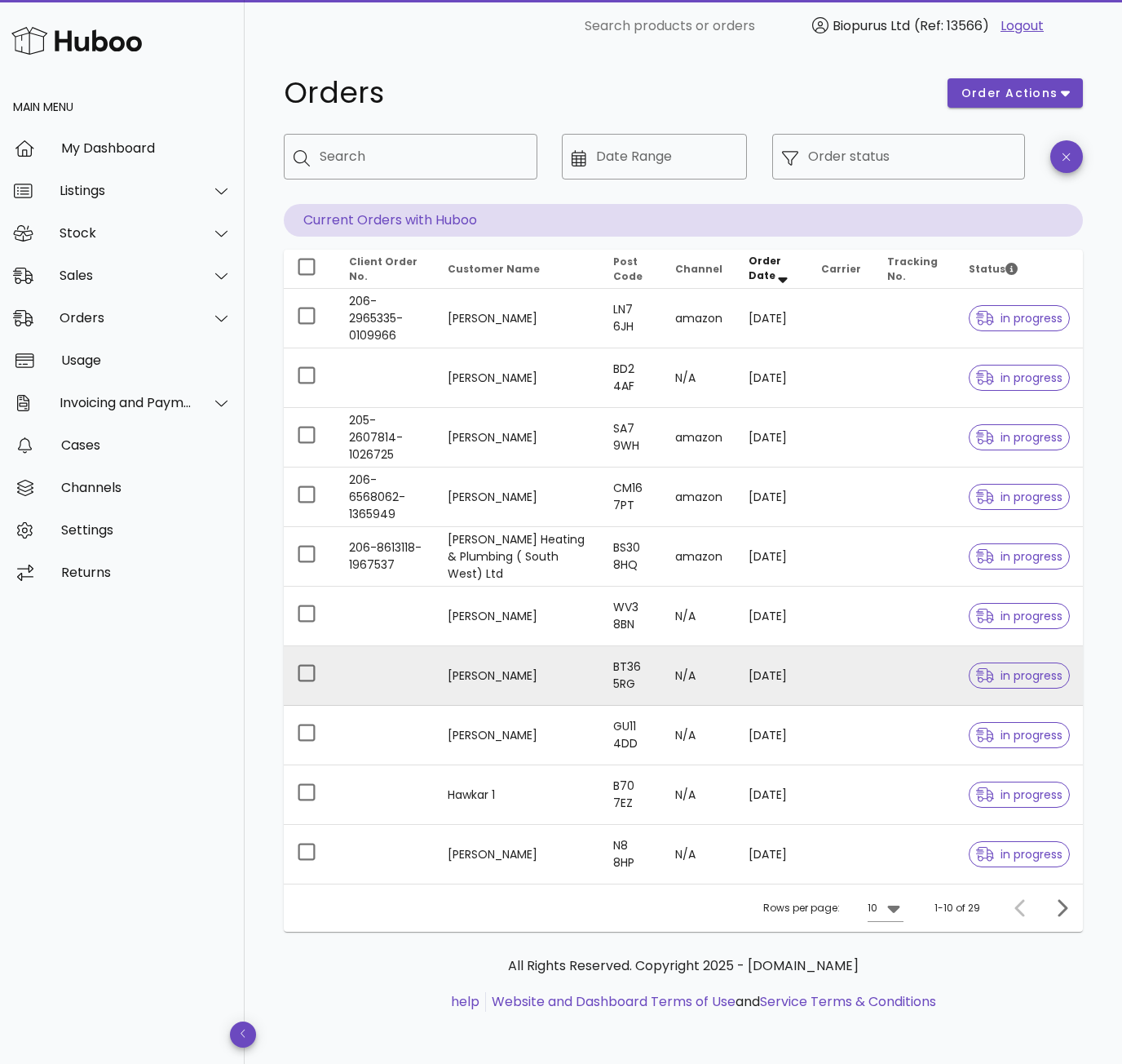
click at [506, 672] on td "[PERSON_NAME]" at bounding box center [517, 676] width 166 height 59
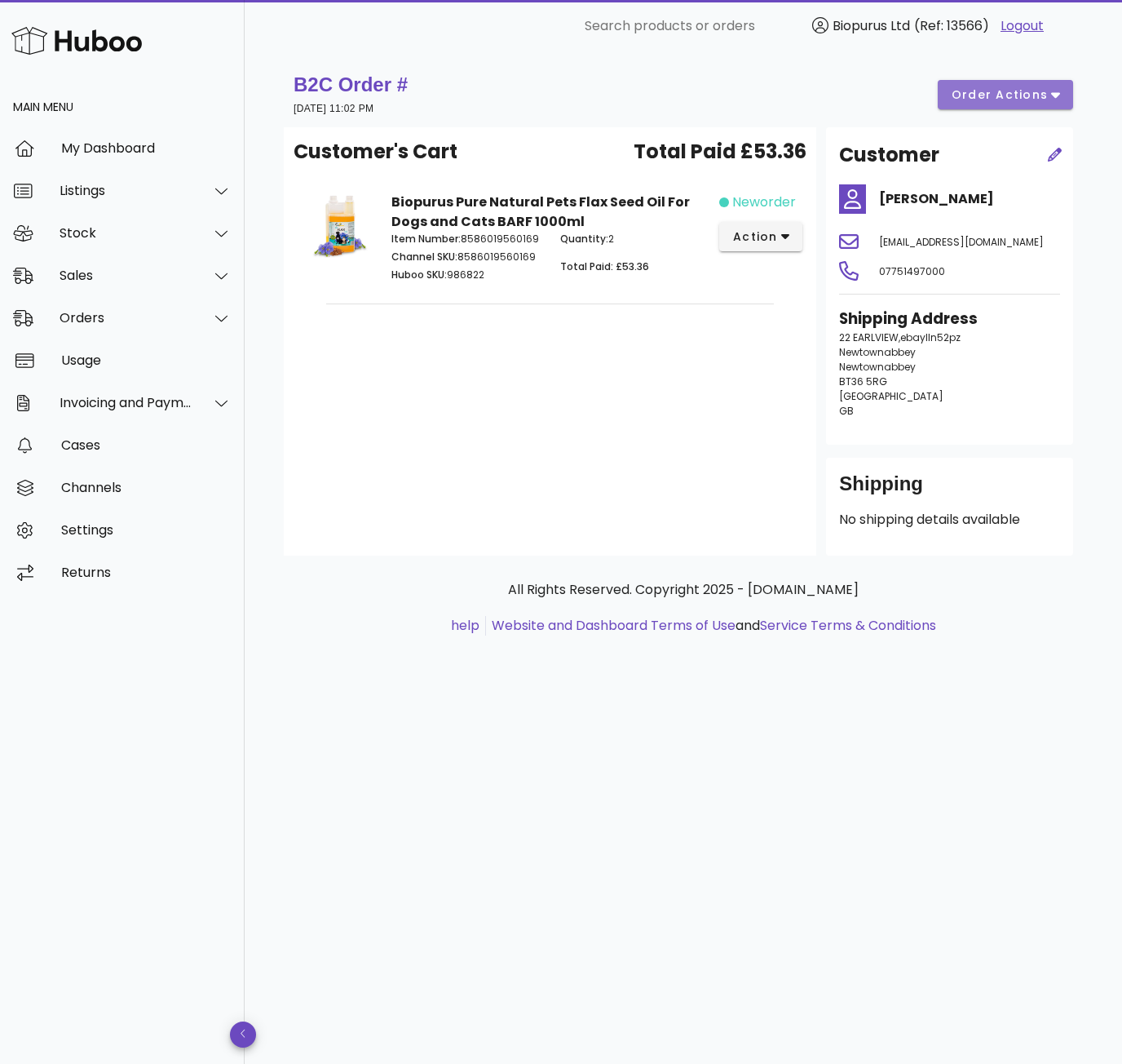
click at [1054, 96] on icon "button" at bounding box center [1056, 96] width 9 height 6
click at [976, 103] on div "Release Reprocess Cancel" at bounding box center [1026, 153] width 141 height 135
click at [105, 288] on div "Sales" at bounding box center [122, 276] width 245 height 42
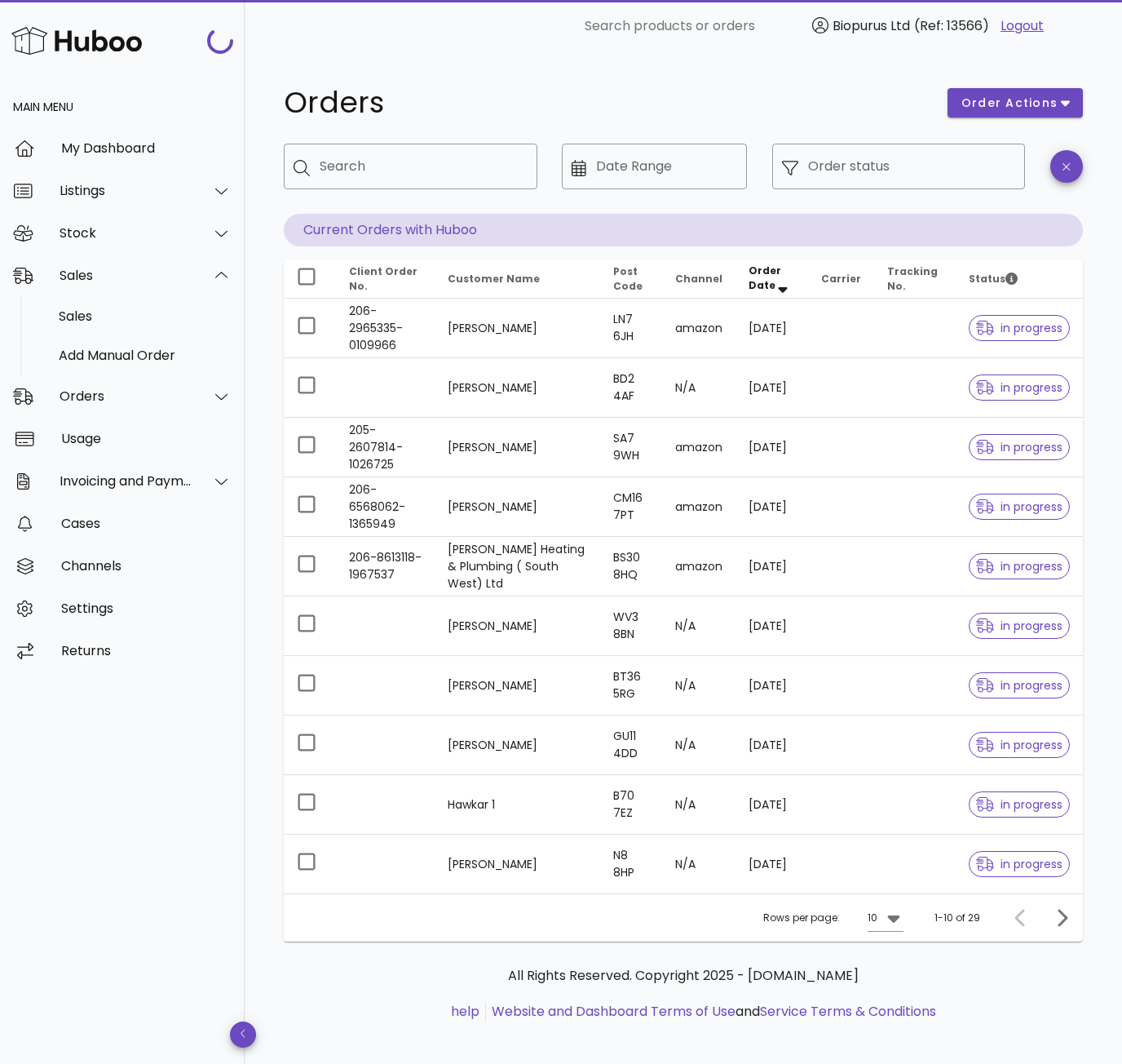
scroll to position [10, 0]
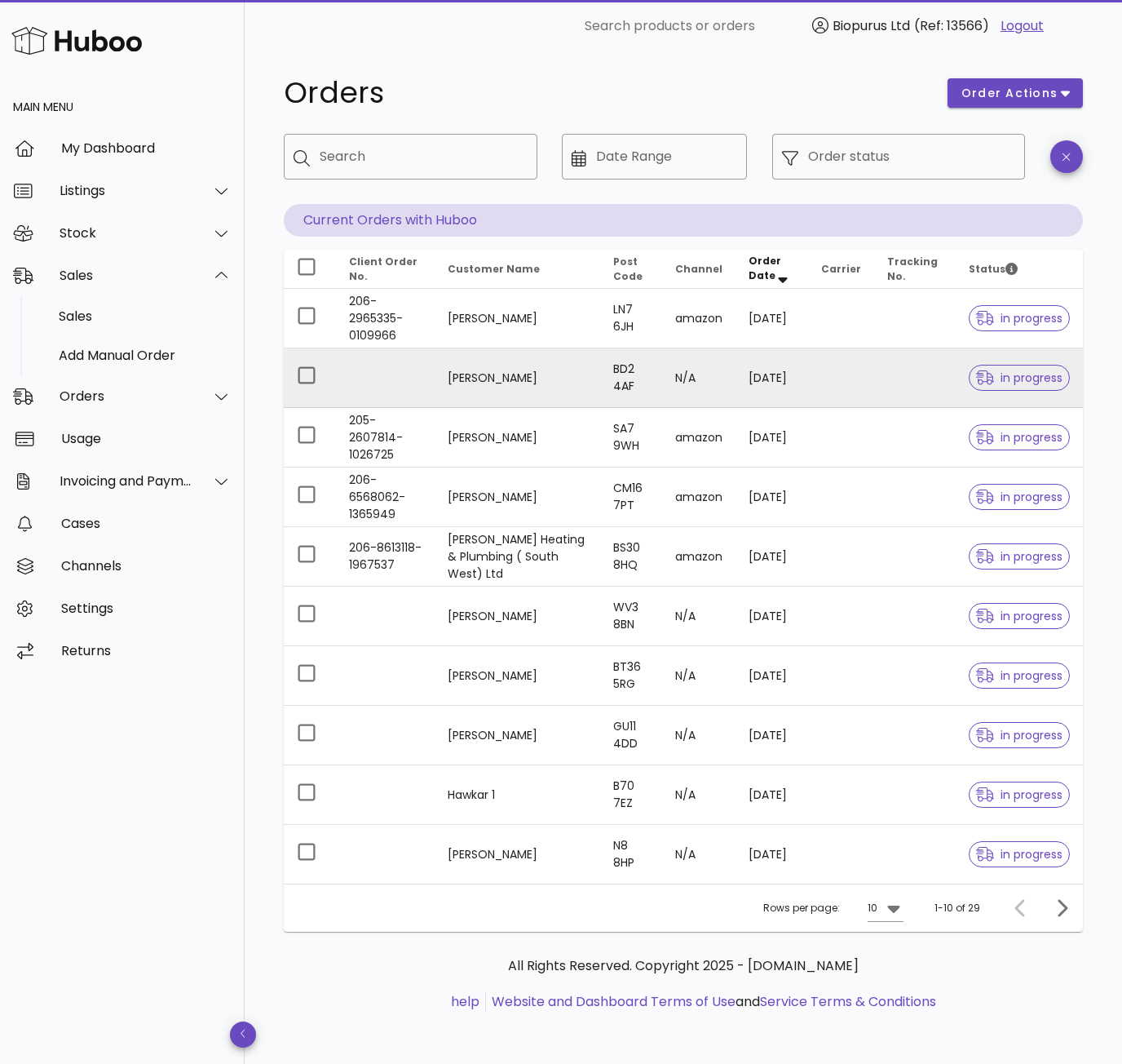
click at [513, 389] on td "[PERSON_NAME]" at bounding box center [517, 378] width 166 height 59
